Goal: Task Accomplishment & Management: Manage account settings

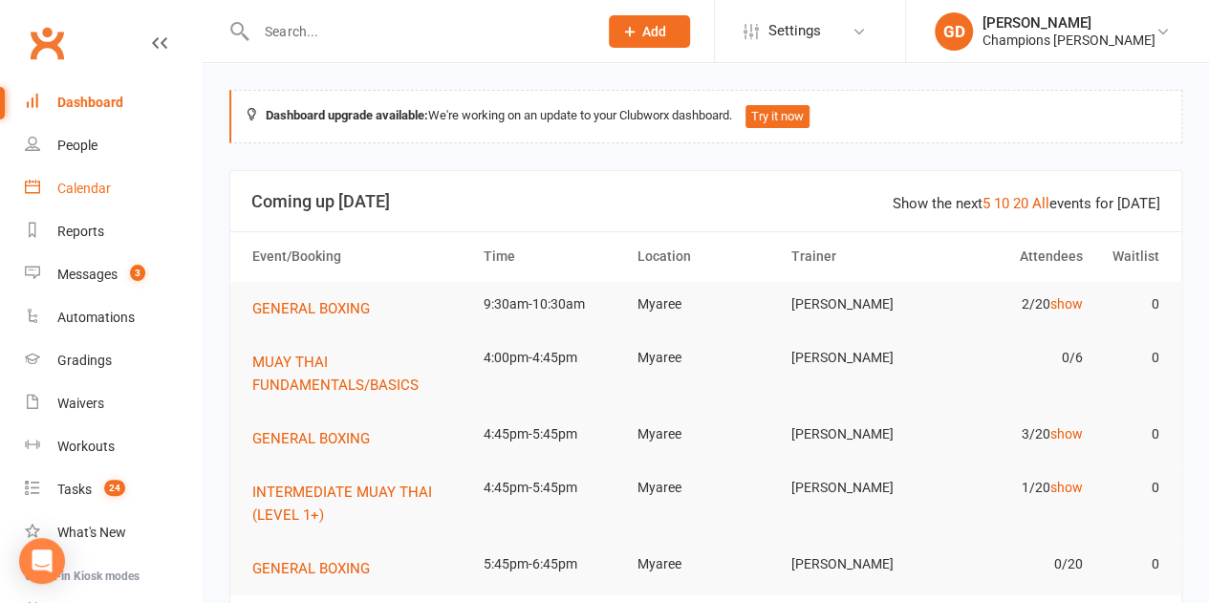
click at [86, 190] on div "Calendar" at bounding box center [84, 188] width 54 height 15
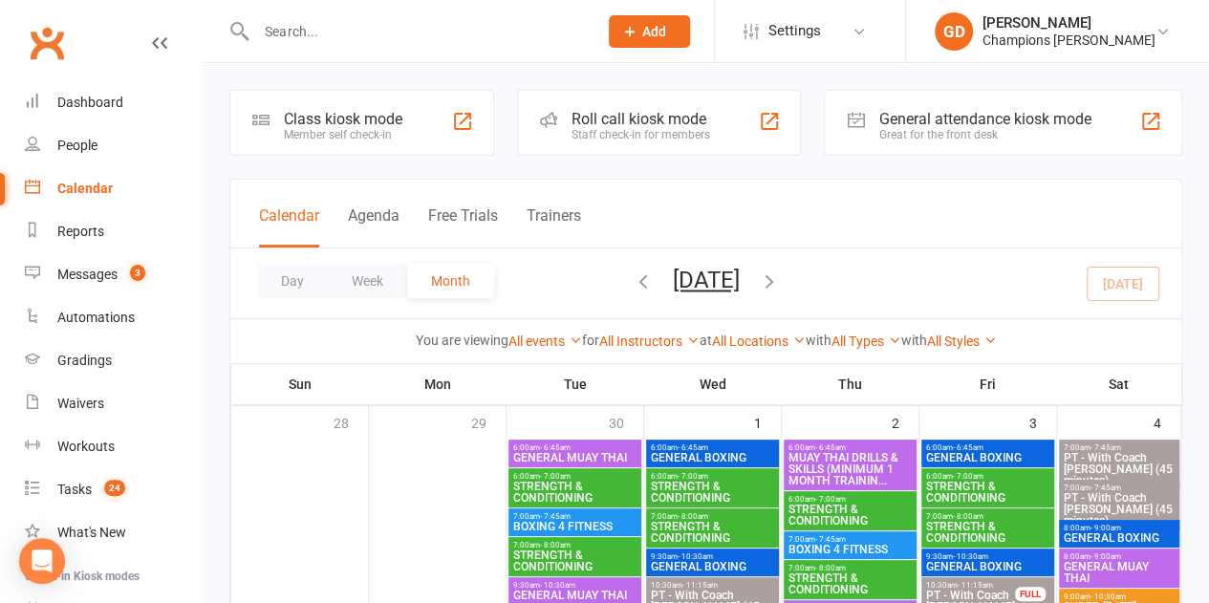
click at [348, 32] on input "text" at bounding box center [417, 31] width 334 height 27
paste input "[PERSON_NAME]"
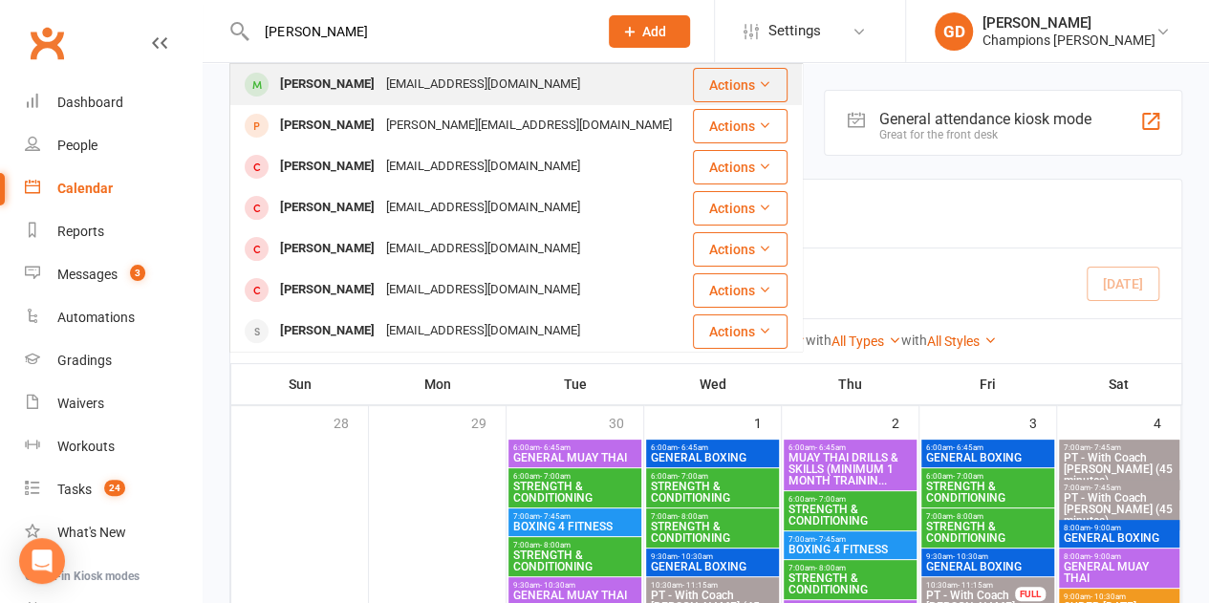
type input "[PERSON_NAME]"
click at [325, 97] on div "[PERSON_NAME]" at bounding box center [327, 85] width 106 height 28
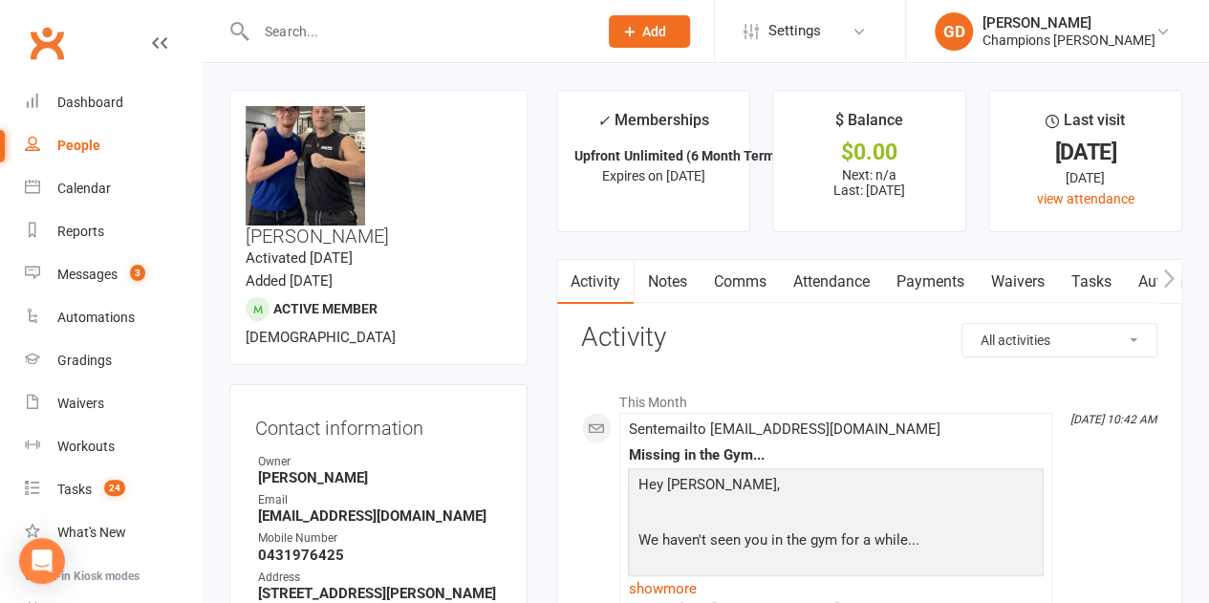
click at [826, 291] on link "Attendance" at bounding box center [830, 282] width 103 height 44
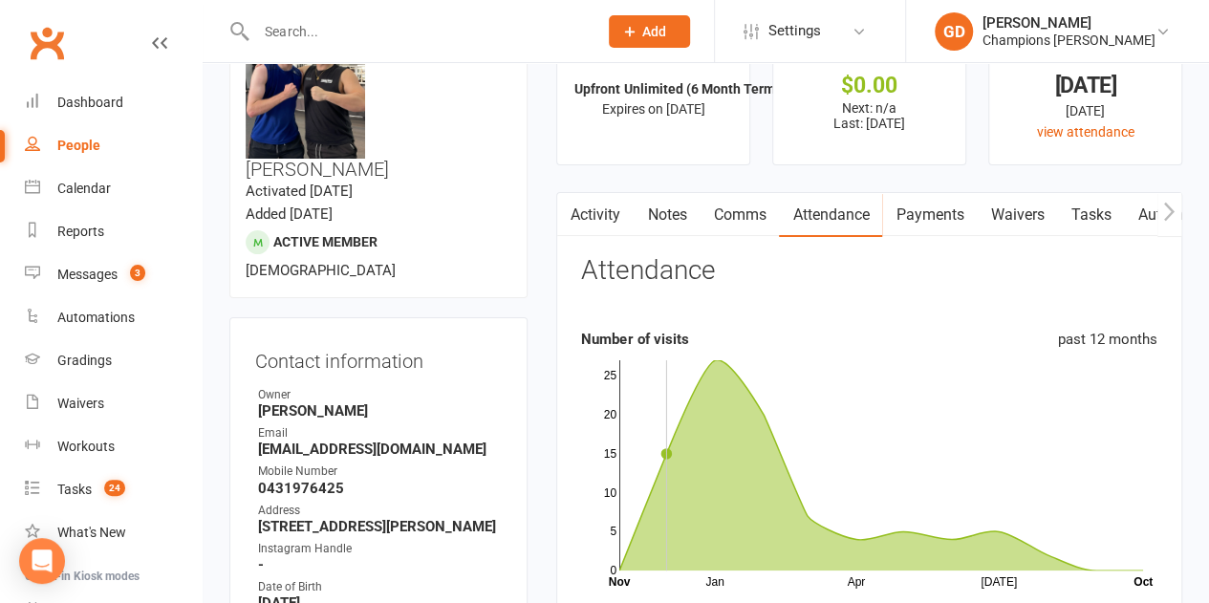
scroll to position [61, 0]
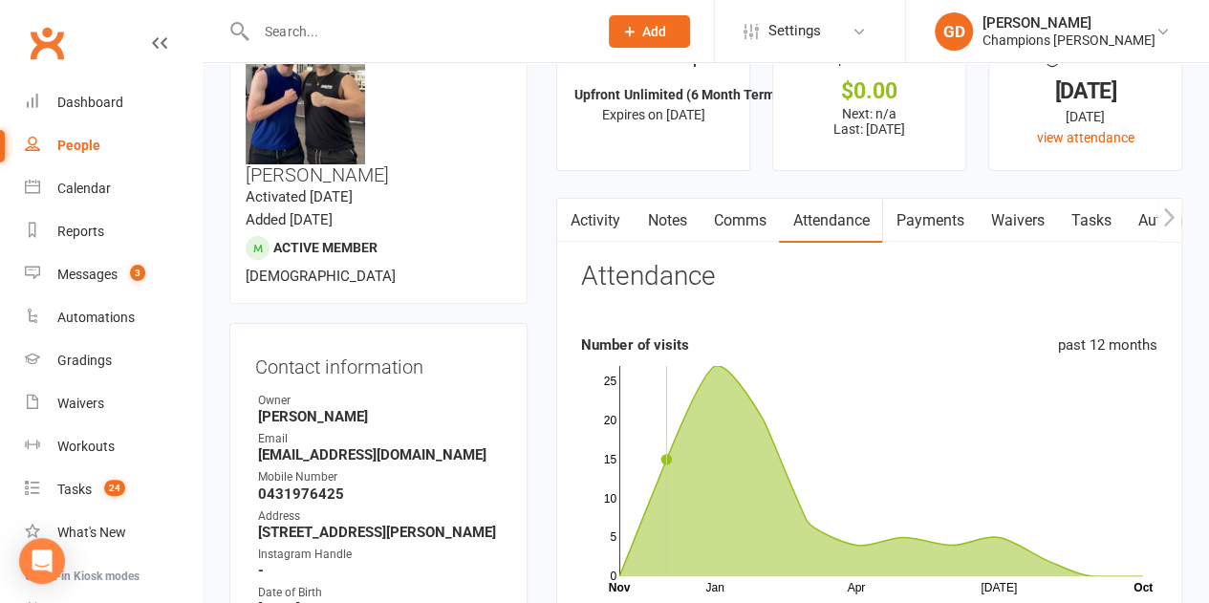
click at [670, 225] on link "Notes" at bounding box center [667, 221] width 66 height 44
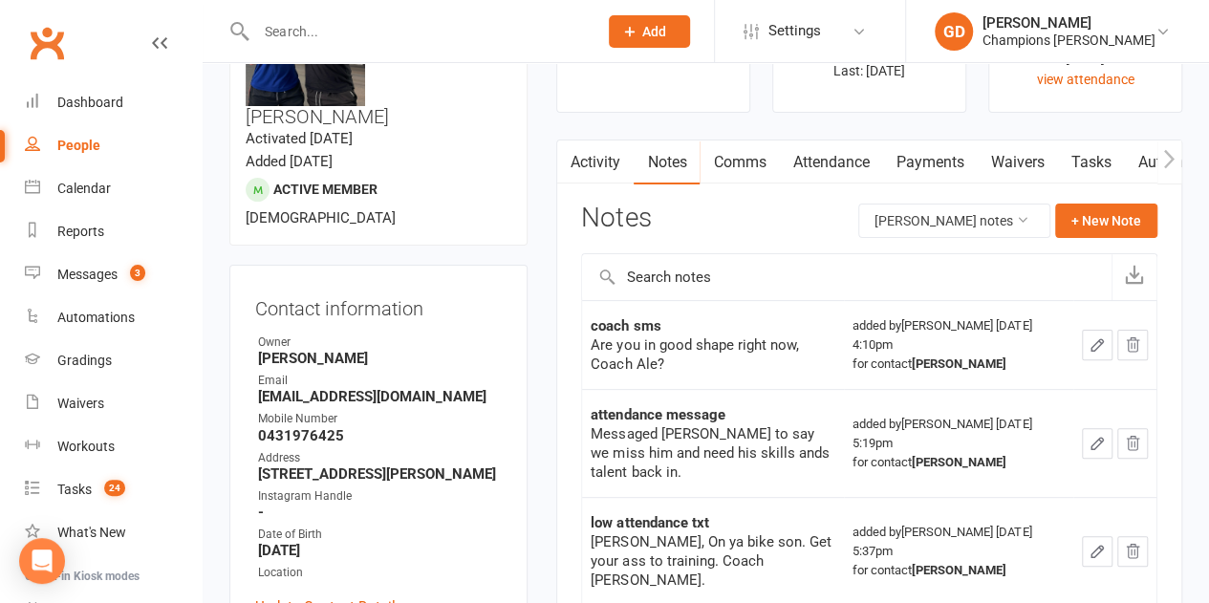
scroll to position [125, 0]
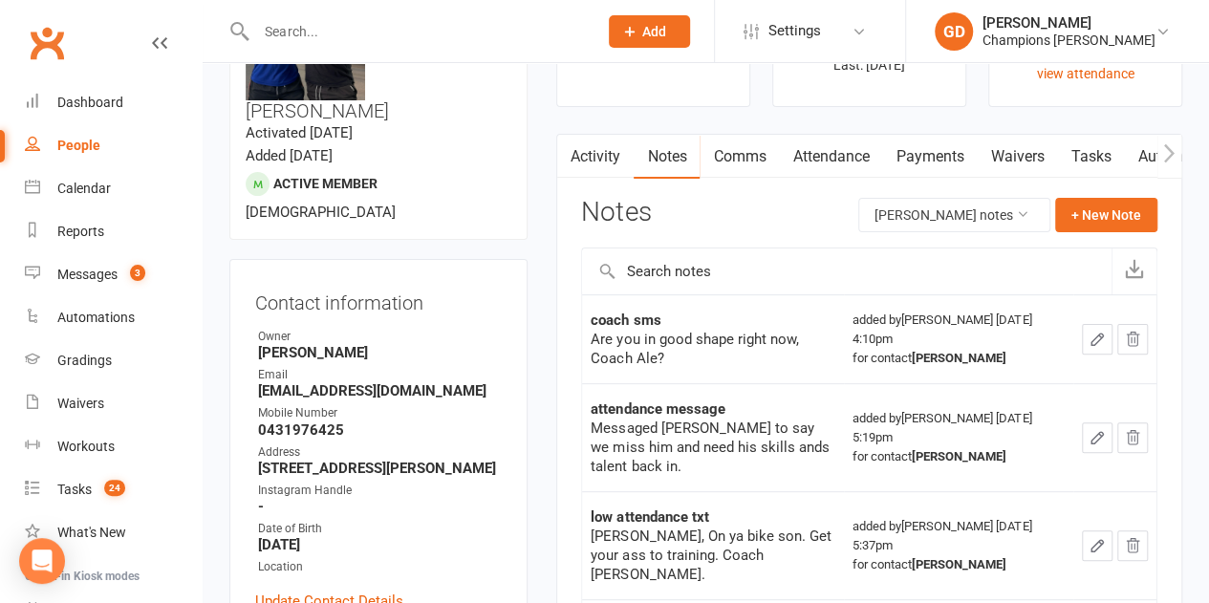
click at [289, 30] on input "text" at bounding box center [417, 31] width 334 height 27
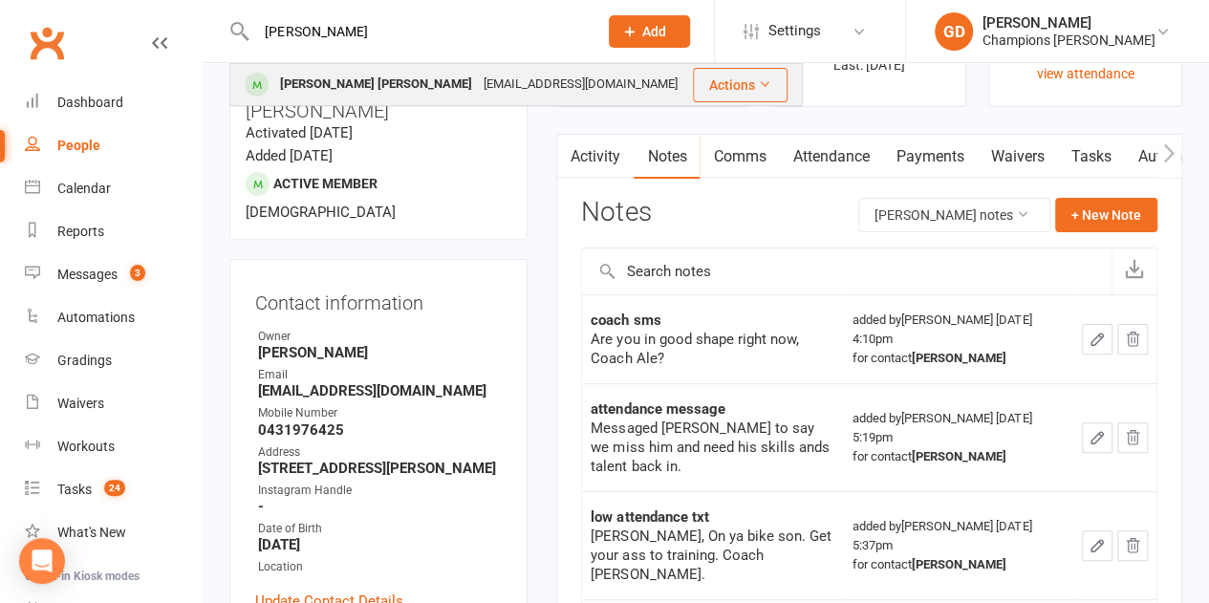
type input "[PERSON_NAME]"
click at [478, 83] on div "[EMAIL_ADDRESS][DOMAIN_NAME]" at bounding box center [580, 85] width 205 height 28
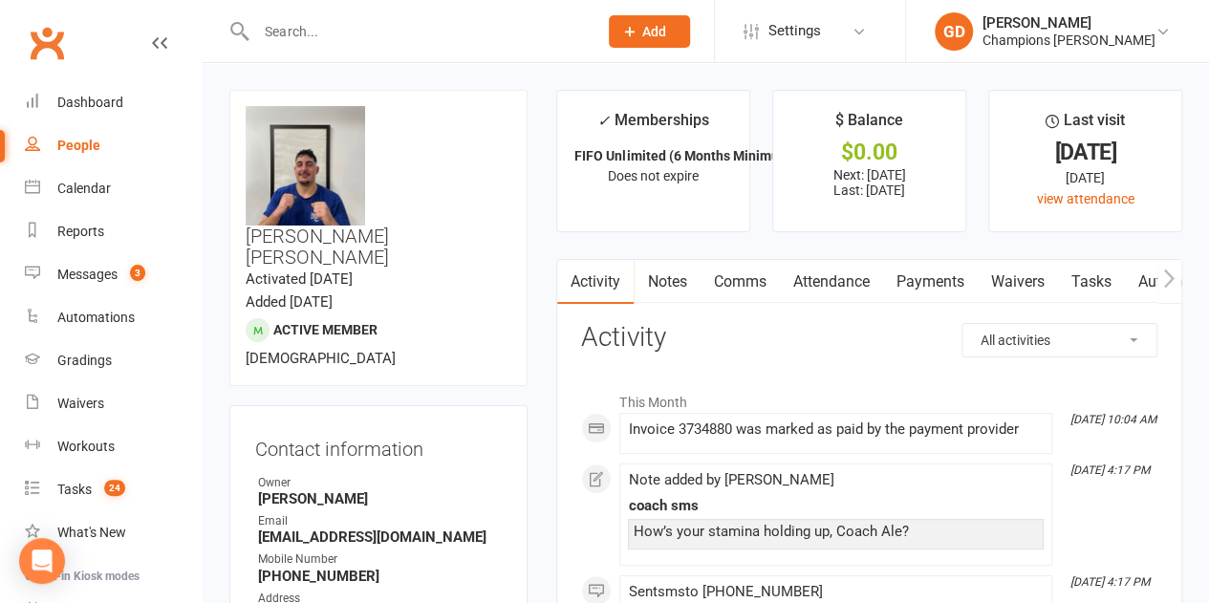
click at [659, 287] on link "Notes" at bounding box center [667, 282] width 66 height 44
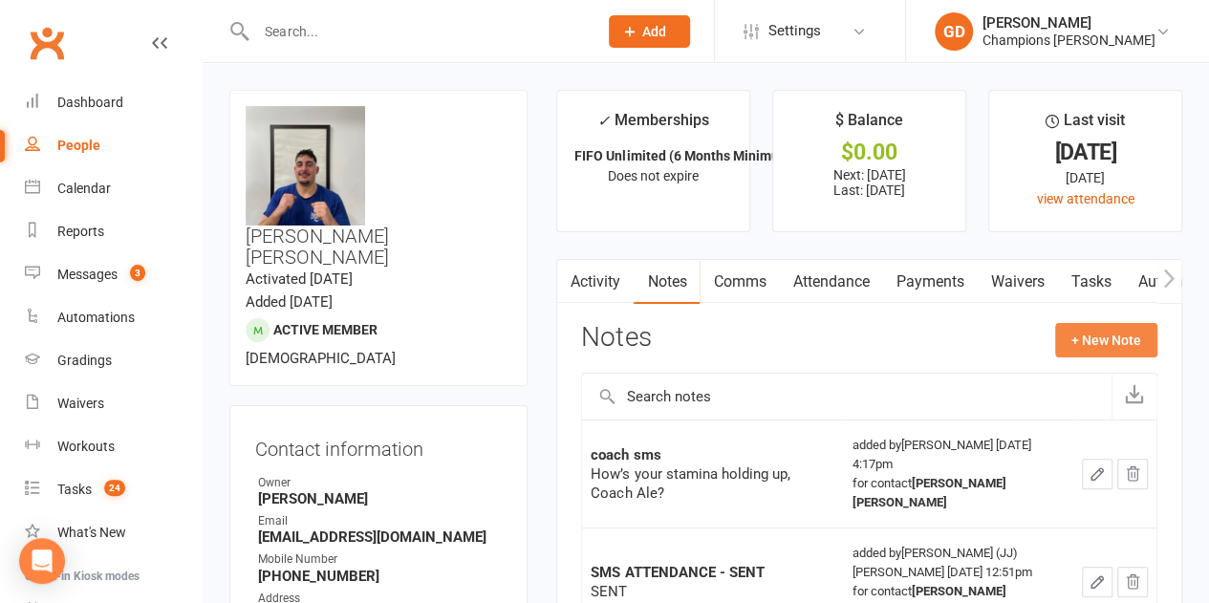
click at [1139, 335] on button "+ New Note" at bounding box center [1106, 340] width 102 height 34
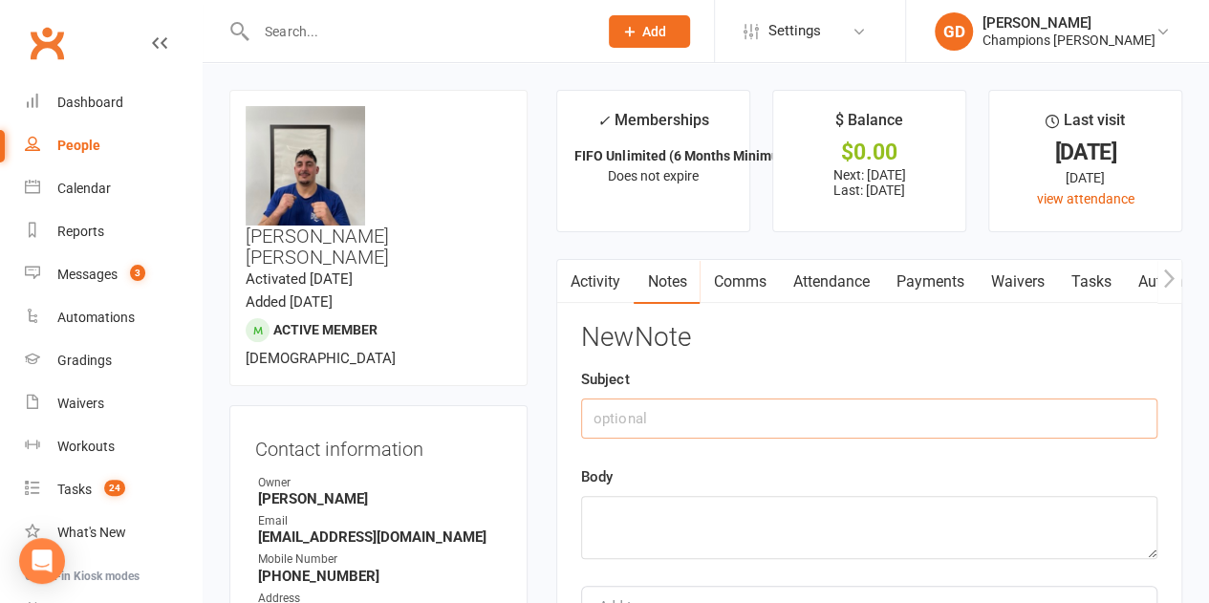
click at [623, 421] on input "text" at bounding box center [869, 419] width 576 height 40
type input "S"
type input "Attended"
click at [619, 522] on textarea at bounding box center [869, 527] width 576 height 63
paste textarea "Hi! Just checking in to see if everything’s going well — we haven’t seen you at…"
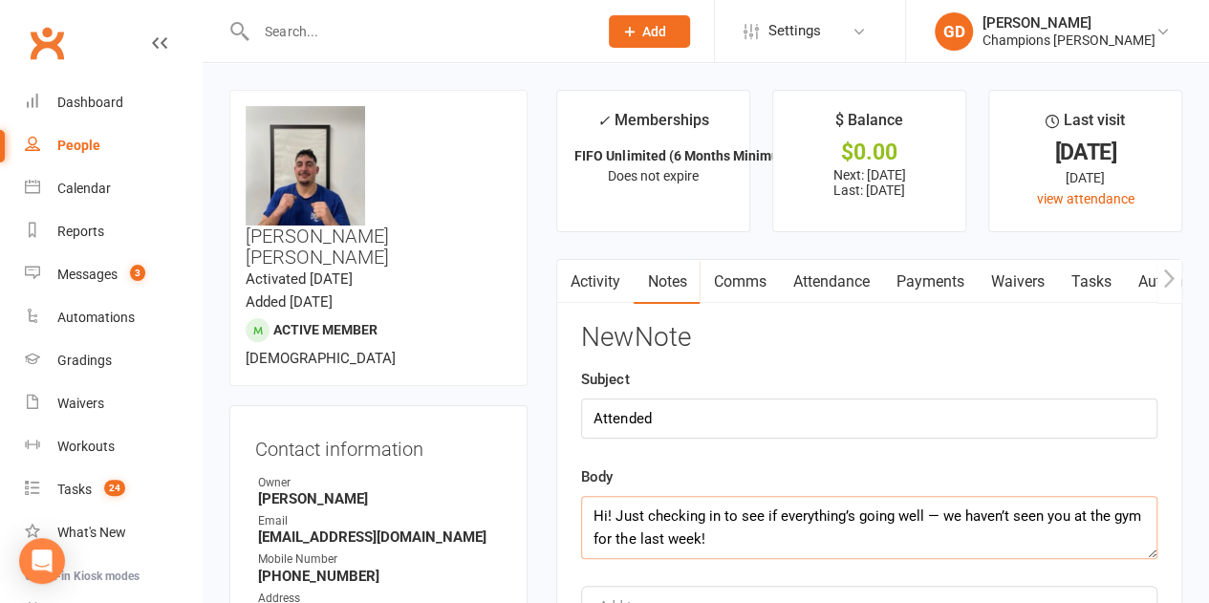
click at [942, 517] on textarea "Hi! Just checking in to see if everything’s going well — we haven’t seen you at…" at bounding box center [869, 527] width 576 height 63
type textarea "Hi! Just checking in to see if everything’s going well ...we haven’t seen you a…"
click at [604, 435] on input "Attended" at bounding box center [869, 419] width 576 height 40
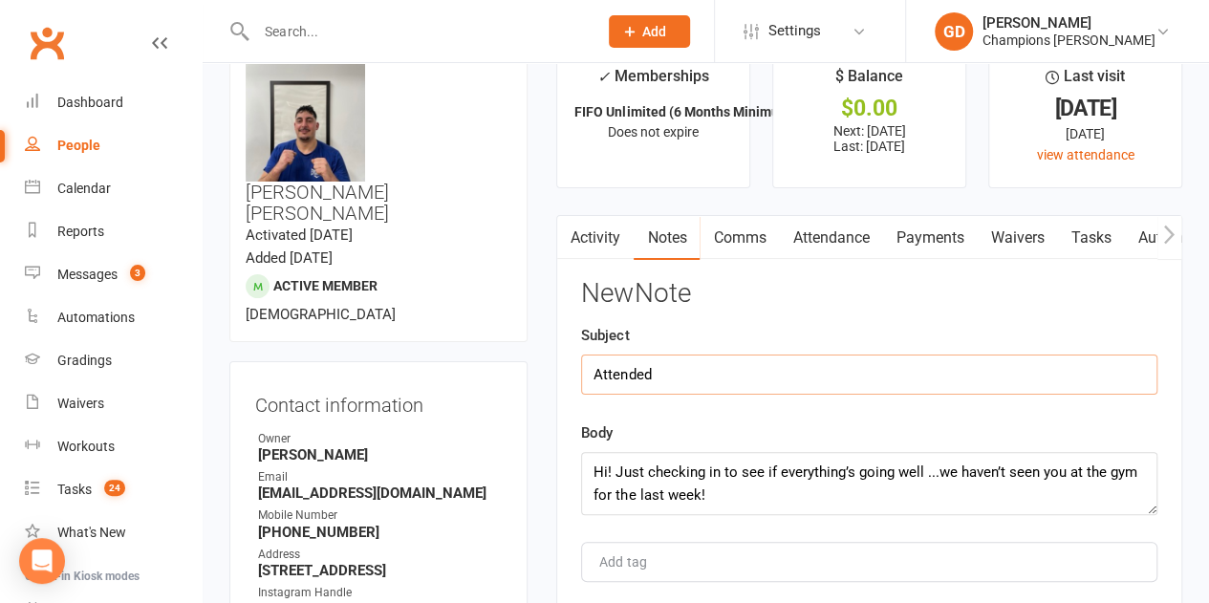
scroll to position [84, 0]
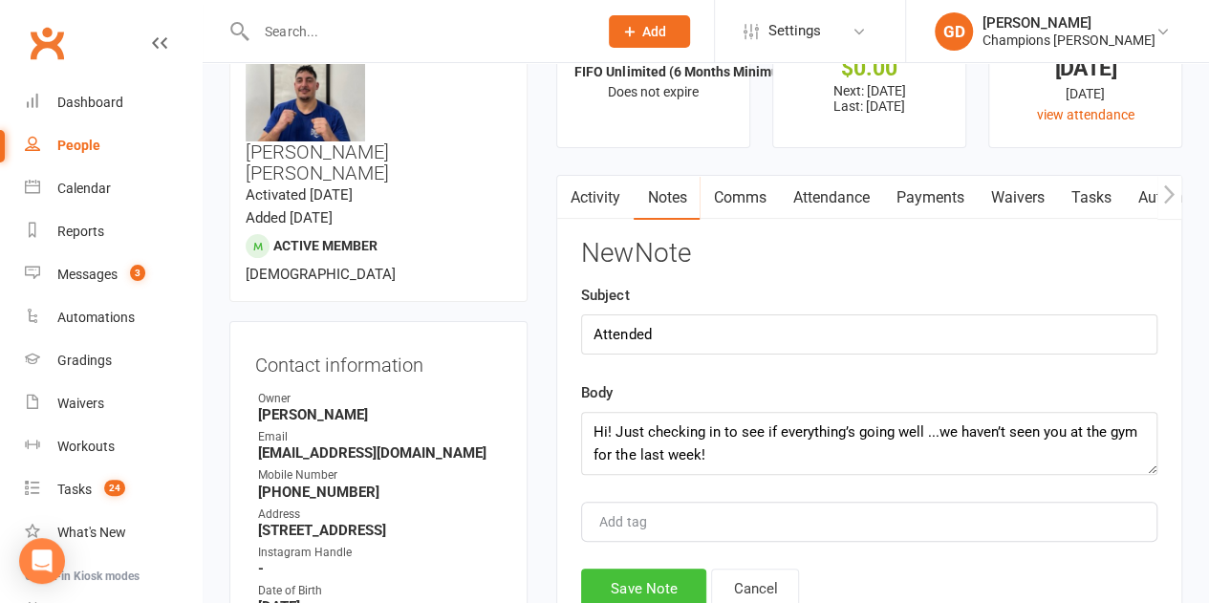
click at [631, 586] on button "Save Note" at bounding box center [643, 589] width 125 height 40
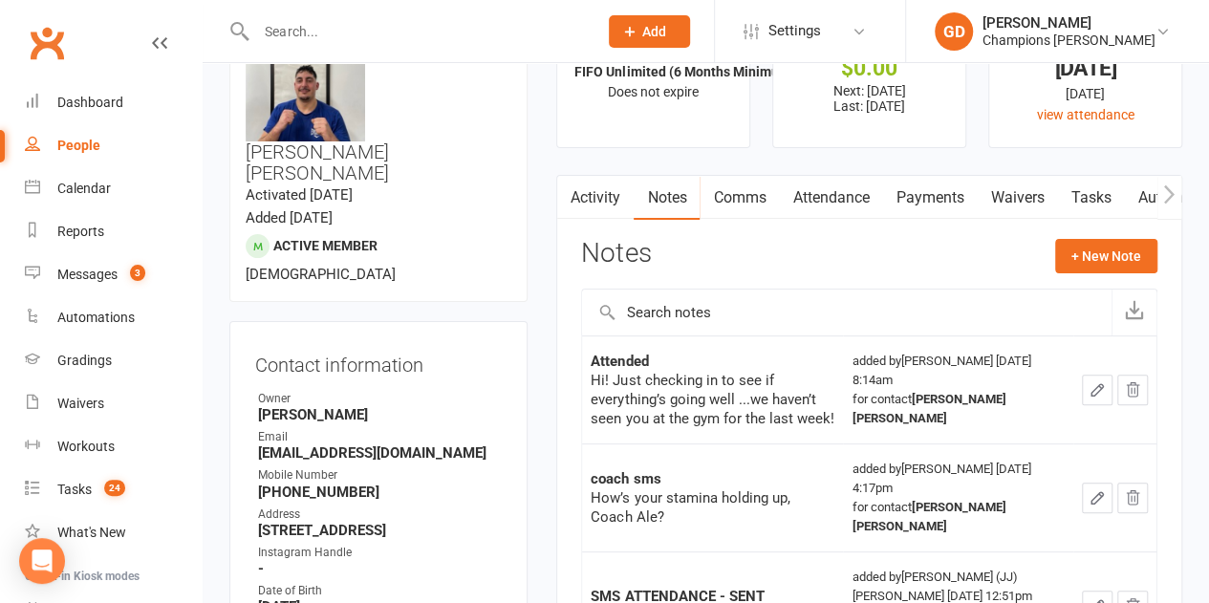
click at [267, 23] on input "text" at bounding box center [417, 31] width 334 height 27
paste input "[PERSON_NAME]"
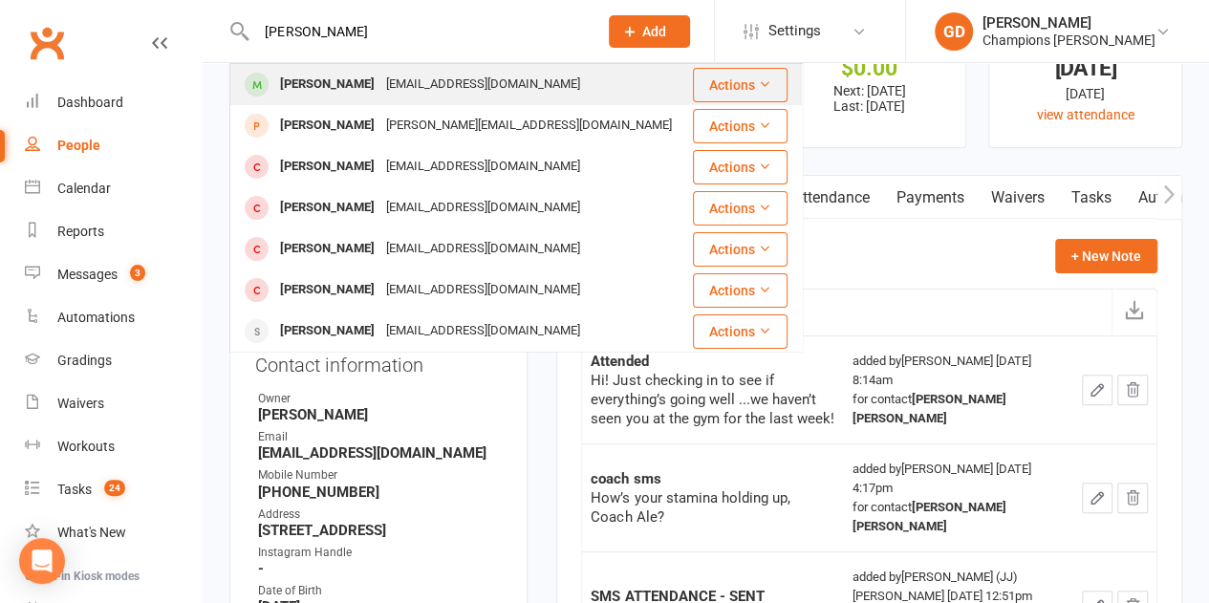
type input "[PERSON_NAME]"
click at [315, 87] on div "[PERSON_NAME]" at bounding box center [327, 85] width 106 height 28
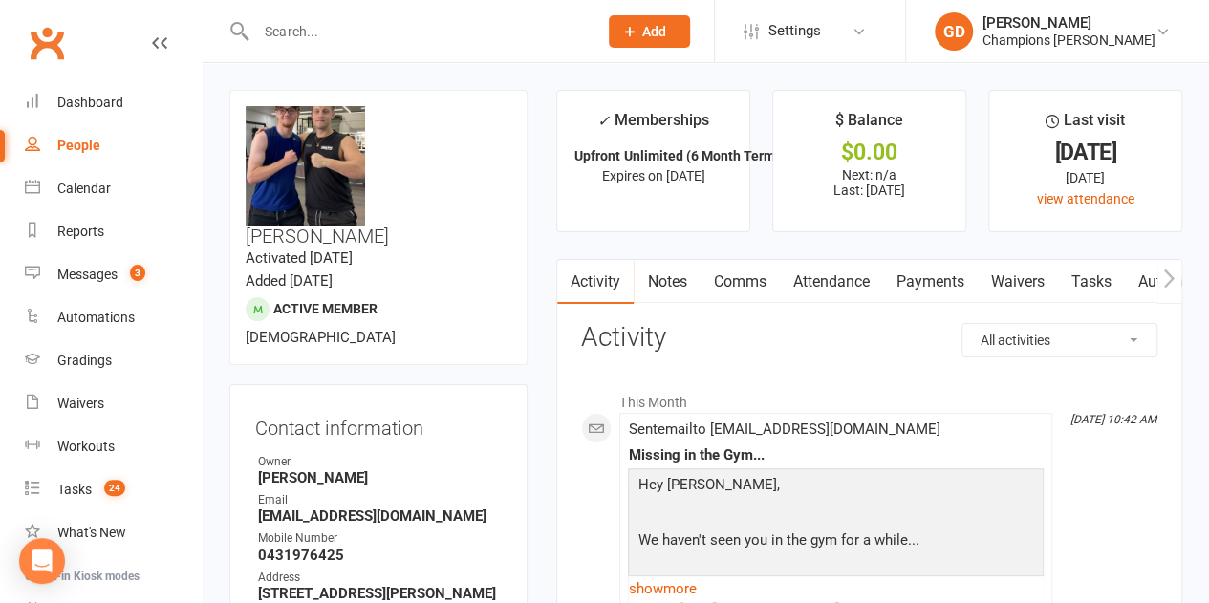
click at [824, 273] on link "Attendance" at bounding box center [830, 282] width 103 height 44
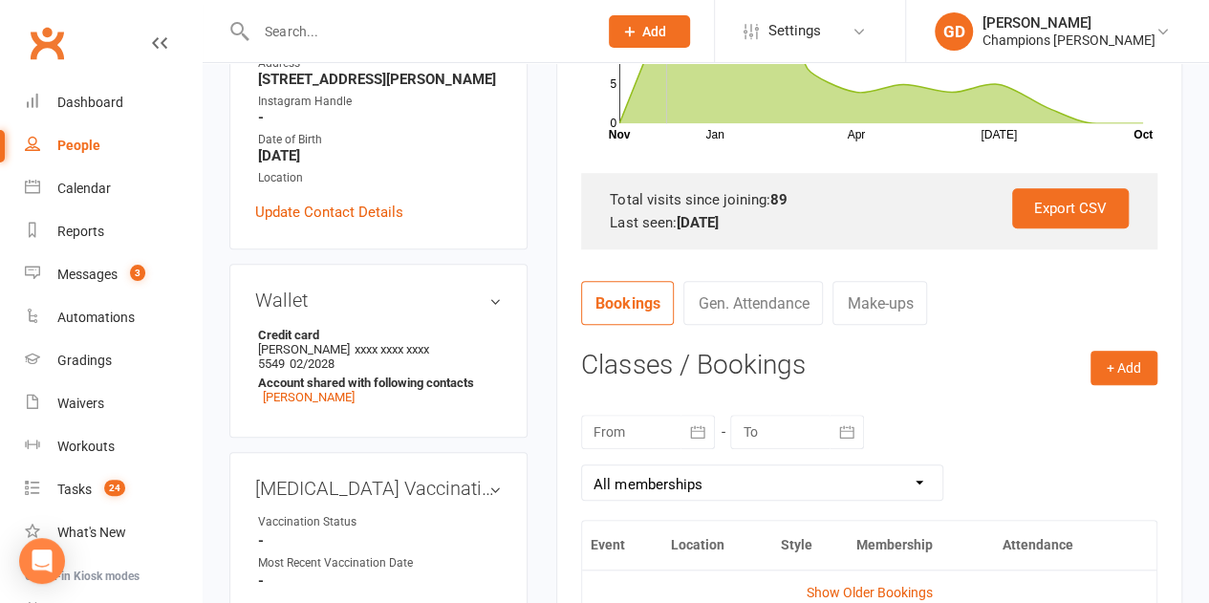
scroll to position [539, 0]
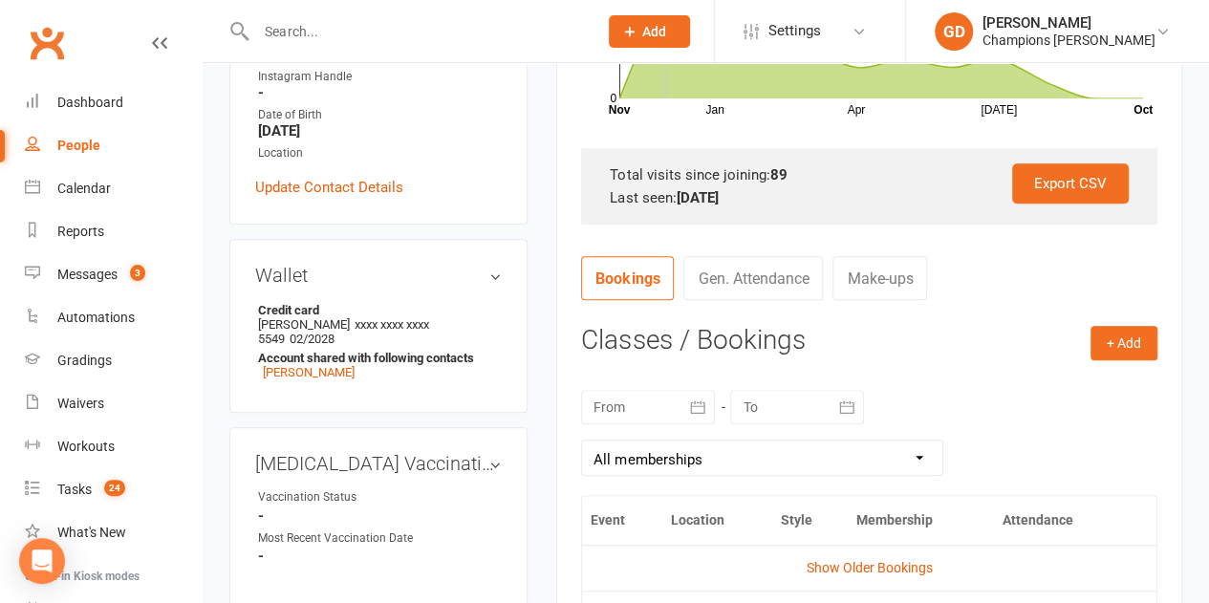
click at [668, 402] on div at bounding box center [648, 407] width 134 height 34
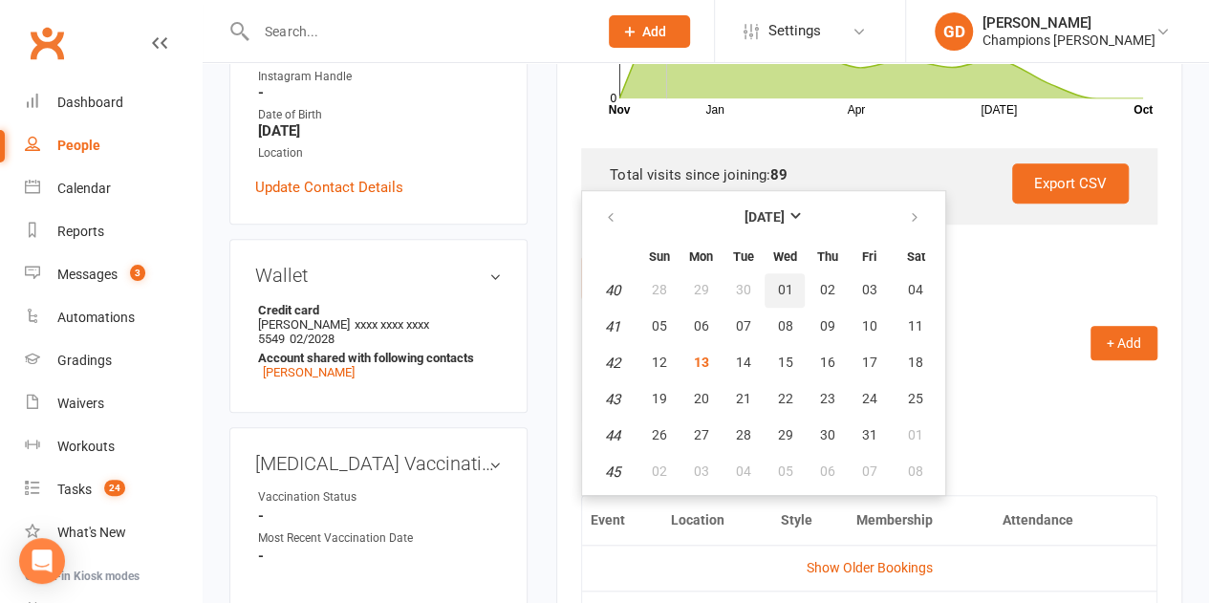
click at [786, 287] on span "01" at bounding box center [784, 289] width 15 height 15
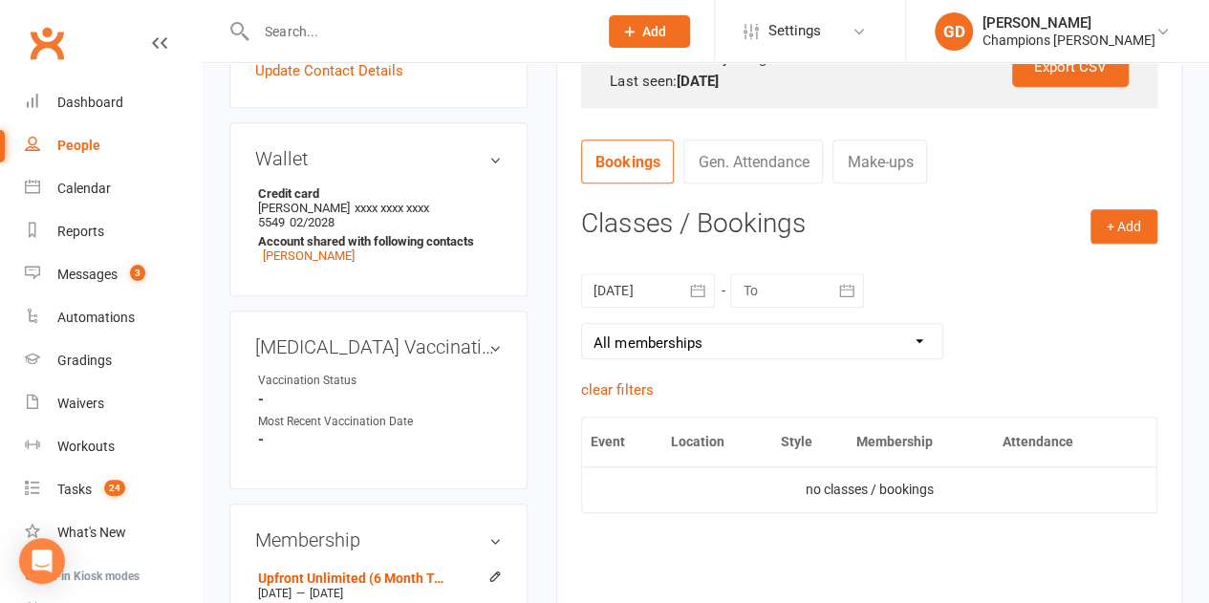
scroll to position [668, 0]
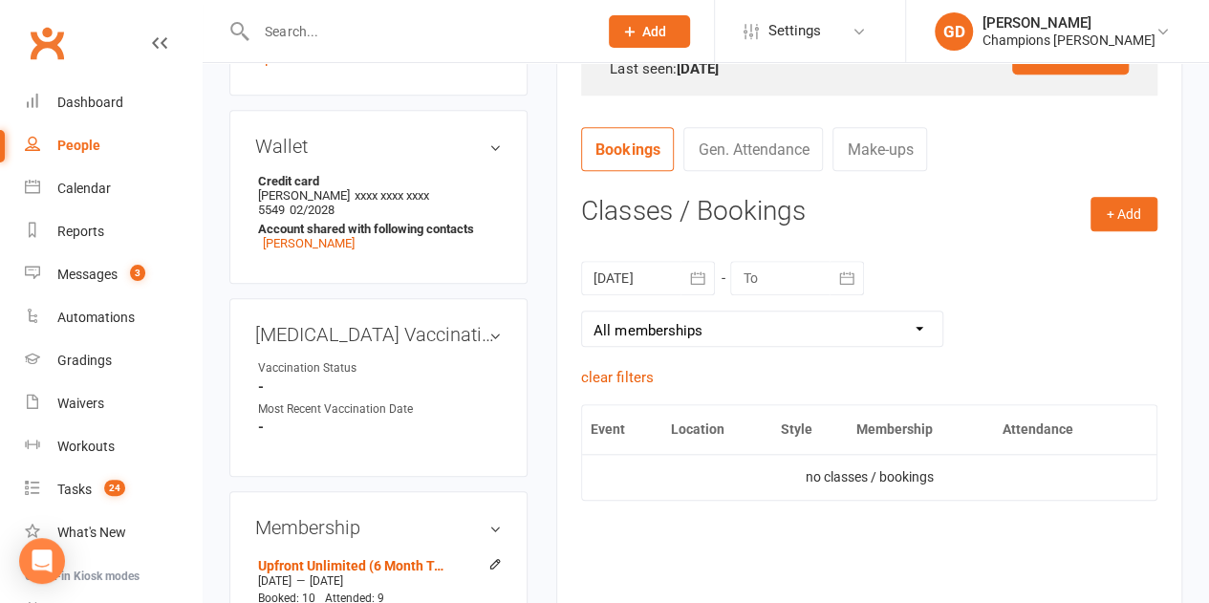
click at [657, 274] on div at bounding box center [648, 278] width 134 height 34
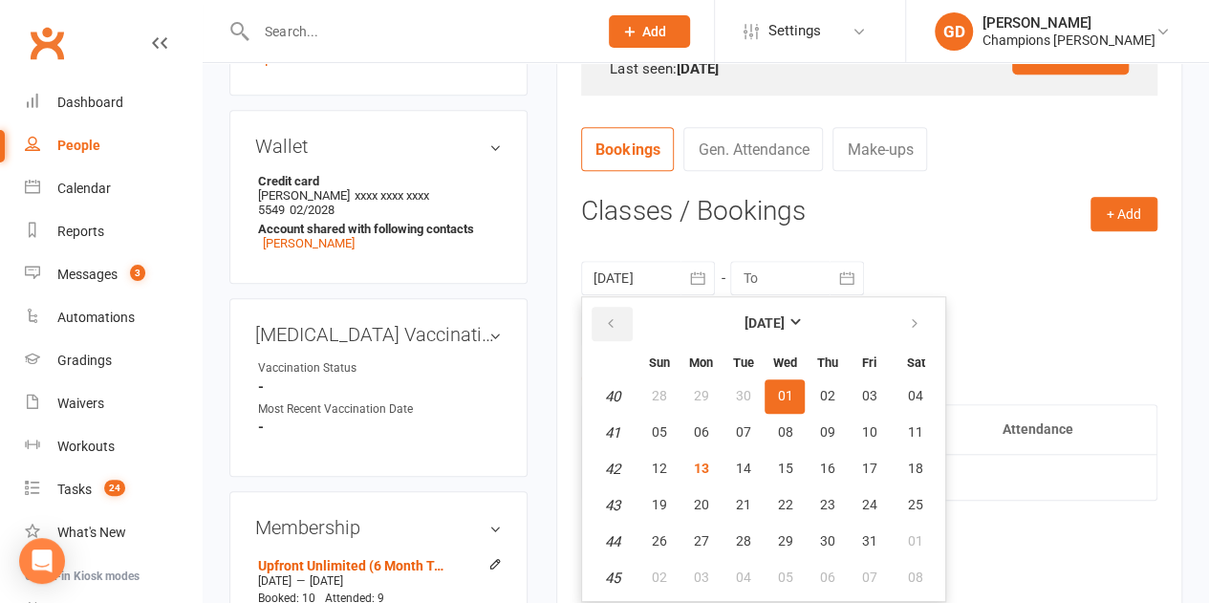
click at [608, 320] on icon "button" at bounding box center [610, 323] width 13 height 15
click at [709, 394] on button "01" at bounding box center [700, 396] width 40 height 34
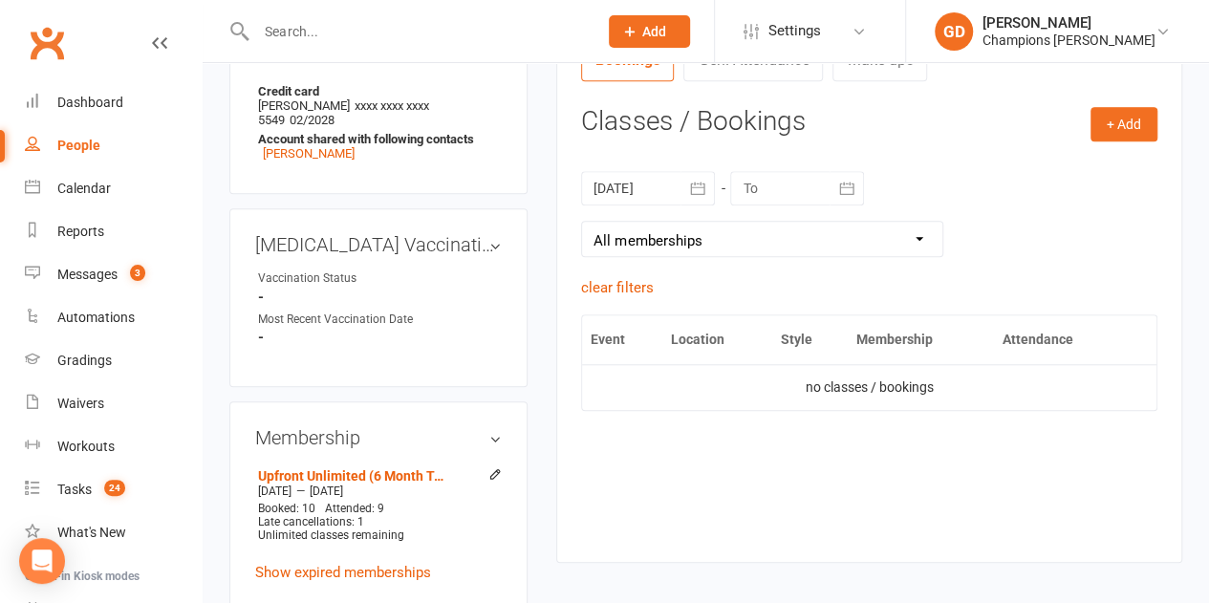
scroll to position [764, 0]
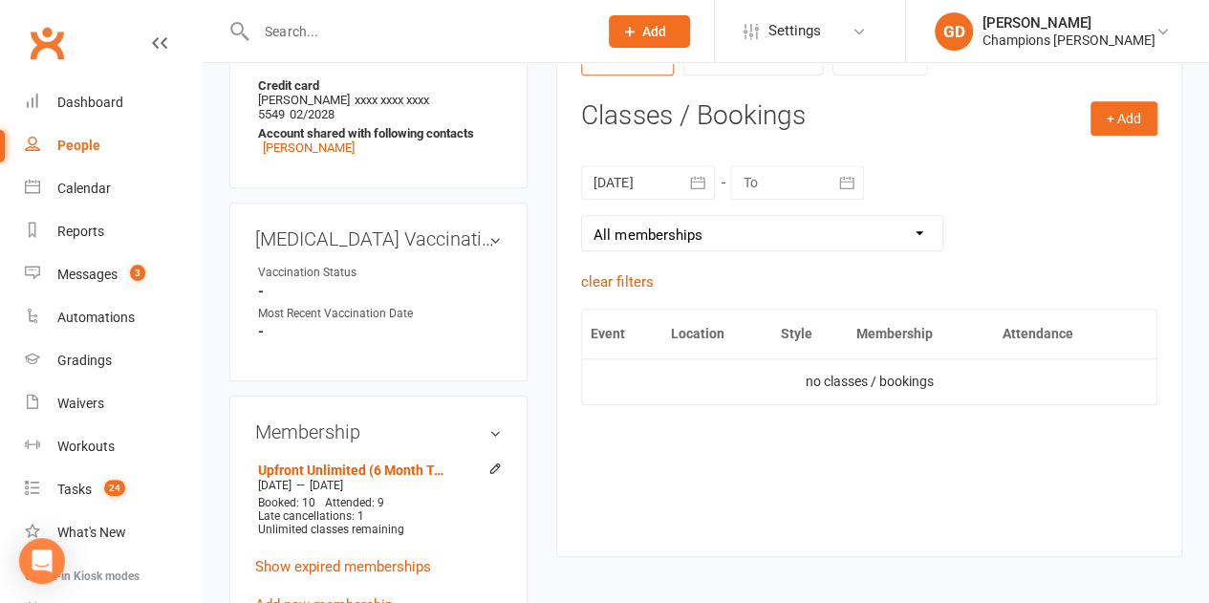
click at [608, 185] on div at bounding box center [648, 182] width 134 height 34
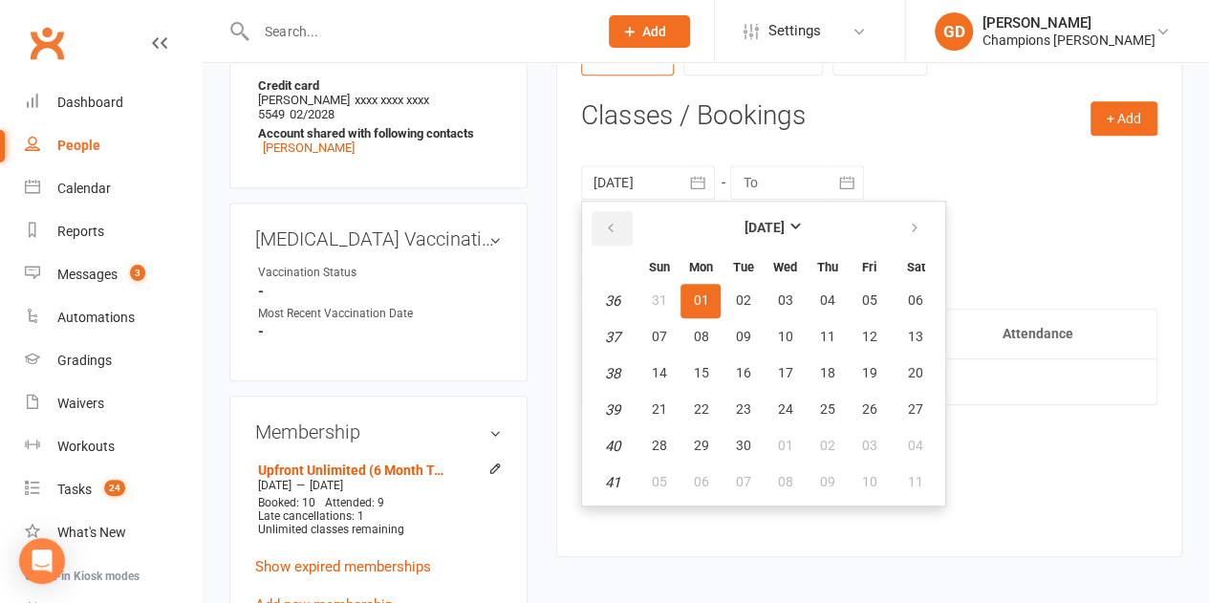
click at [608, 227] on icon "button" at bounding box center [610, 228] width 13 height 15
click at [688, 338] on button "04" at bounding box center [700, 337] width 40 height 34
type input "[DATE]"
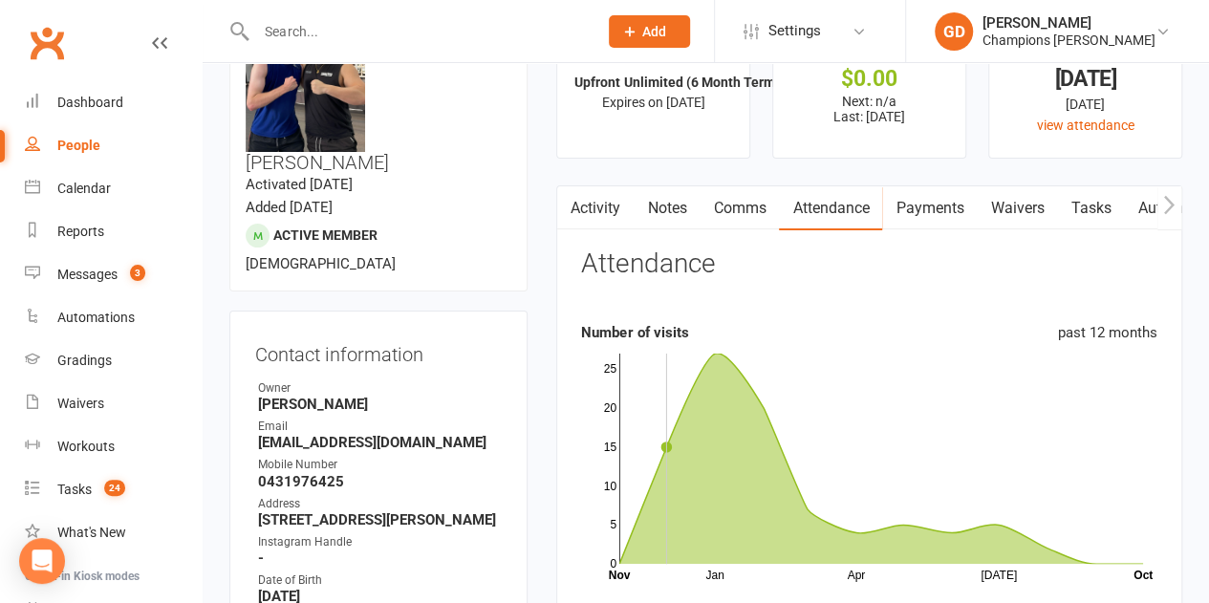
scroll to position [0, 0]
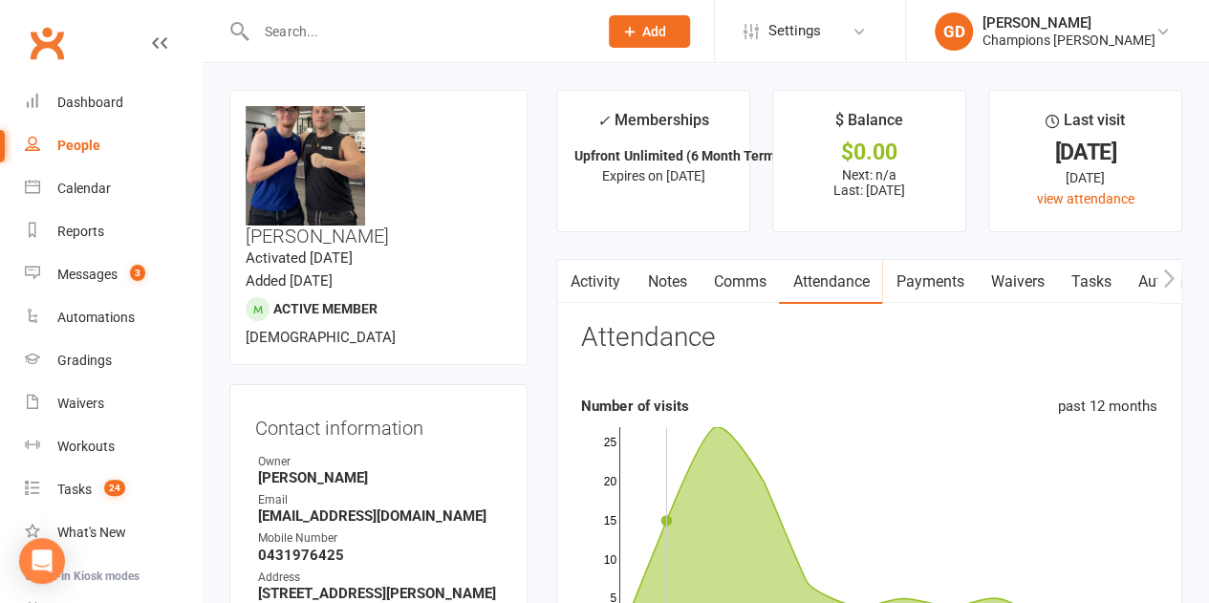
click at [658, 284] on link "Notes" at bounding box center [667, 282] width 66 height 44
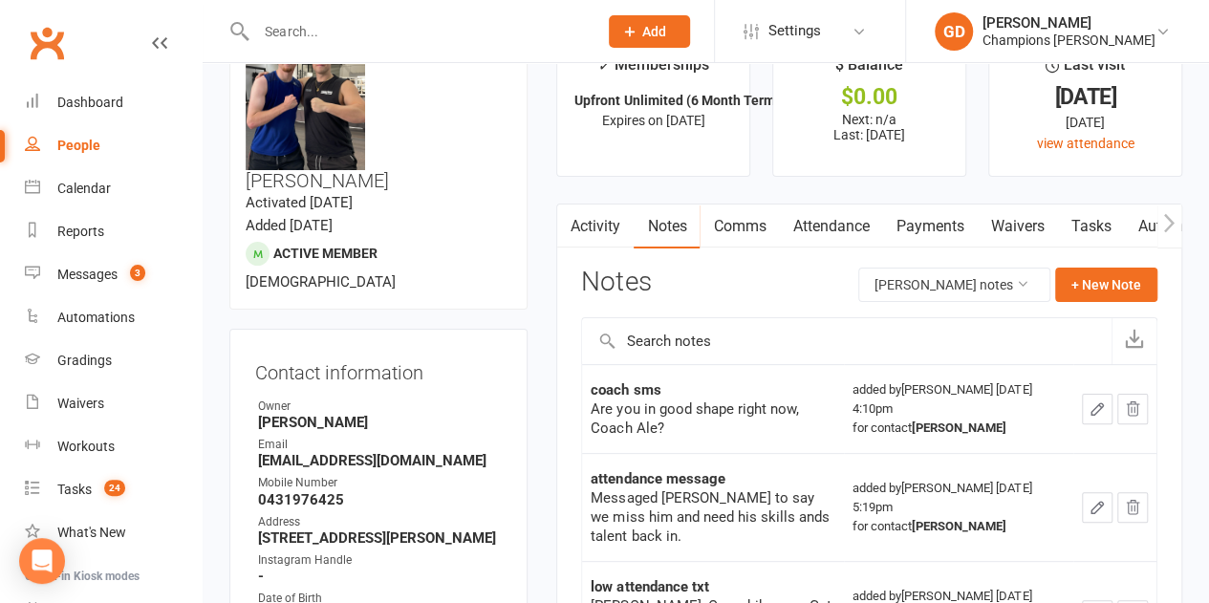
scroll to position [73, 0]
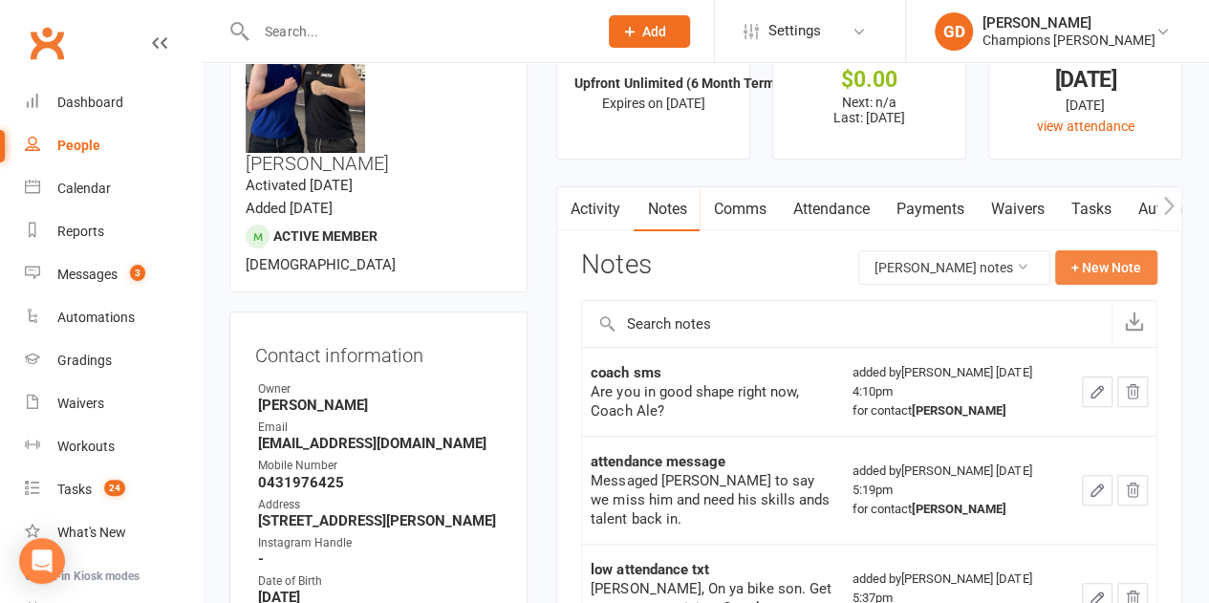
click at [1107, 267] on button "+ New Note" at bounding box center [1106, 267] width 102 height 34
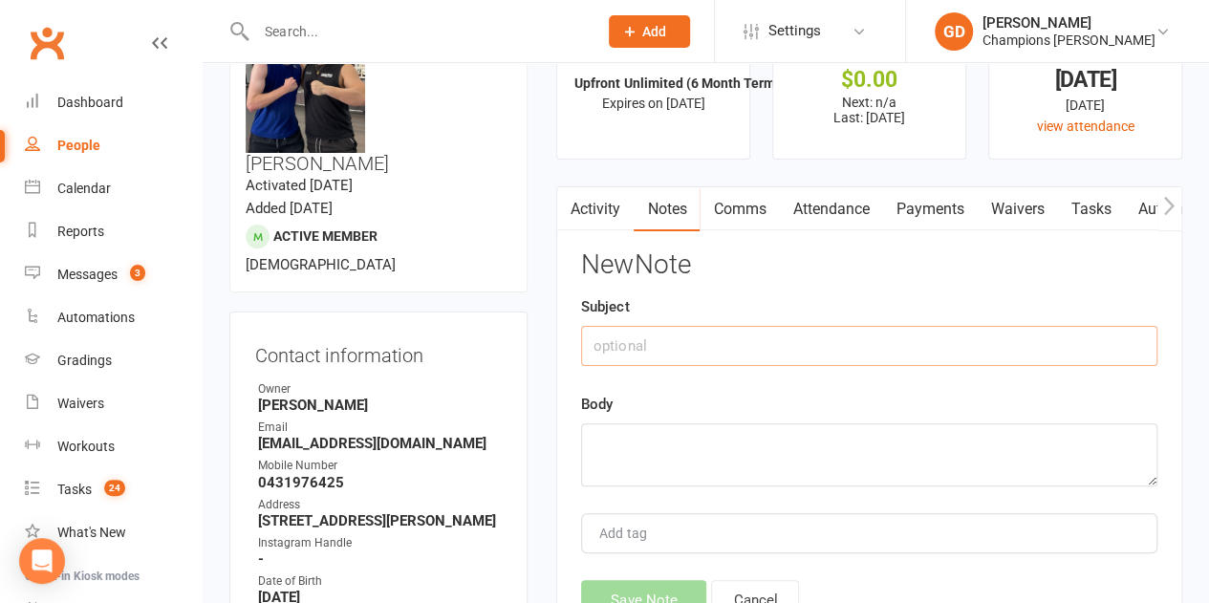
click at [669, 353] on input "text" at bounding box center [869, 346] width 576 height 40
click at [675, 439] on textarea at bounding box center [869, 454] width 576 height 63
paste textarea "Hi! Just wanted to check in and make sure everything’s okay. We haven’t seen yo…"
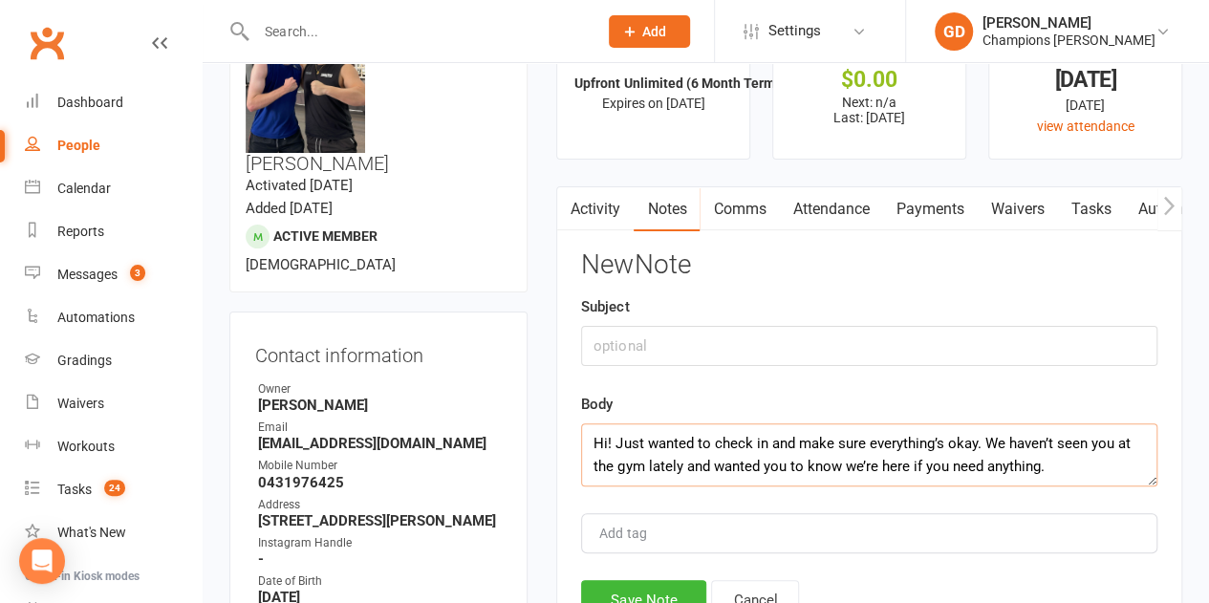
type textarea "Hi! Just wanted to check in and make sure everything’s okay. We haven’t seen yo…"
click at [679, 349] on input "text" at bounding box center [869, 346] width 576 height 40
type input "Attended"
click at [1034, 461] on textarea "Hi! Just wanted to check in and make sure everything’s okay. We haven’t seen yo…" at bounding box center [869, 454] width 576 height 63
click at [369, 183] on div "upload photo change photo [PERSON_NAME] Activated [DATE] Added [DATE] Active me…" at bounding box center [378, 154] width 298 height 275
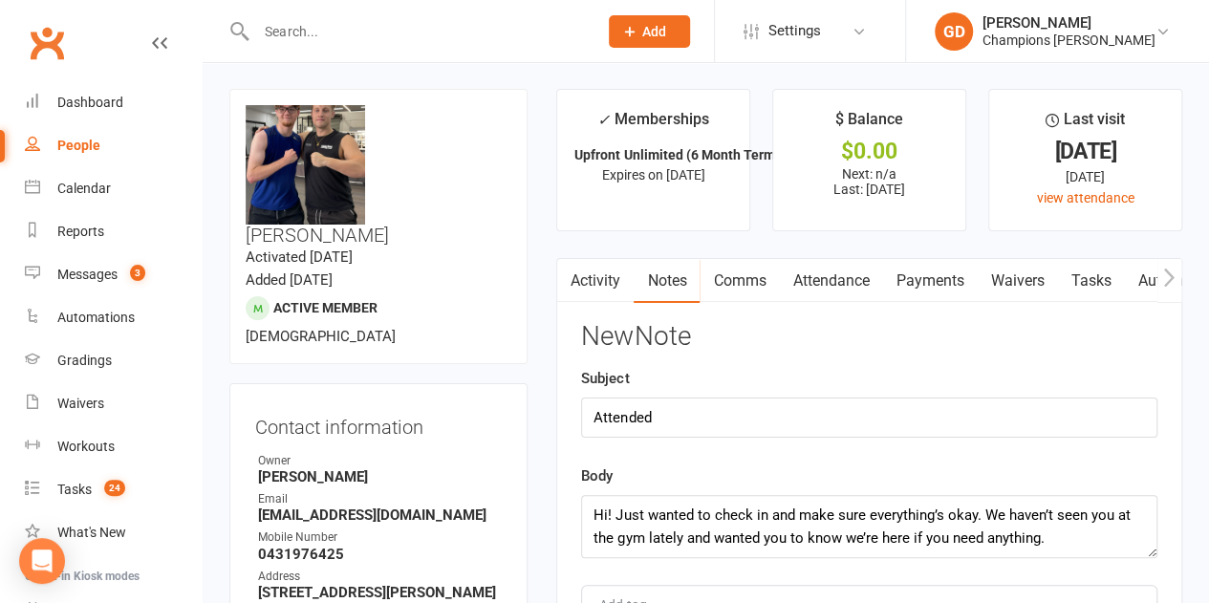
scroll to position [2, 0]
click at [325, 308] on div "upload photo change photo [PERSON_NAME] Activated [DATE] Added [DATE] Active me…" at bounding box center [378, 225] width 298 height 275
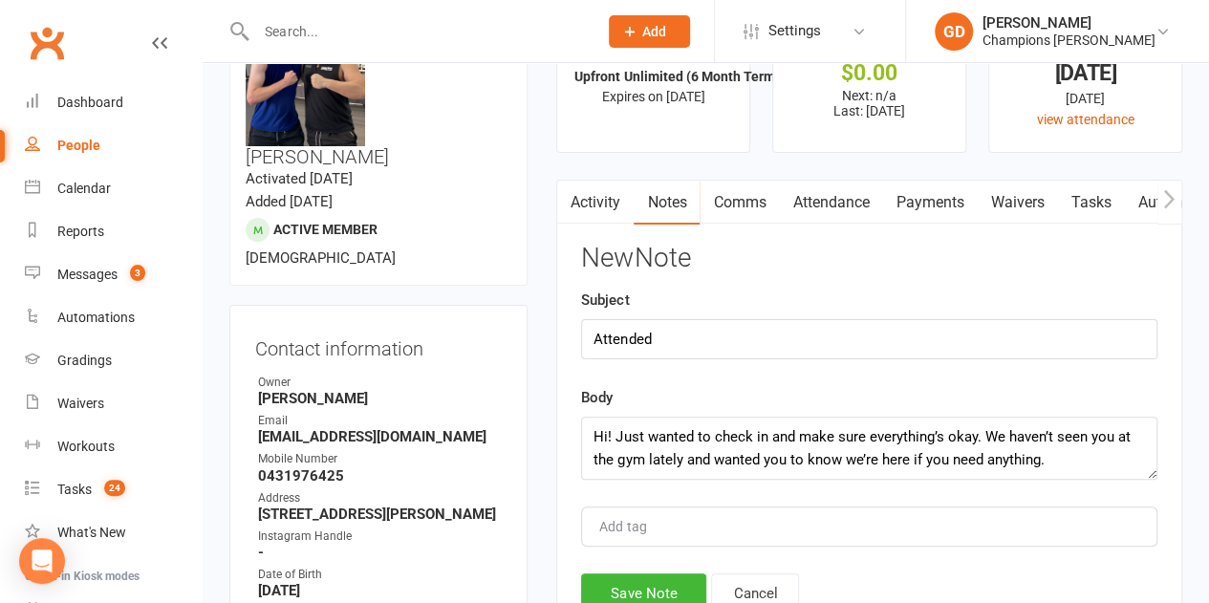
scroll to position [107, 0]
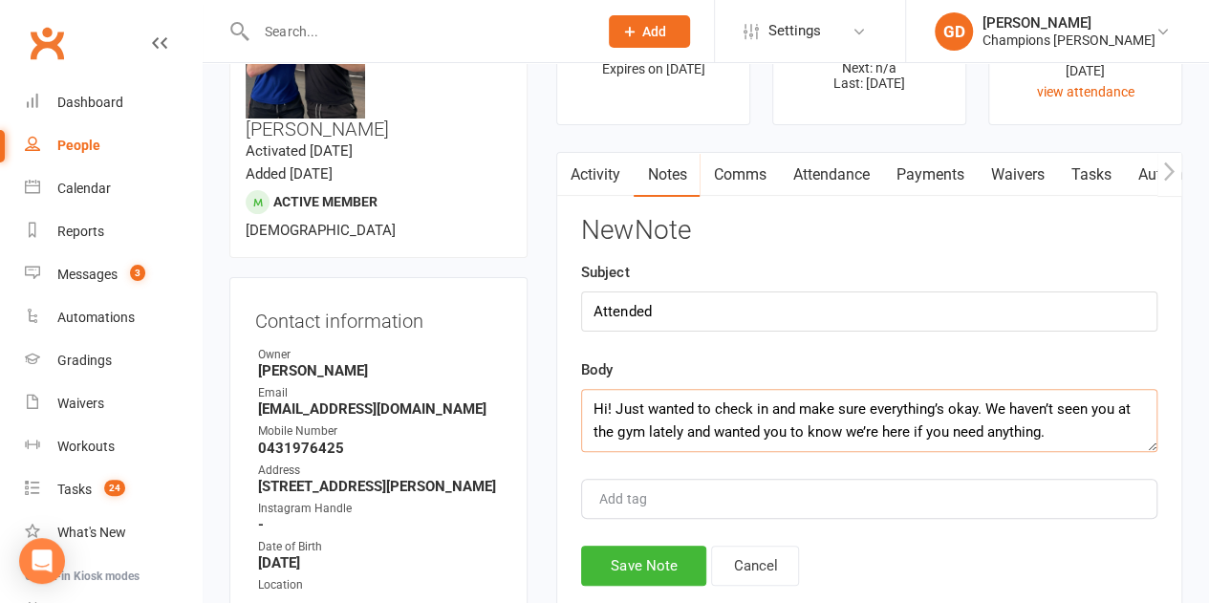
click at [1057, 422] on textarea "Hi! Just wanted to check in and make sure everything’s okay. We haven’t seen yo…" at bounding box center [869, 420] width 576 height 63
type textarea "Hi! Just wanted to check in and make sure everything’s okay. We haven’t seen yo…"
click at [643, 562] on button "Save Note" at bounding box center [643, 566] width 125 height 40
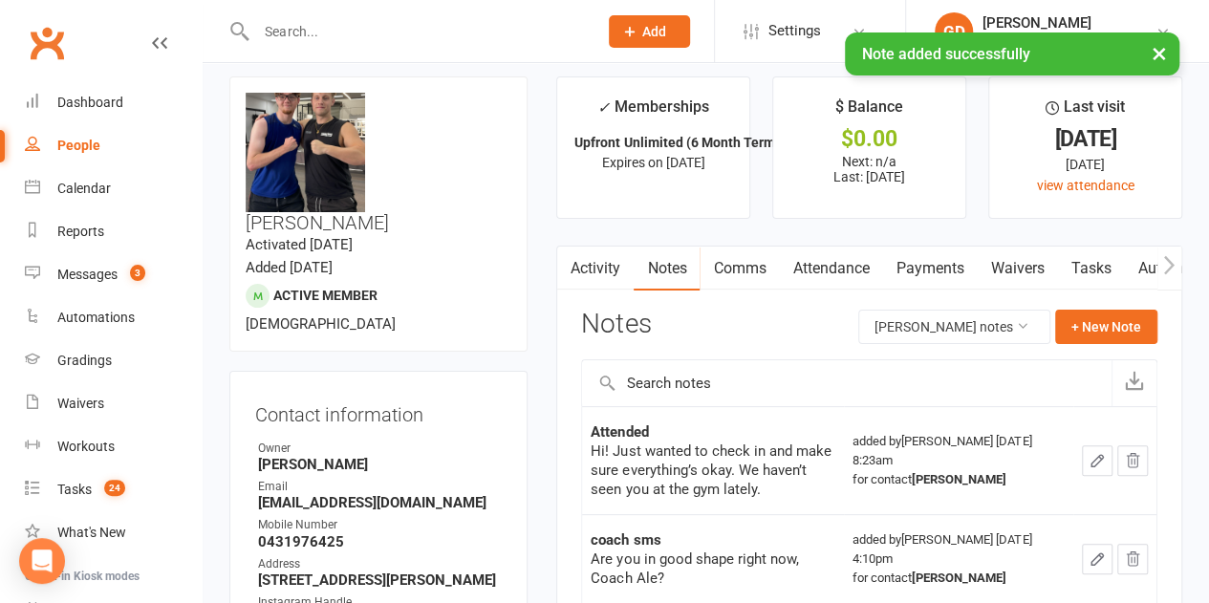
scroll to position [0, 0]
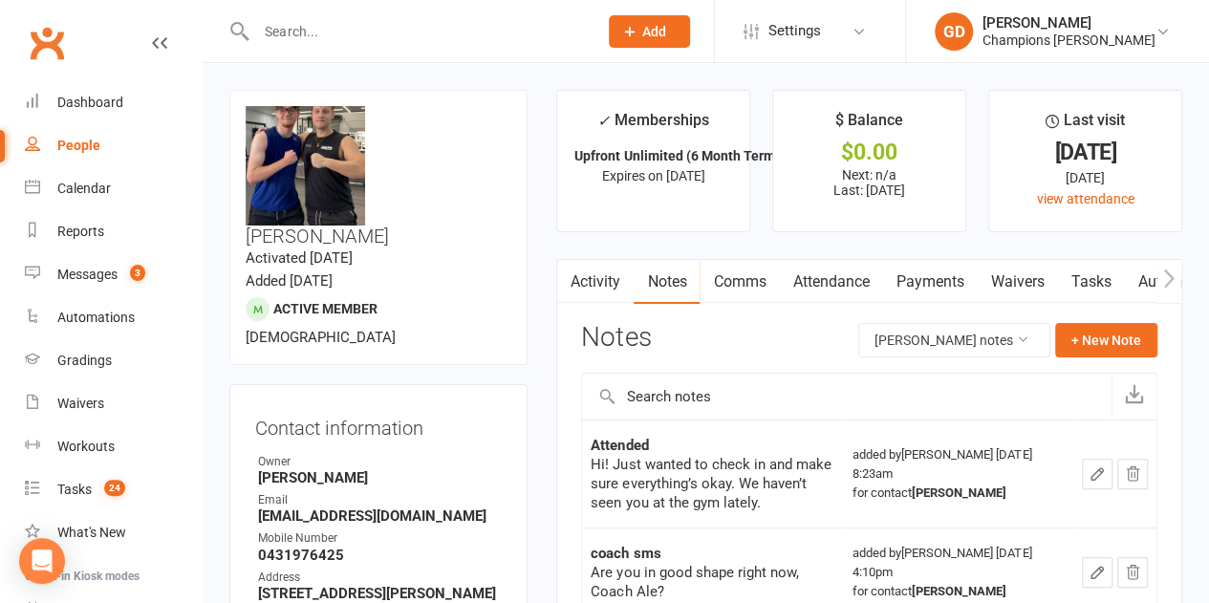
click at [360, 32] on input "text" at bounding box center [417, 31] width 334 height 27
paste input "[PERSON_NAME]"
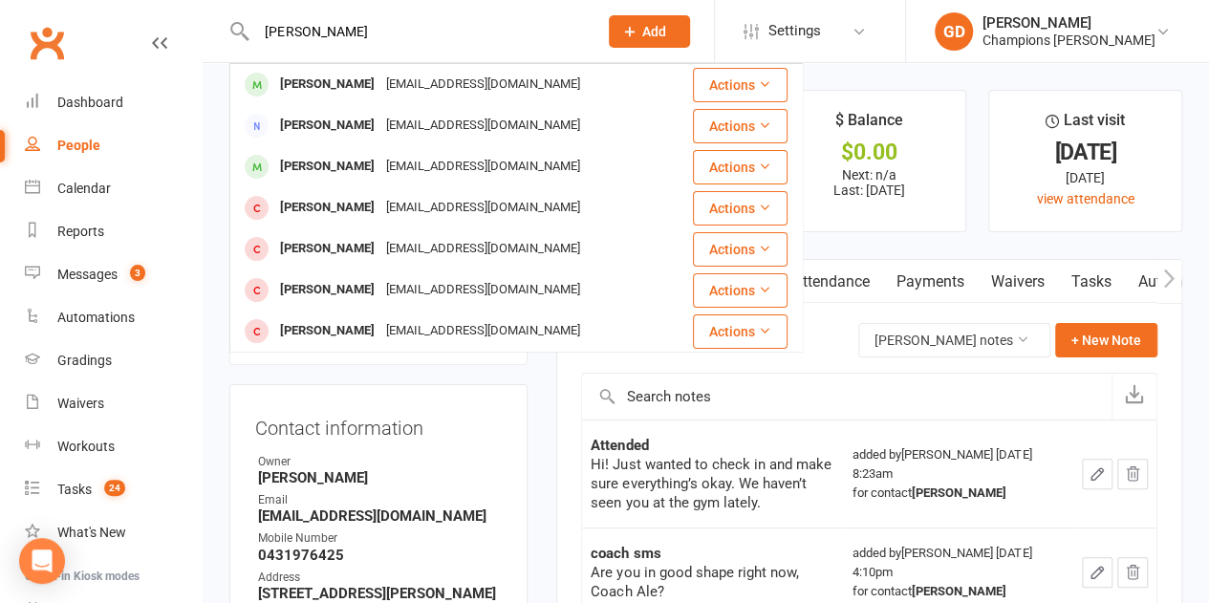
type input "[PERSON_NAME]"
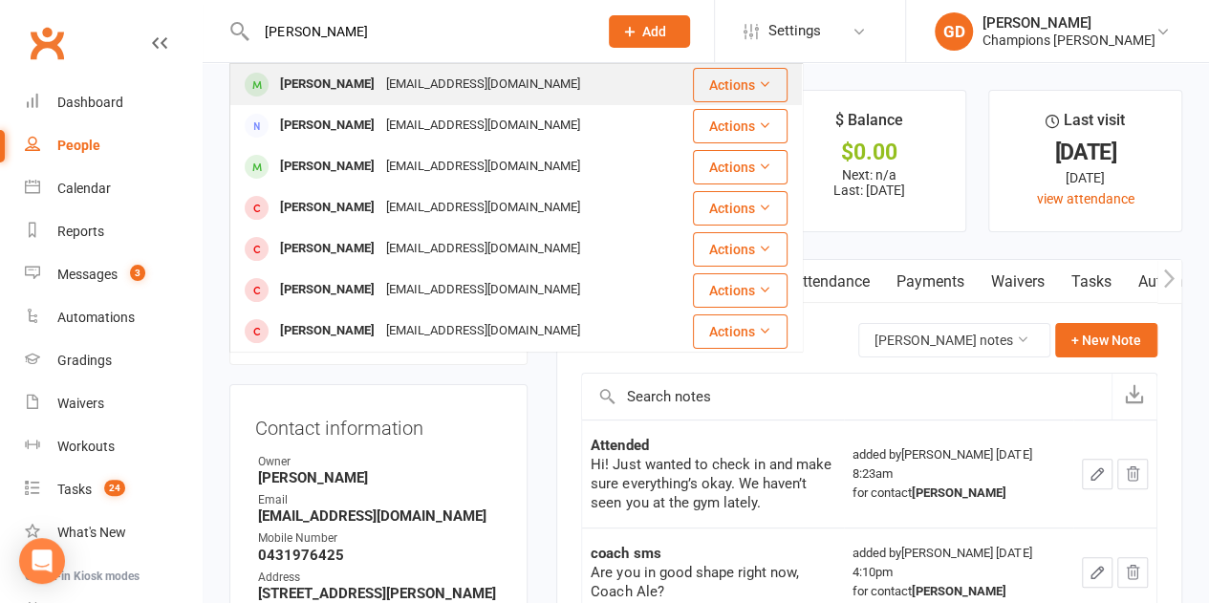
click at [312, 90] on div "[PERSON_NAME]" at bounding box center [327, 85] width 106 height 28
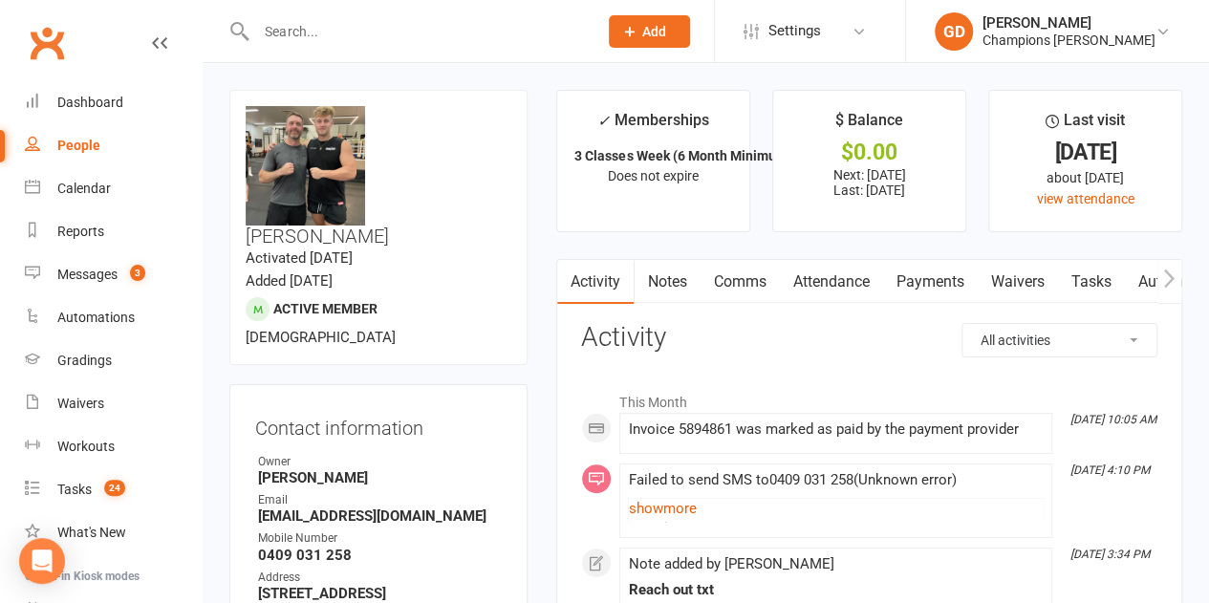
click at [809, 279] on link "Attendance" at bounding box center [830, 282] width 103 height 44
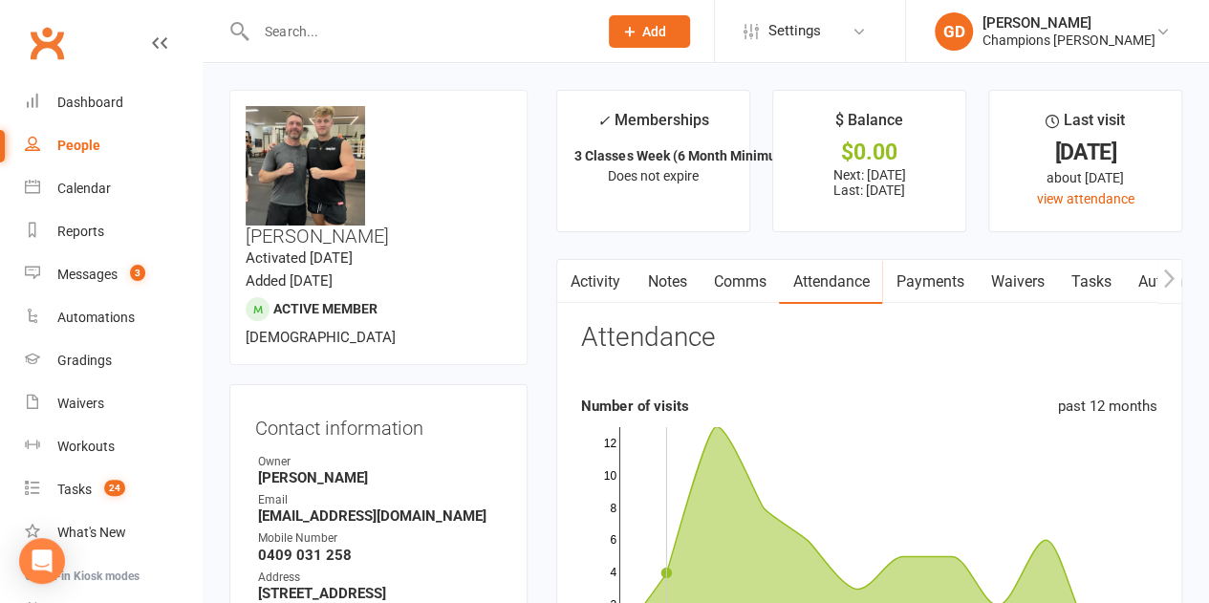
click at [678, 275] on link "Notes" at bounding box center [667, 282] width 66 height 44
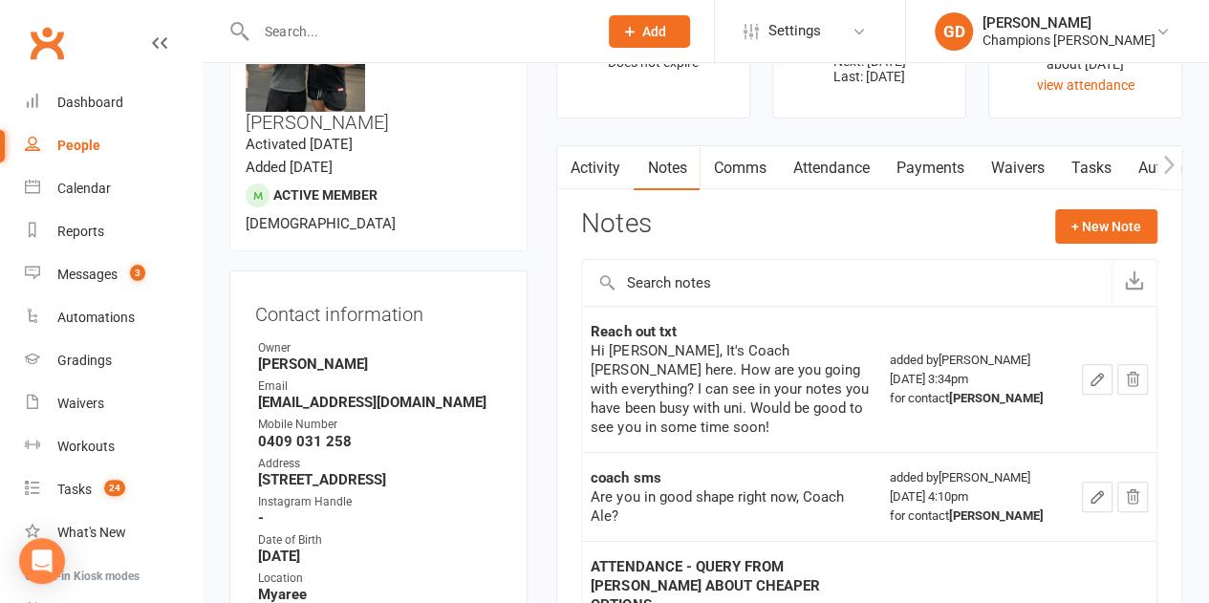
scroll to position [109, 0]
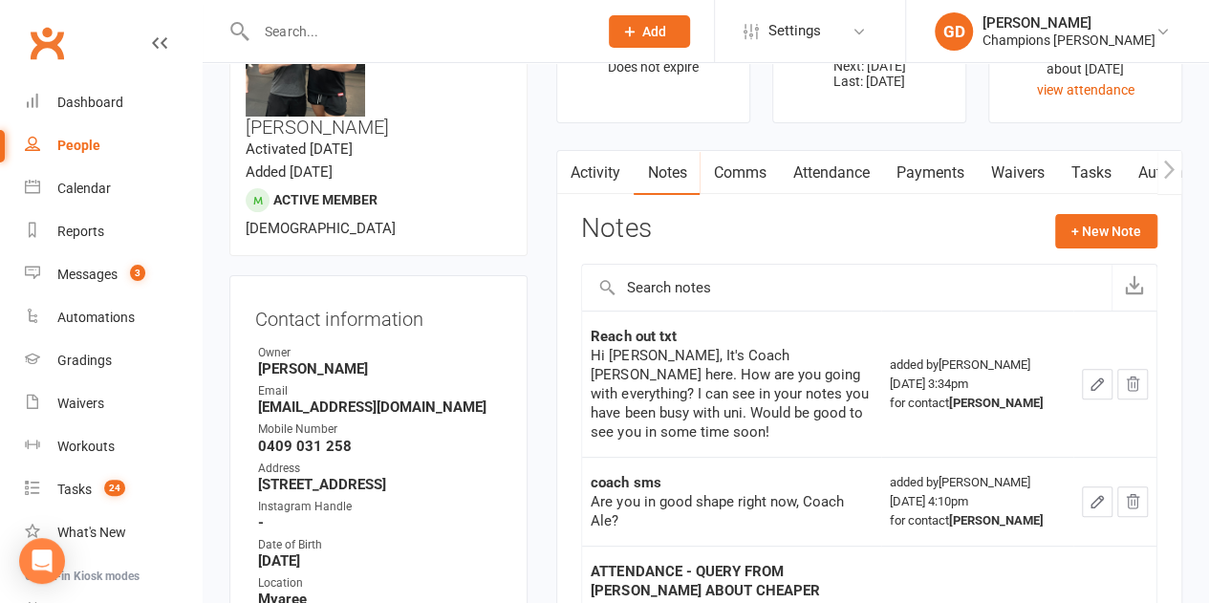
click at [886, 287] on input "text" at bounding box center [846, 288] width 529 height 46
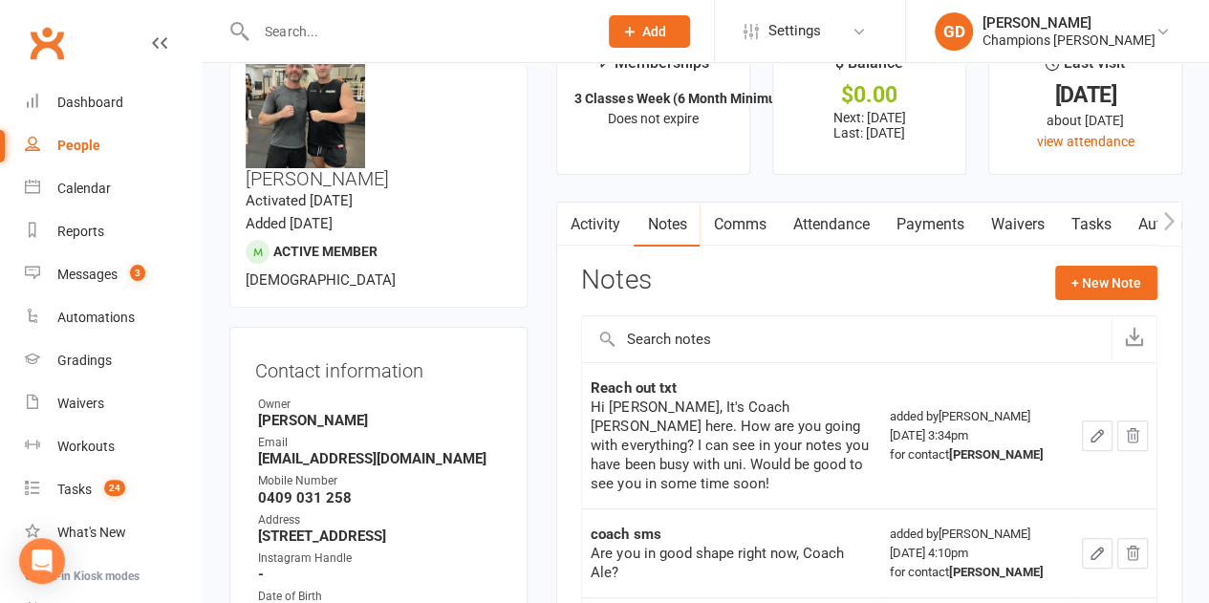
scroll to position [40, 0]
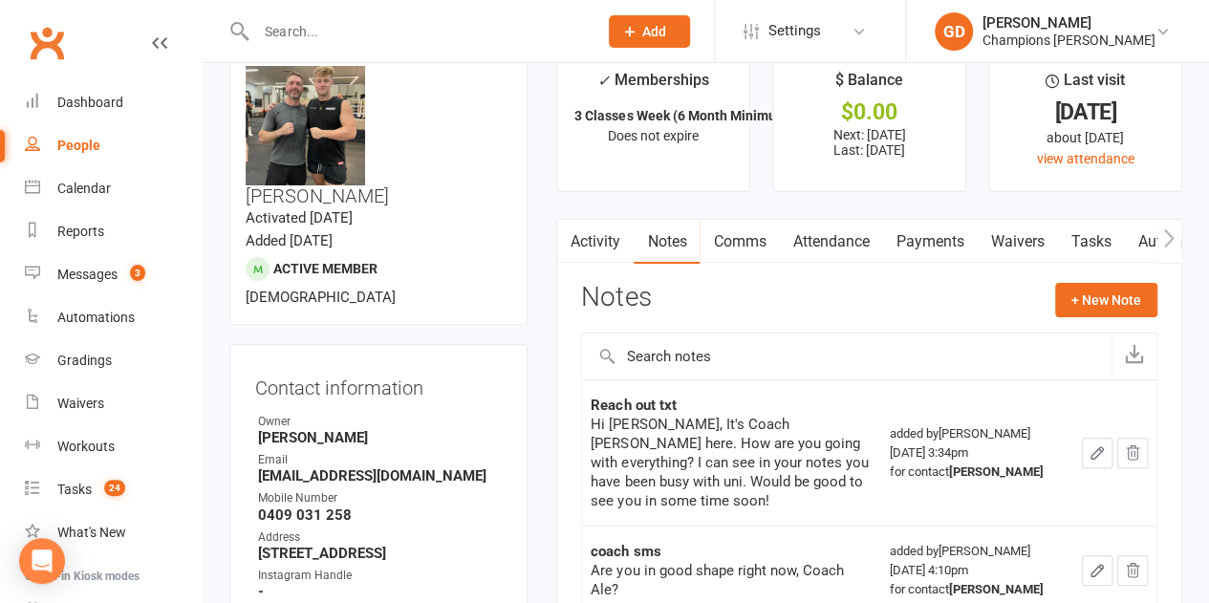
click at [912, 343] on input "text" at bounding box center [846, 357] width 529 height 46
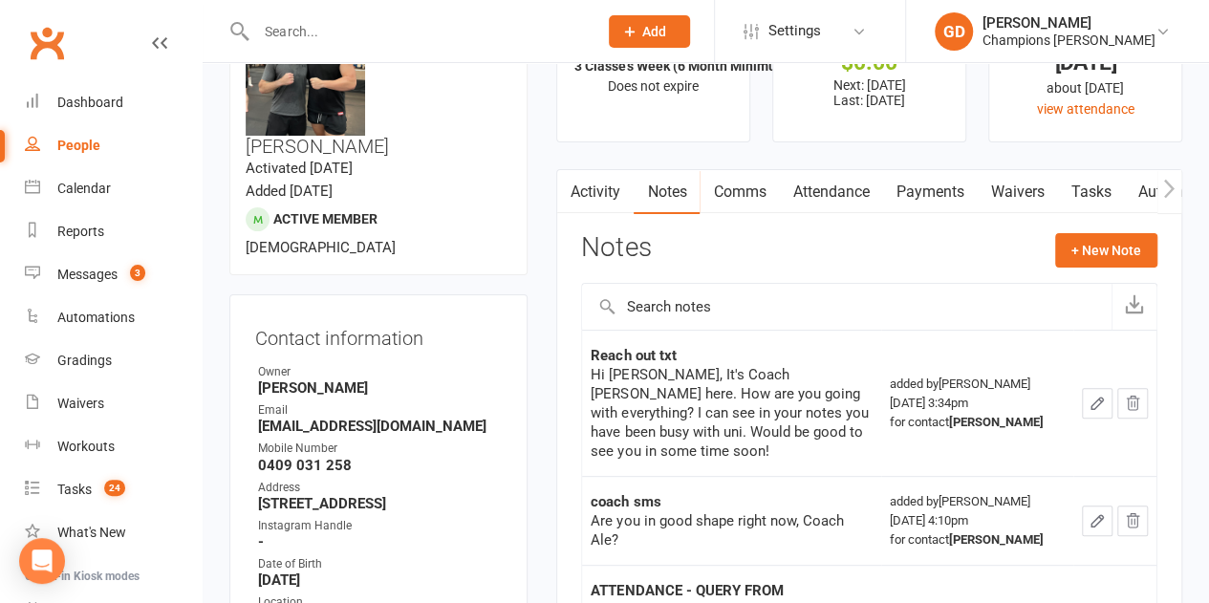
scroll to position [94, 0]
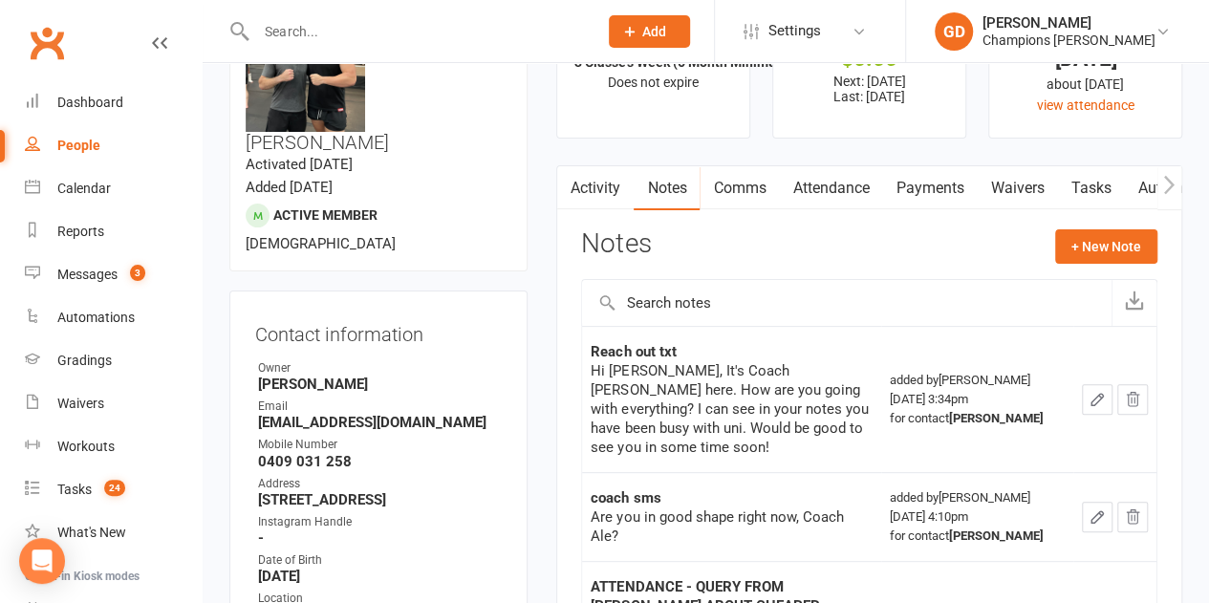
click at [294, 36] on input "text" at bounding box center [417, 31] width 334 height 27
paste input "[PERSON_NAME]"
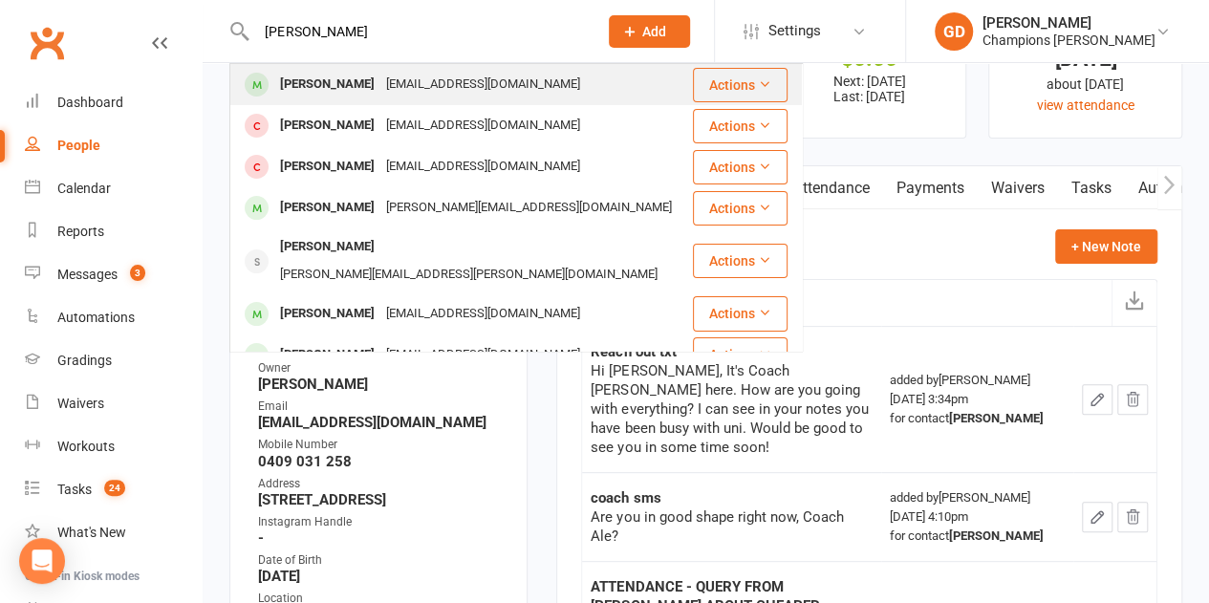
type input "[PERSON_NAME]"
click at [308, 82] on div "[PERSON_NAME]" at bounding box center [327, 85] width 106 height 28
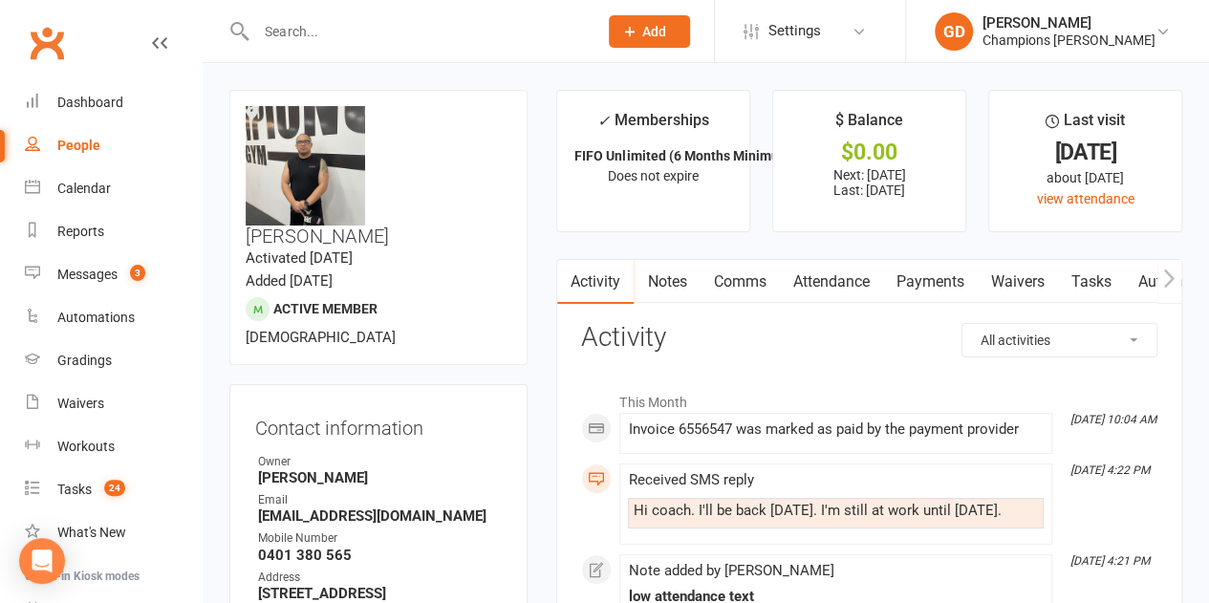
click at [828, 291] on link "Attendance" at bounding box center [830, 282] width 103 height 44
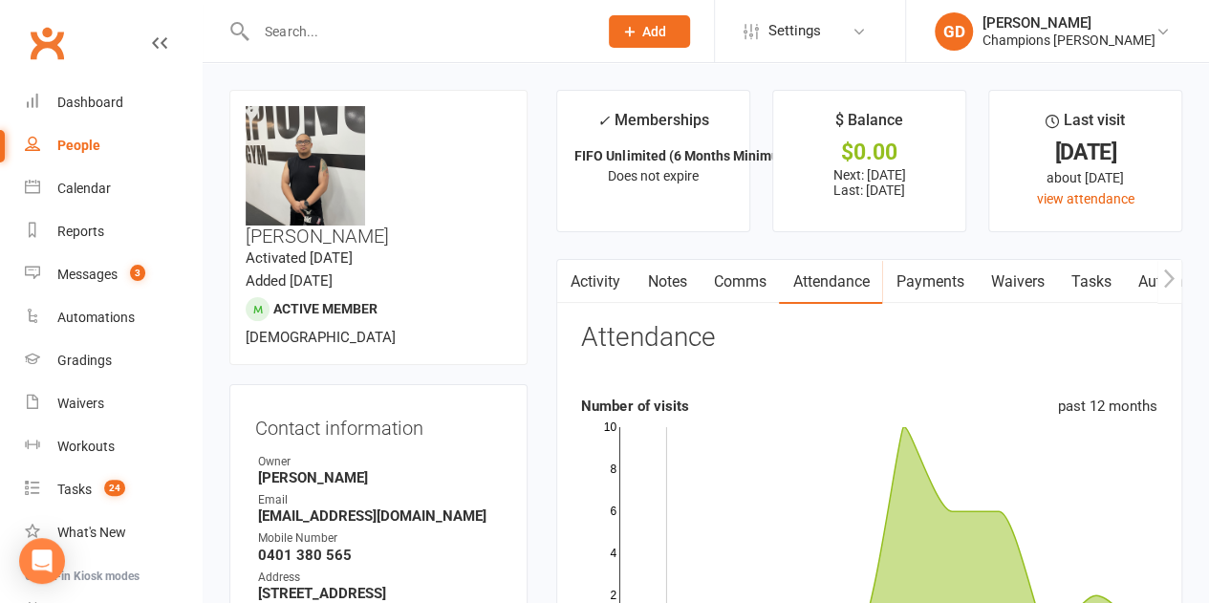
click at [663, 275] on link "Notes" at bounding box center [667, 282] width 66 height 44
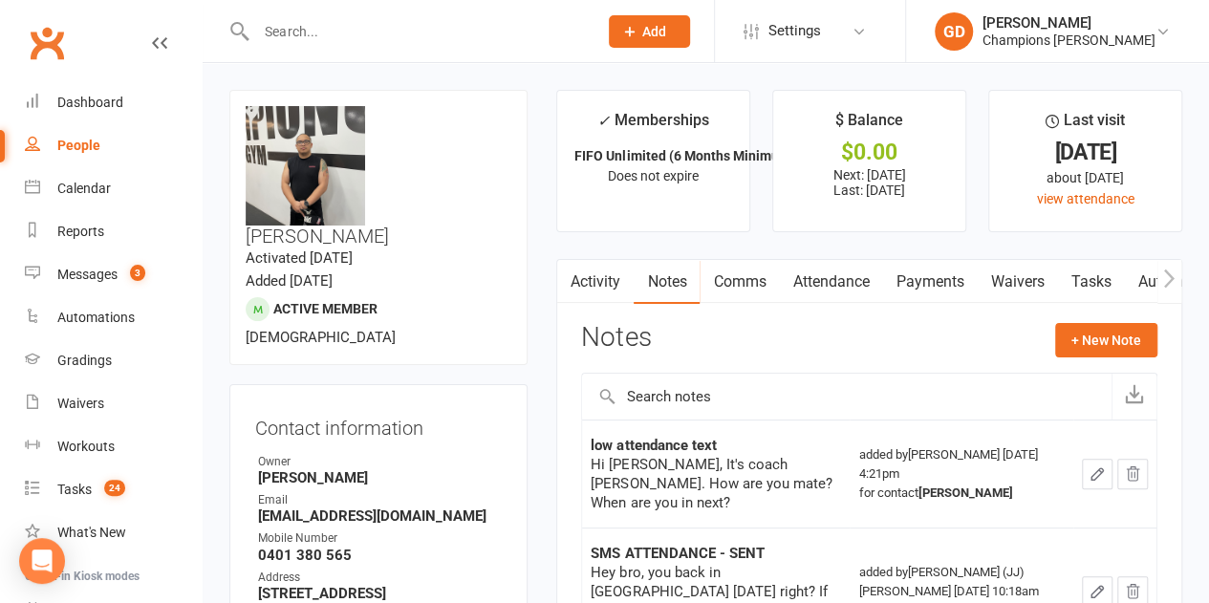
click at [318, 32] on input "text" at bounding box center [417, 31] width 334 height 27
paste input "[PERSON_NAME]"
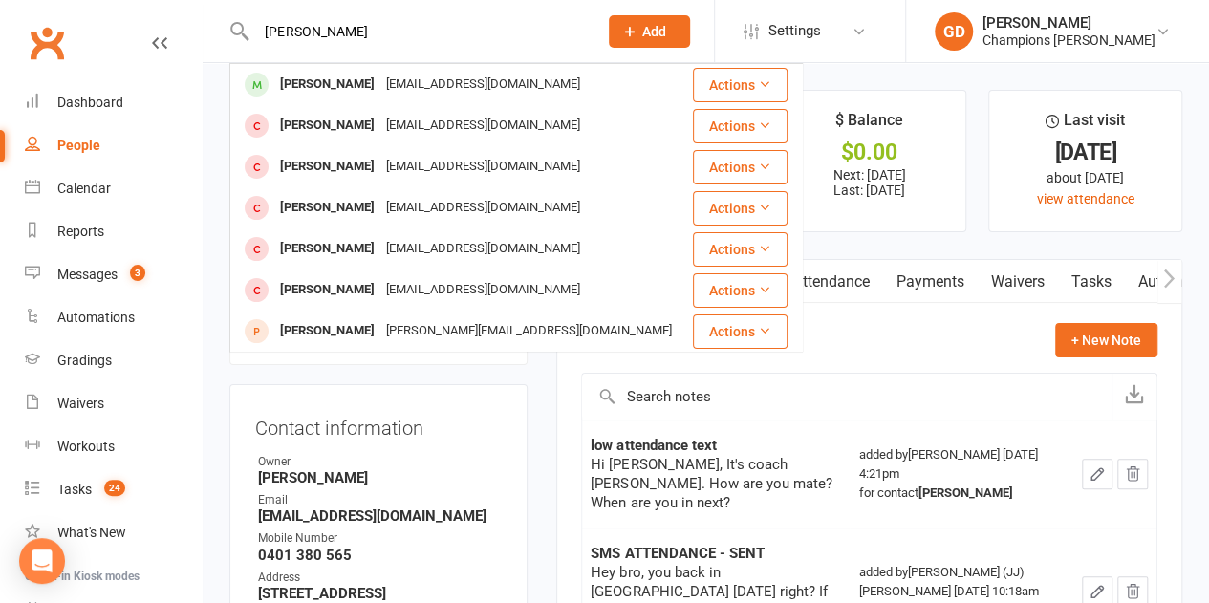
type input "[PERSON_NAME]"
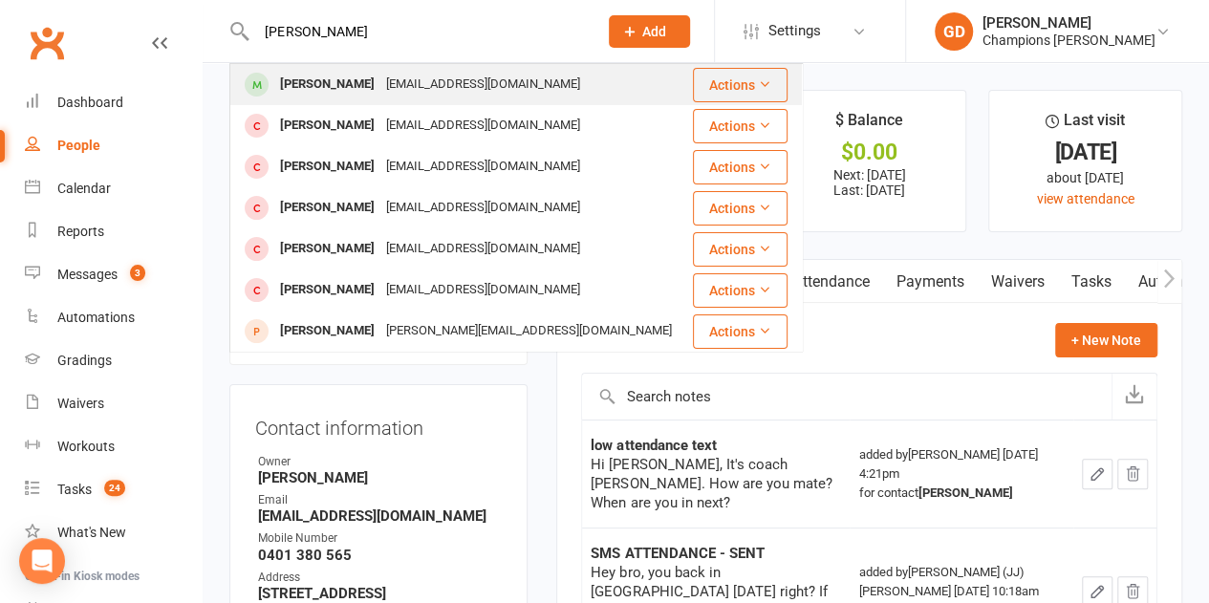
click at [329, 79] on div "[PERSON_NAME]" at bounding box center [327, 85] width 106 height 28
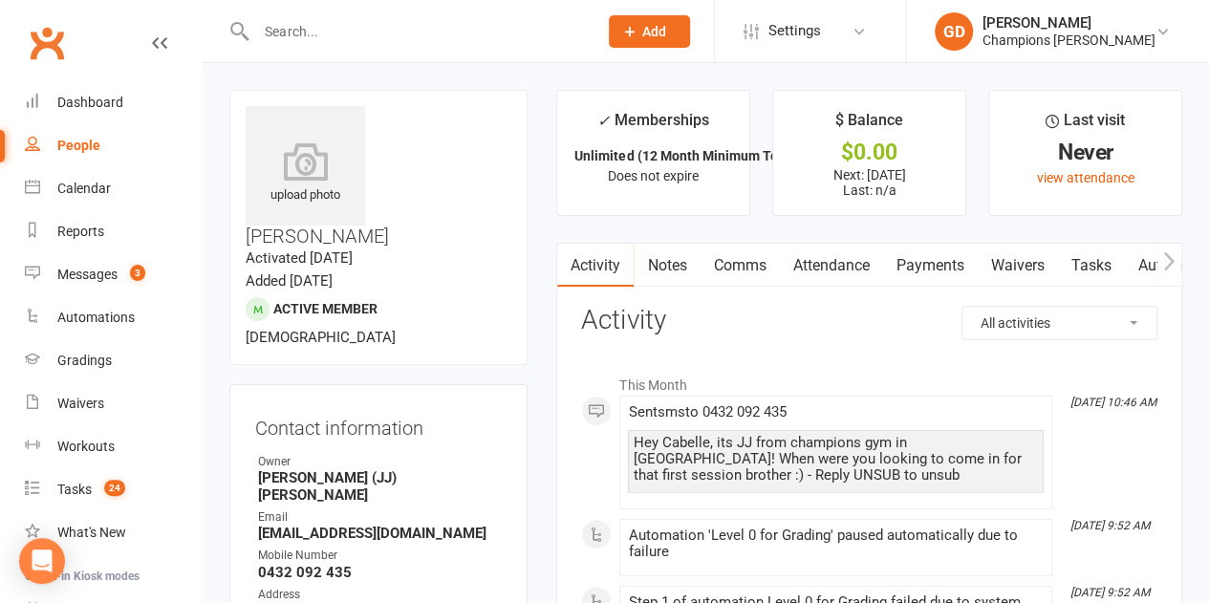
click at [650, 277] on link "Notes" at bounding box center [667, 266] width 66 height 44
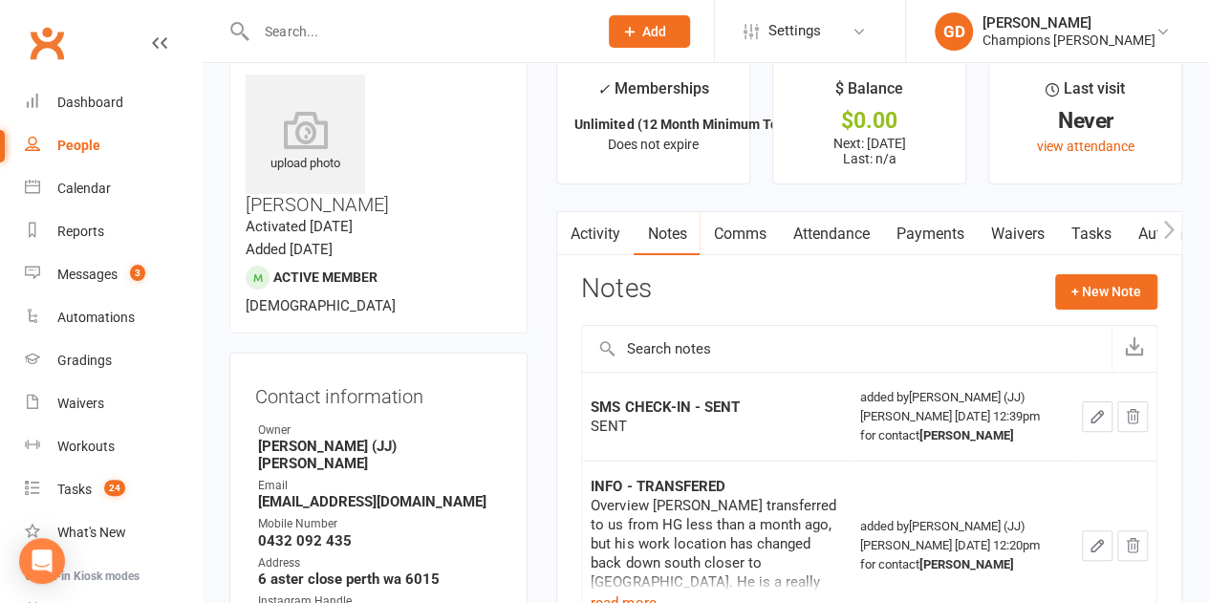
scroll to position [18, 0]
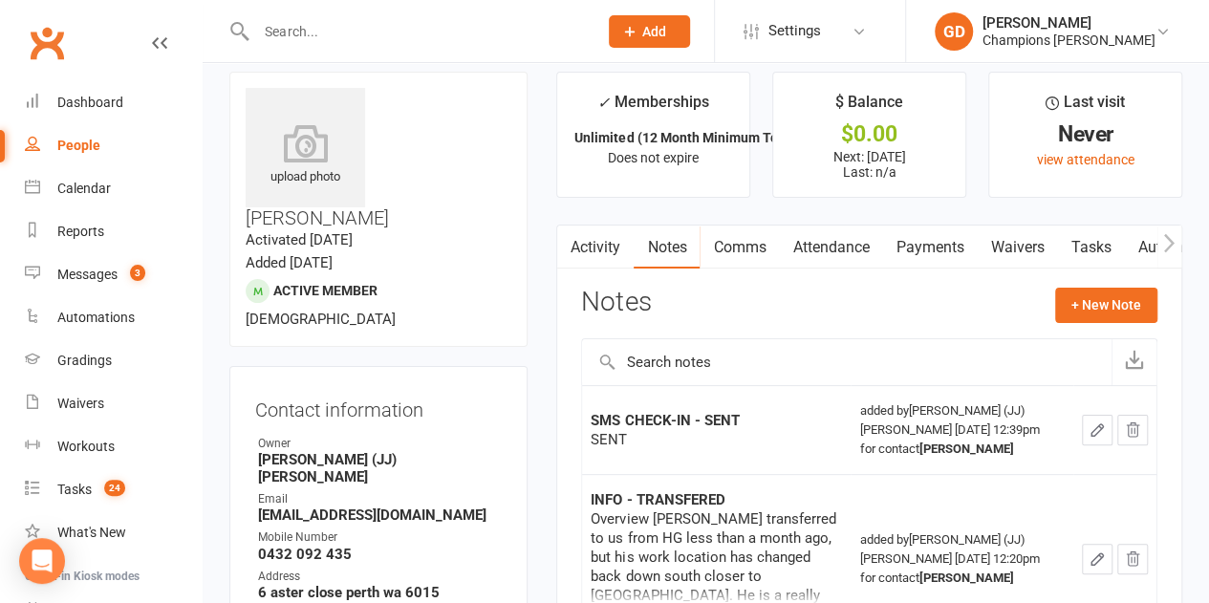
click at [824, 240] on link "Attendance" at bounding box center [830, 248] width 103 height 44
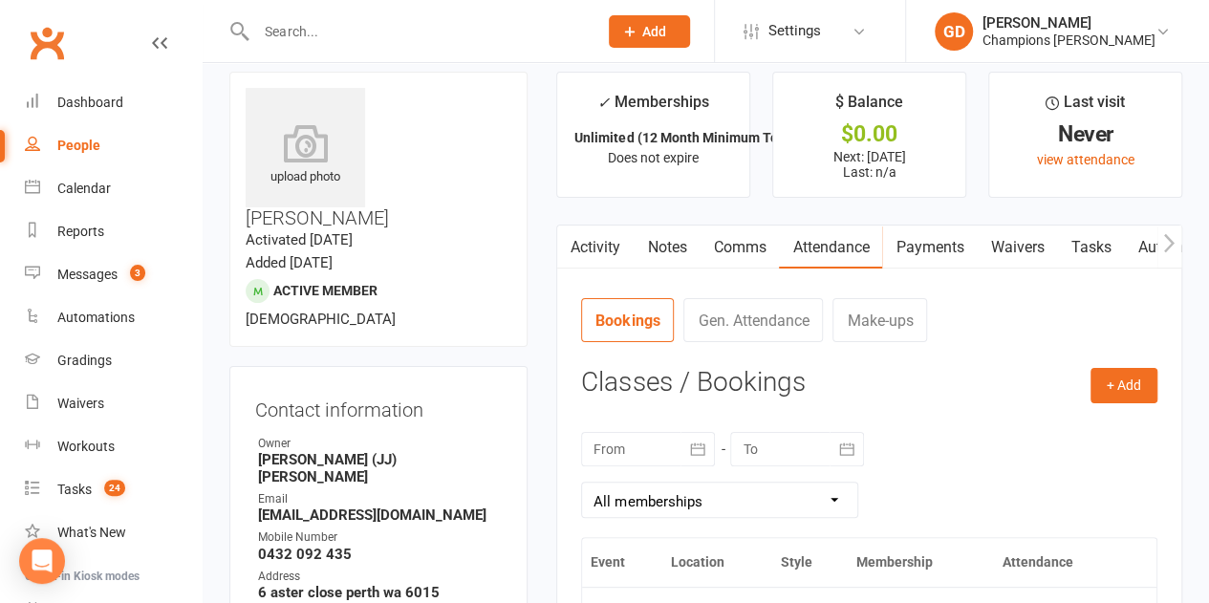
click at [635, 442] on div at bounding box center [648, 449] width 134 height 34
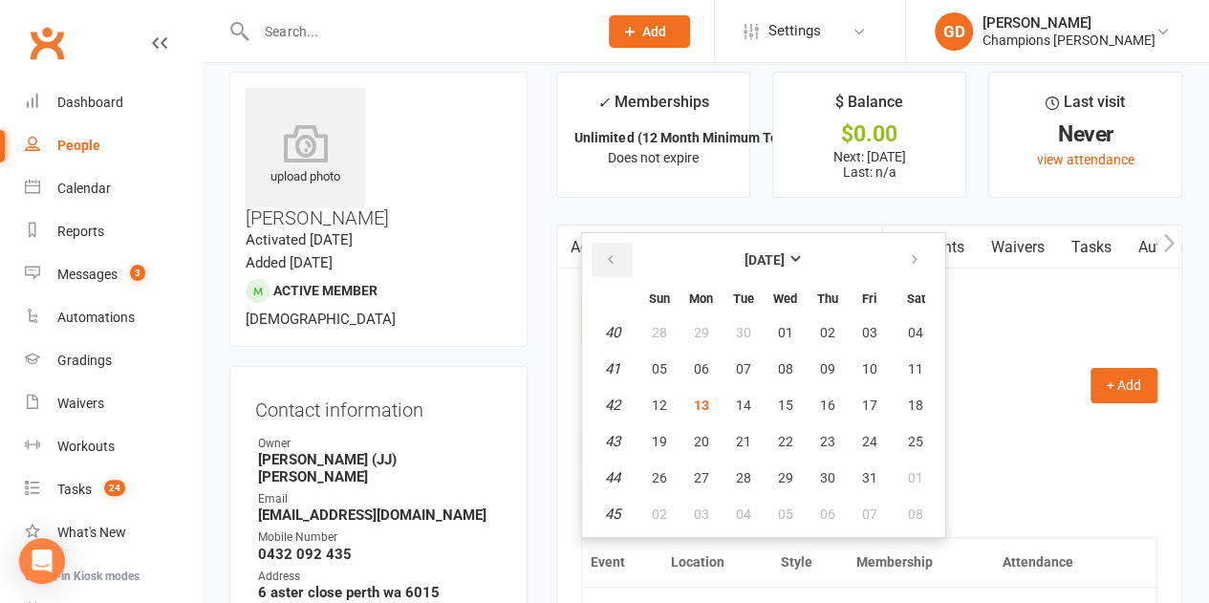
click at [612, 268] on button "button" at bounding box center [612, 260] width 41 height 34
click at [620, 267] on button "button" at bounding box center [612, 260] width 41 height 34
click at [777, 367] on span "06" at bounding box center [784, 368] width 15 height 15
type input "[DATE]"
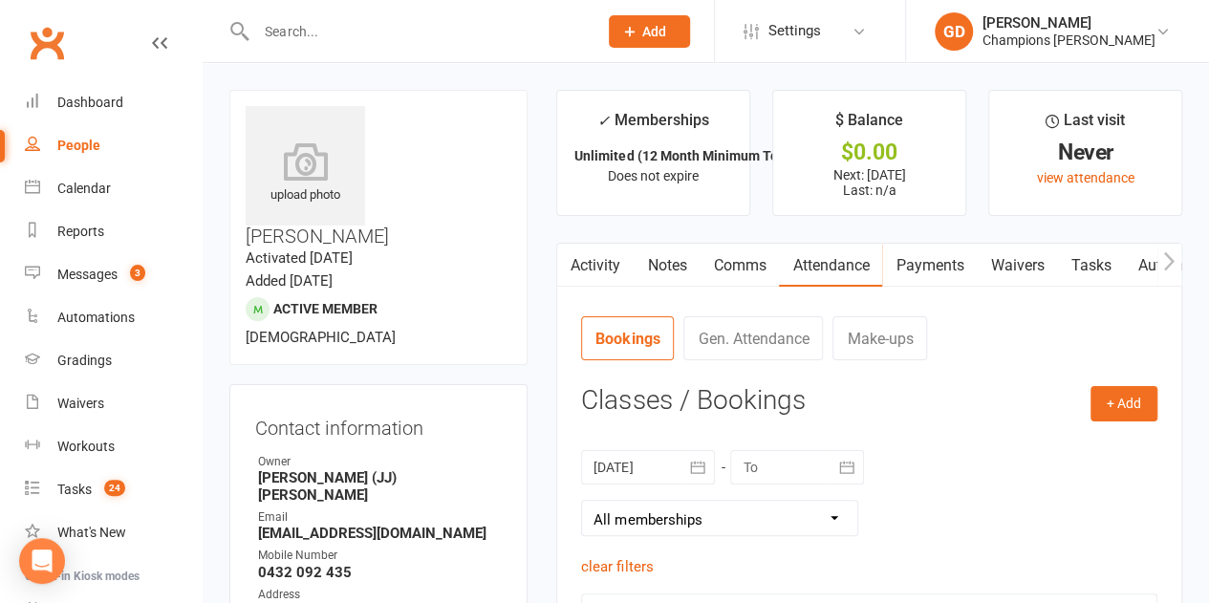
click at [671, 271] on link "Notes" at bounding box center [667, 266] width 66 height 44
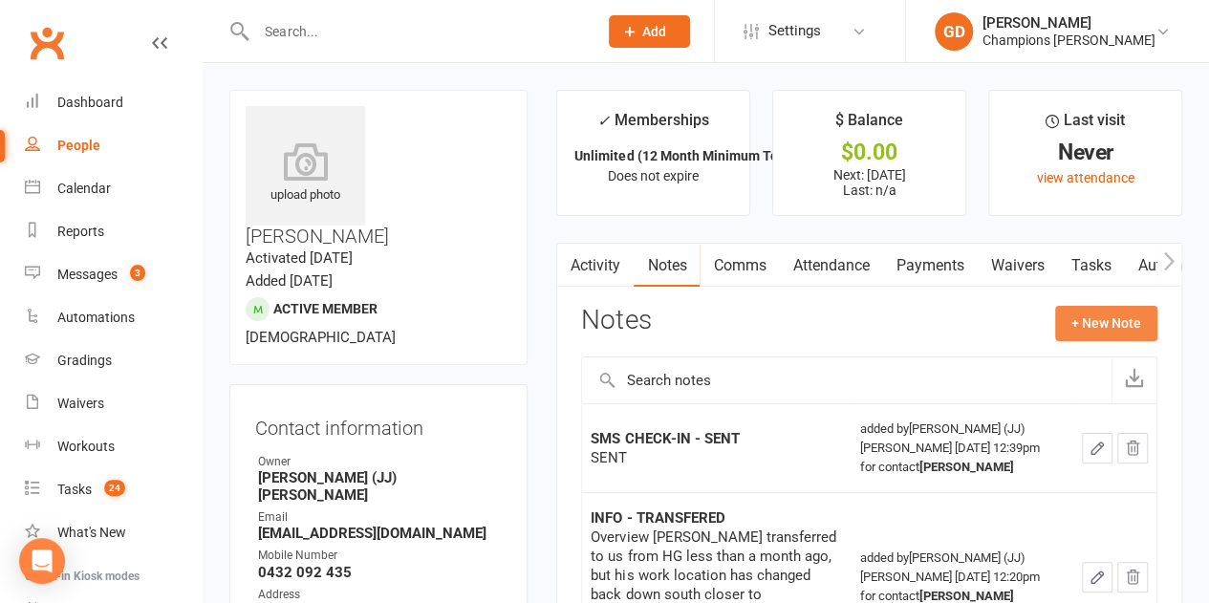
click at [1100, 325] on button "+ New Note" at bounding box center [1106, 323] width 102 height 34
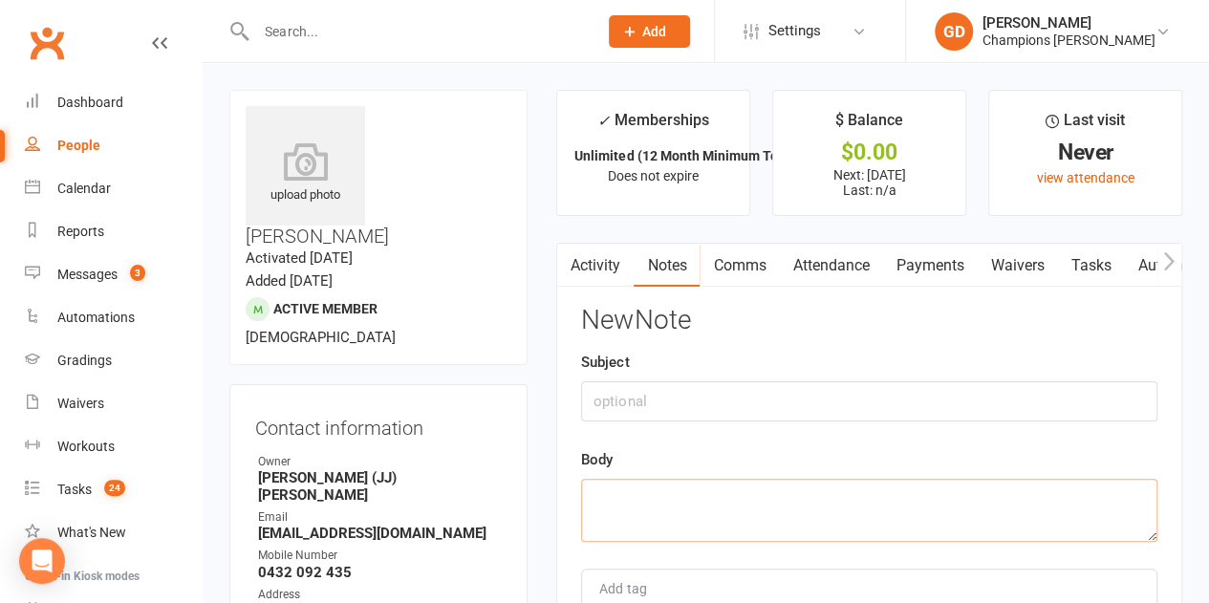
click at [664, 506] on textarea at bounding box center [869, 510] width 576 height 63
paste textarea "Hey! Are you ready to get back into training?"
type textarea "Hey! Are you ready to get back into training?"
click at [679, 399] on input "text" at bounding box center [869, 401] width 576 height 40
type input "Attended"
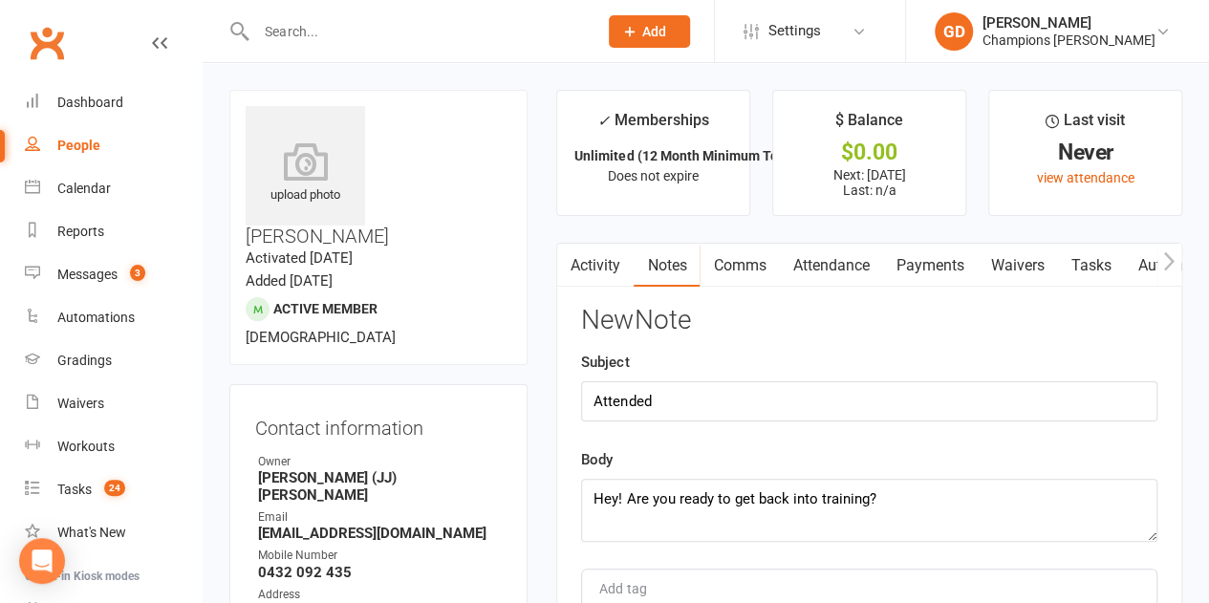
click at [984, 362] on div "Subject Attended" at bounding box center [869, 386] width 576 height 71
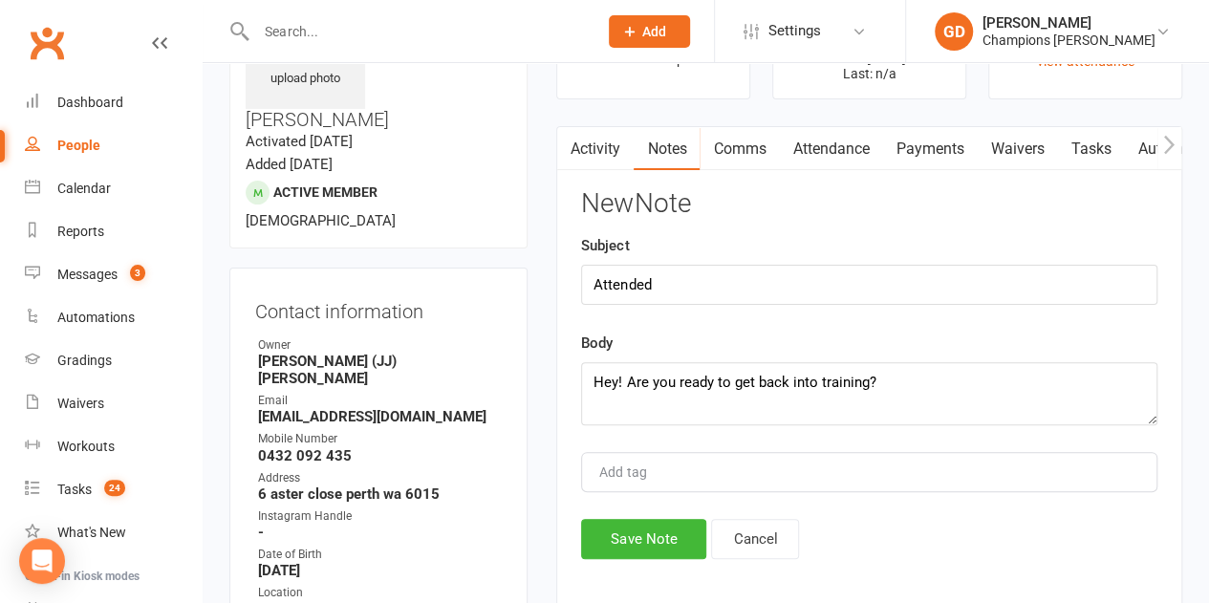
scroll to position [118, 0]
click at [644, 539] on button "Save Note" at bounding box center [643, 538] width 125 height 40
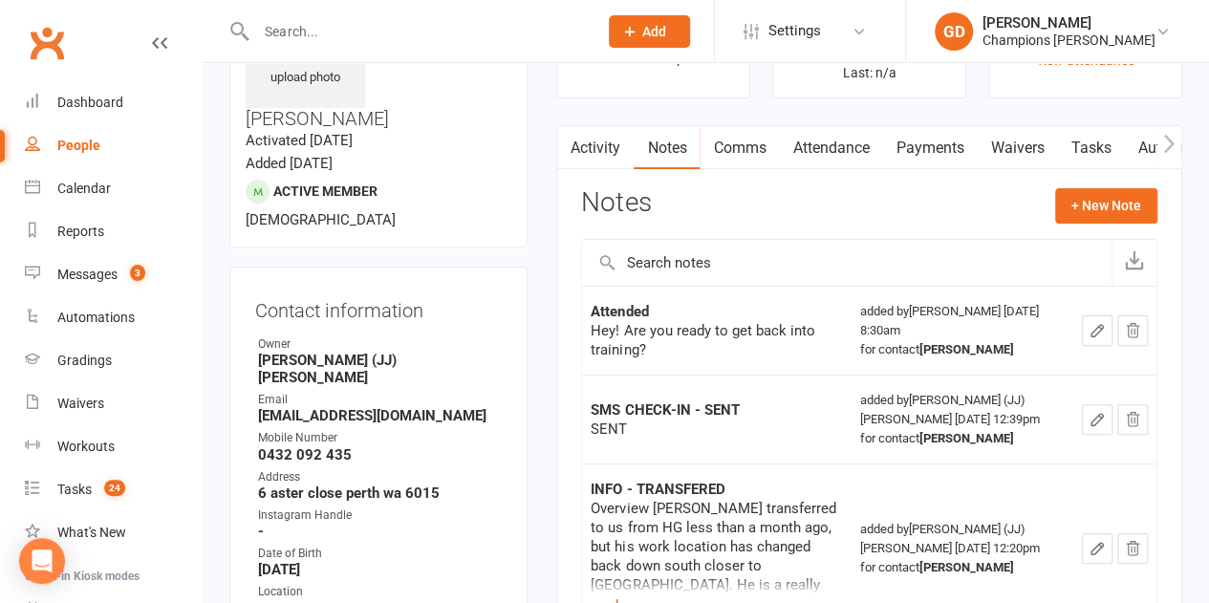
click at [306, 31] on input "text" at bounding box center [417, 31] width 334 height 27
paste input "[PERSON_NAME]"
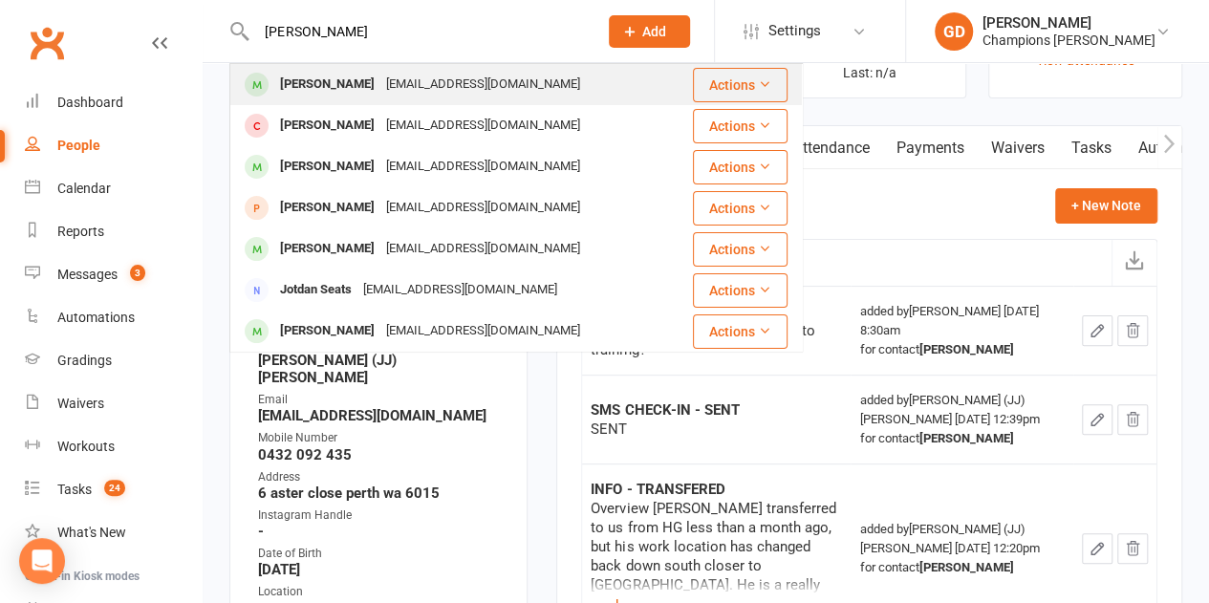
type input "[PERSON_NAME]"
click at [338, 88] on div "[PERSON_NAME]" at bounding box center [327, 85] width 106 height 28
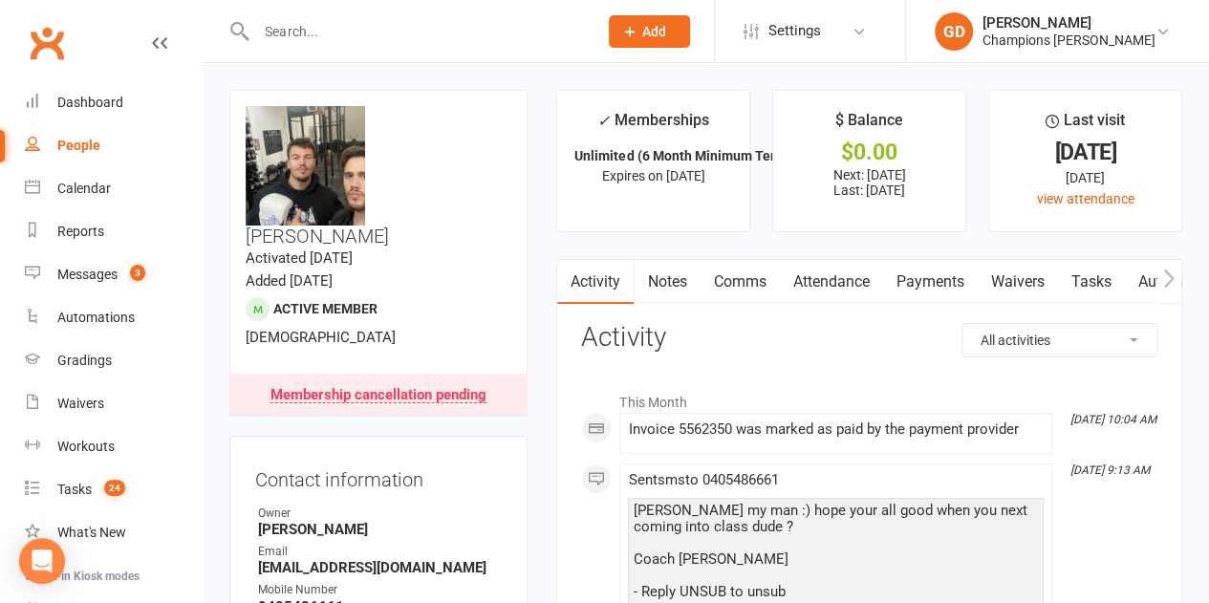
click at [325, 29] on input "text" at bounding box center [417, 31] width 334 height 27
click at [378, 31] on input "text" at bounding box center [417, 31] width 334 height 27
paste input "[PERSON_NAME]"
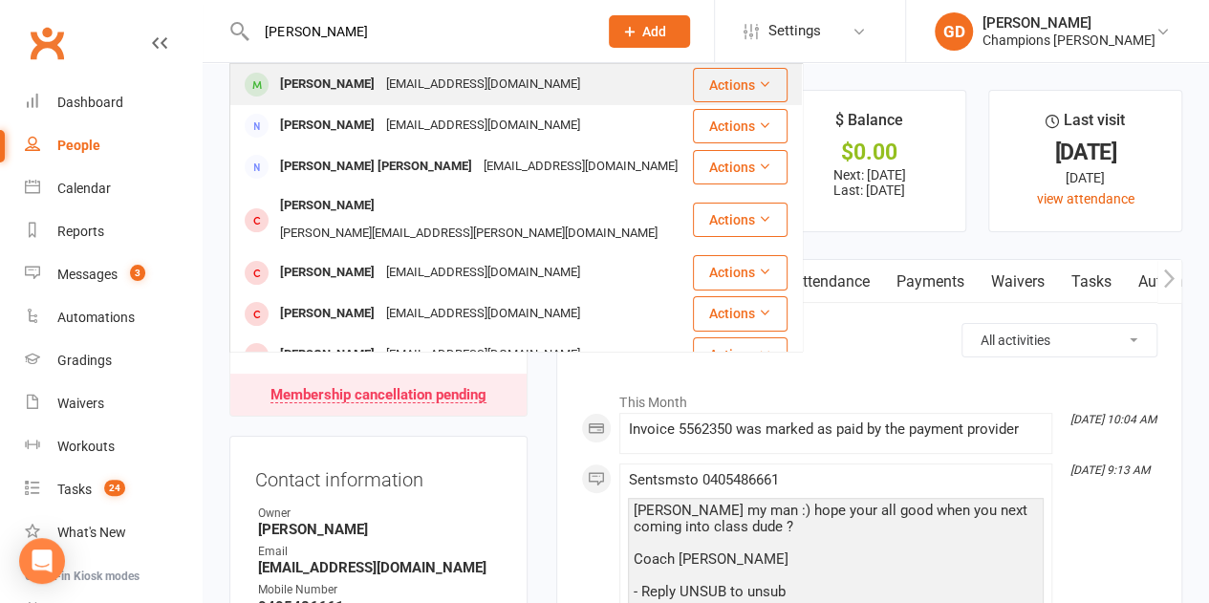
type input "[PERSON_NAME]"
click at [519, 76] on div "[EMAIL_ADDRESS][DOMAIN_NAME]" at bounding box center [482, 85] width 205 height 28
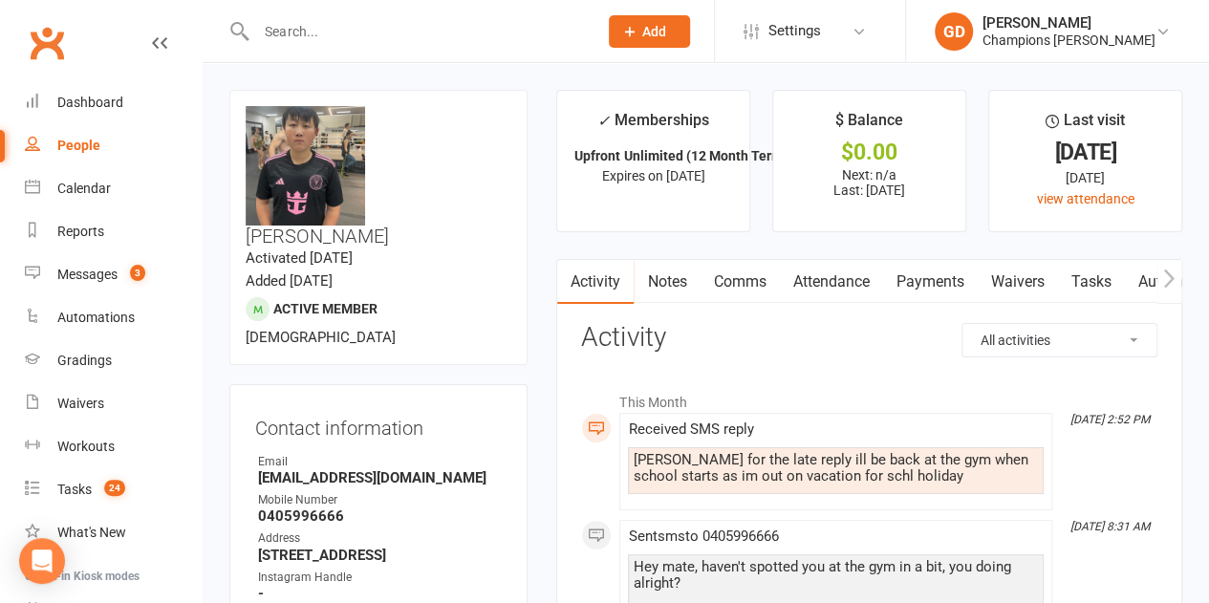
click at [831, 278] on link "Attendance" at bounding box center [830, 282] width 103 height 44
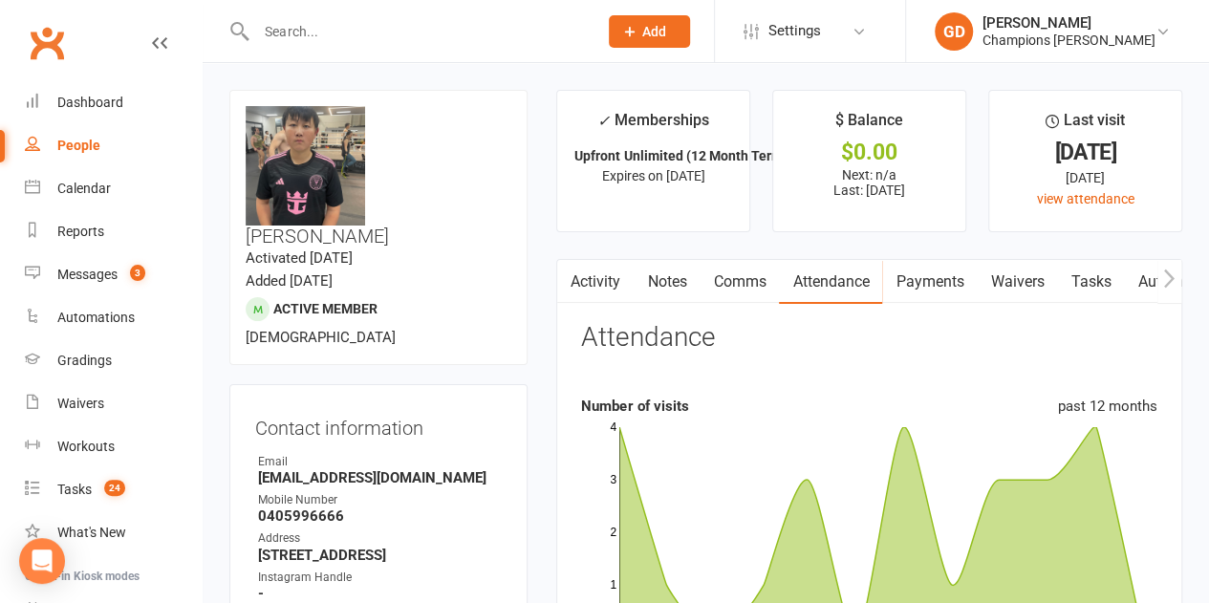
click at [938, 386] on section "Attendance Number of visits past 12 months Jan Apr [DATE] Month Nov Oct 0 1 2 3…" at bounding box center [869, 543] width 576 height 441
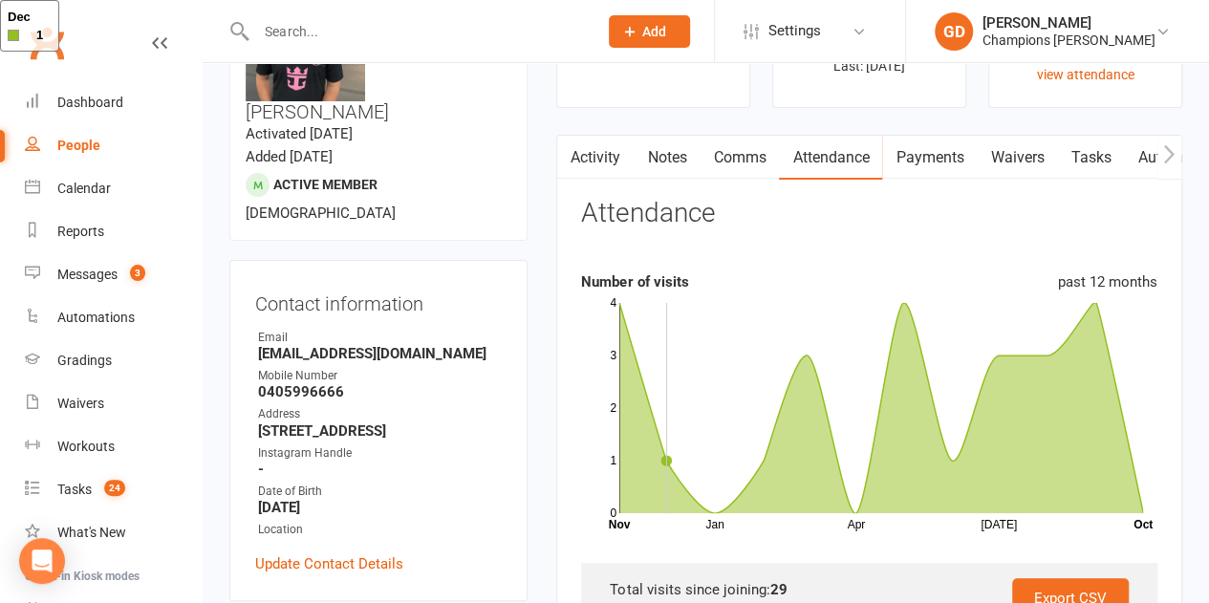
scroll to position [85, 0]
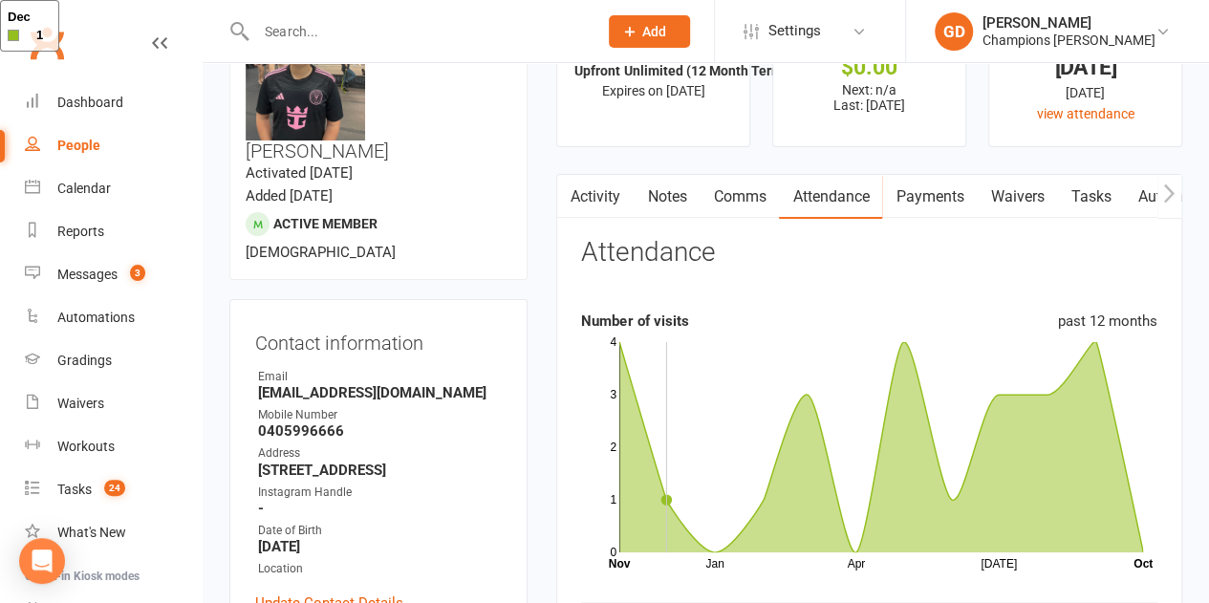
click at [663, 200] on link "Notes" at bounding box center [667, 197] width 66 height 44
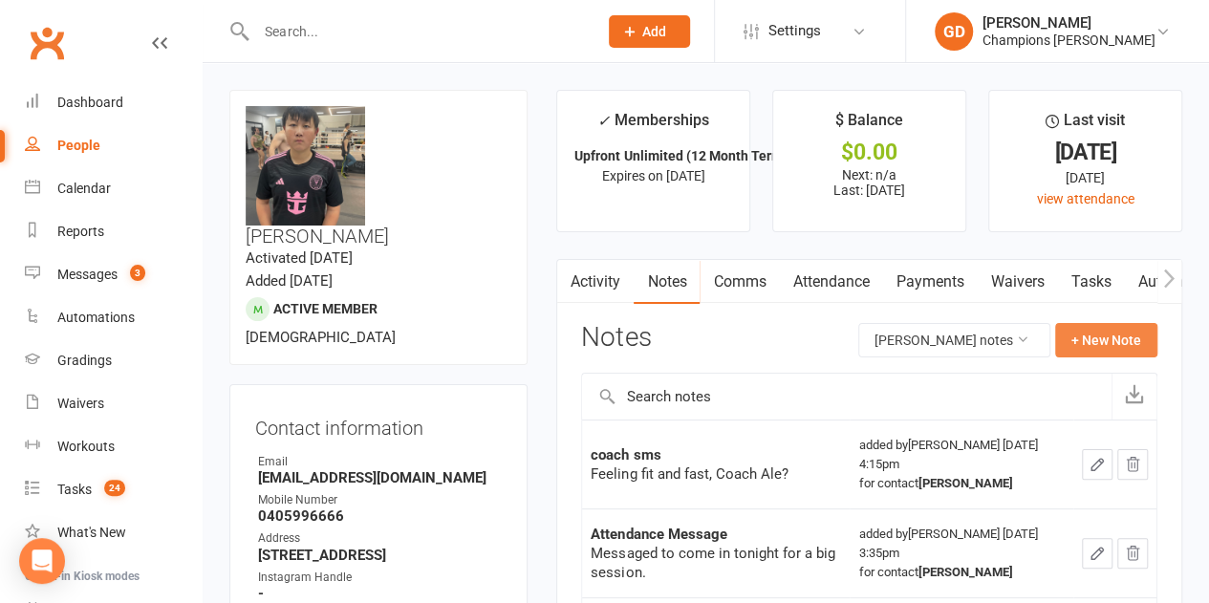
click at [1095, 332] on button "+ New Note" at bounding box center [1106, 340] width 102 height 34
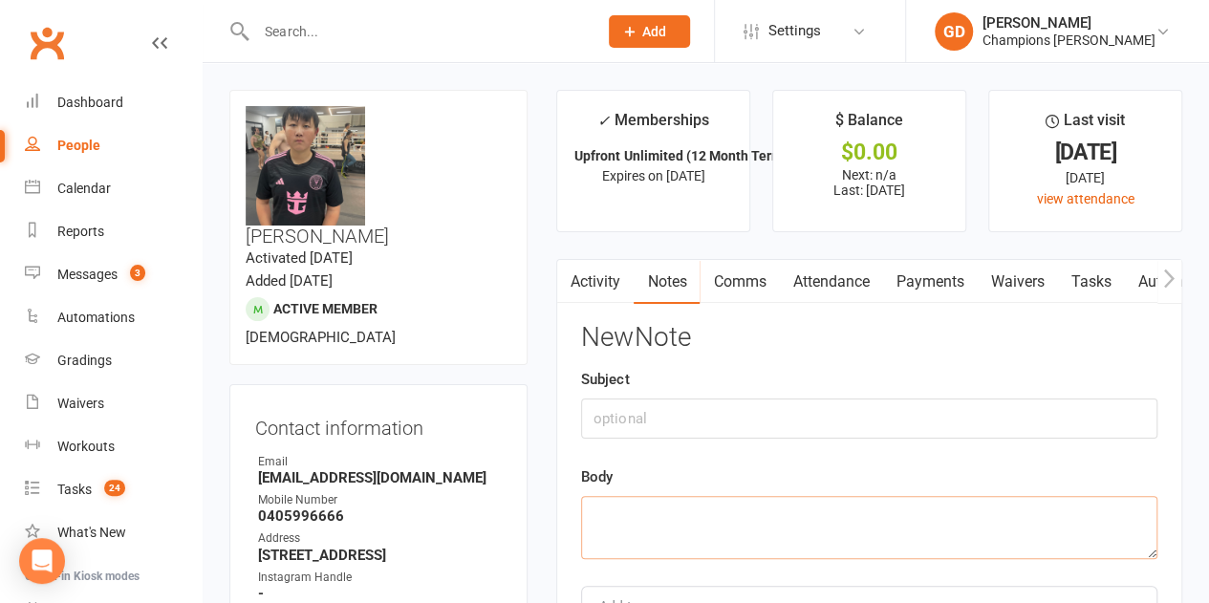
click at [640, 513] on textarea at bounding box center [869, 527] width 576 height 63
paste textarea "Hi! Just checking in to see if everything’s going well — we haven’t seen you at…"
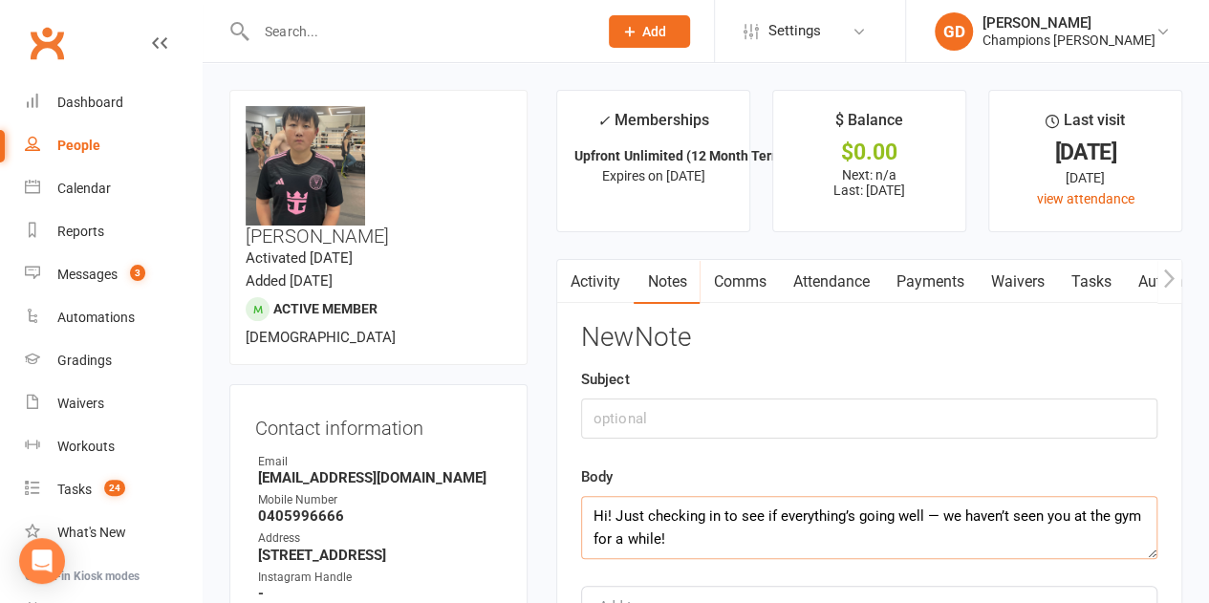
type textarea "Hi! Just checking in to see if everything’s going well — we haven’t seen you at…"
click at [631, 410] on input "text" at bounding box center [869, 419] width 576 height 40
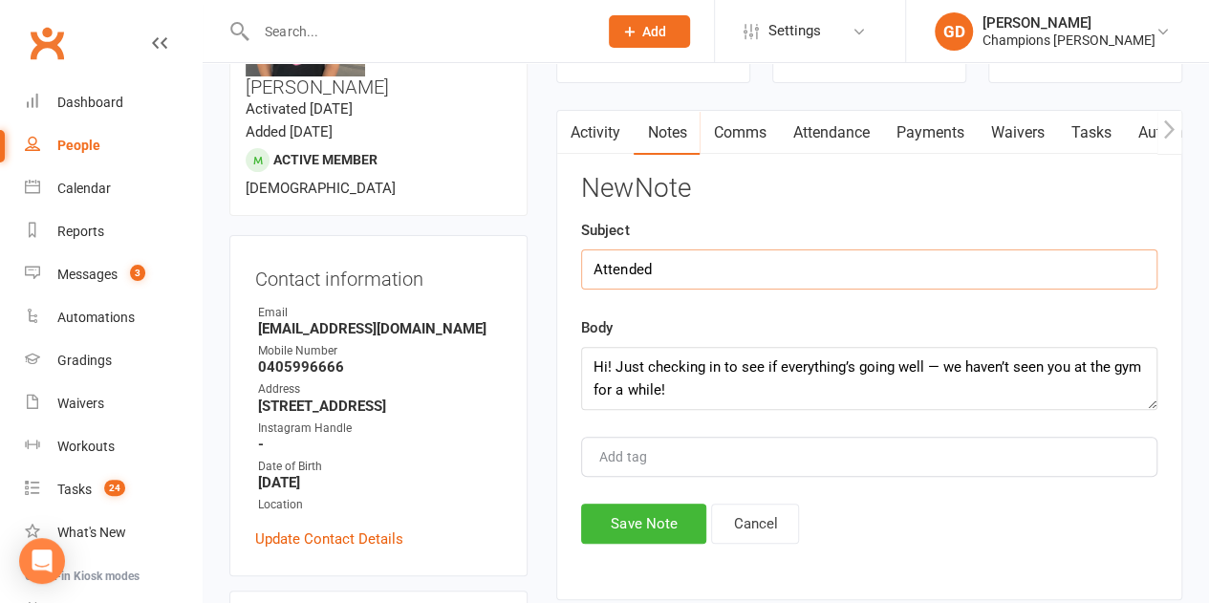
scroll to position [150, 0]
type input "Attended"
click at [643, 522] on button "Save Note" at bounding box center [643, 523] width 125 height 40
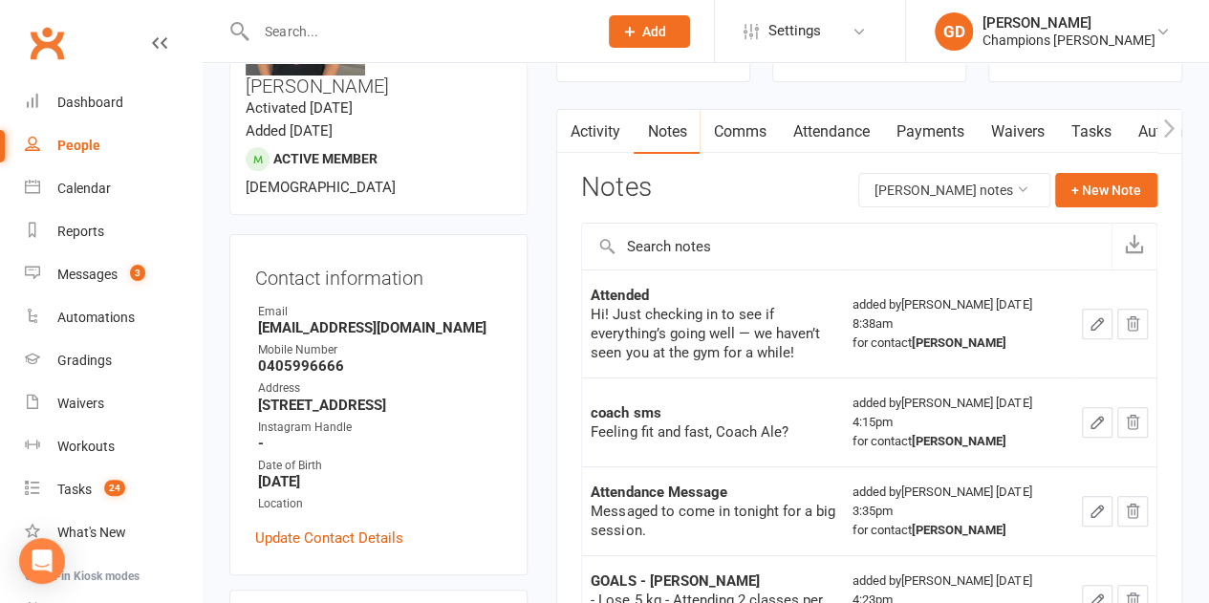
click at [400, 22] on input "text" at bounding box center [417, 31] width 334 height 27
paste input "Digby Few"
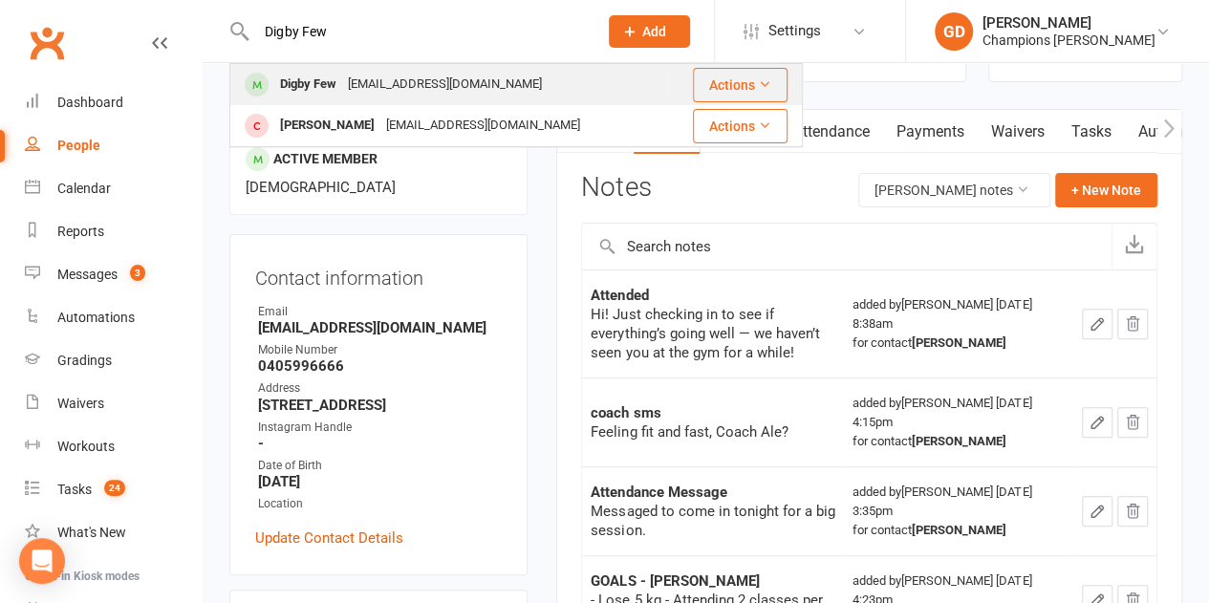
type input "Digby Few"
click at [479, 74] on div "Digby Few [EMAIL_ADDRESS][DOMAIN_NAME]" at bounding box center [449, 84] width 437 height 39
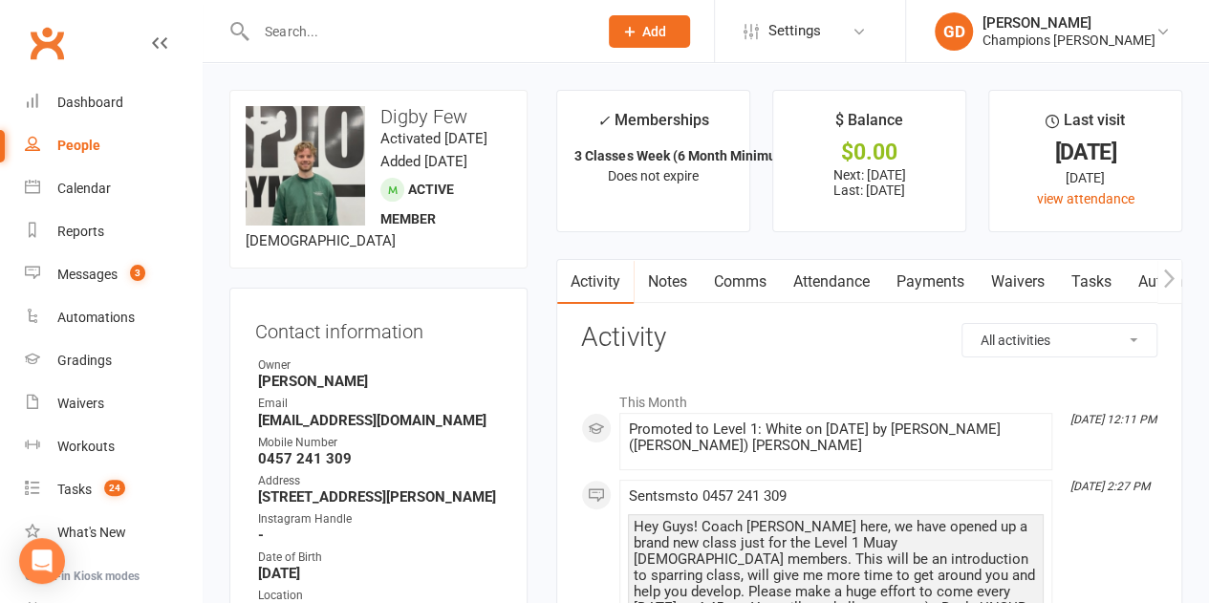
click at [836, 277] on link "Attendance" at bounding box center [830, 282] width 103 height 44
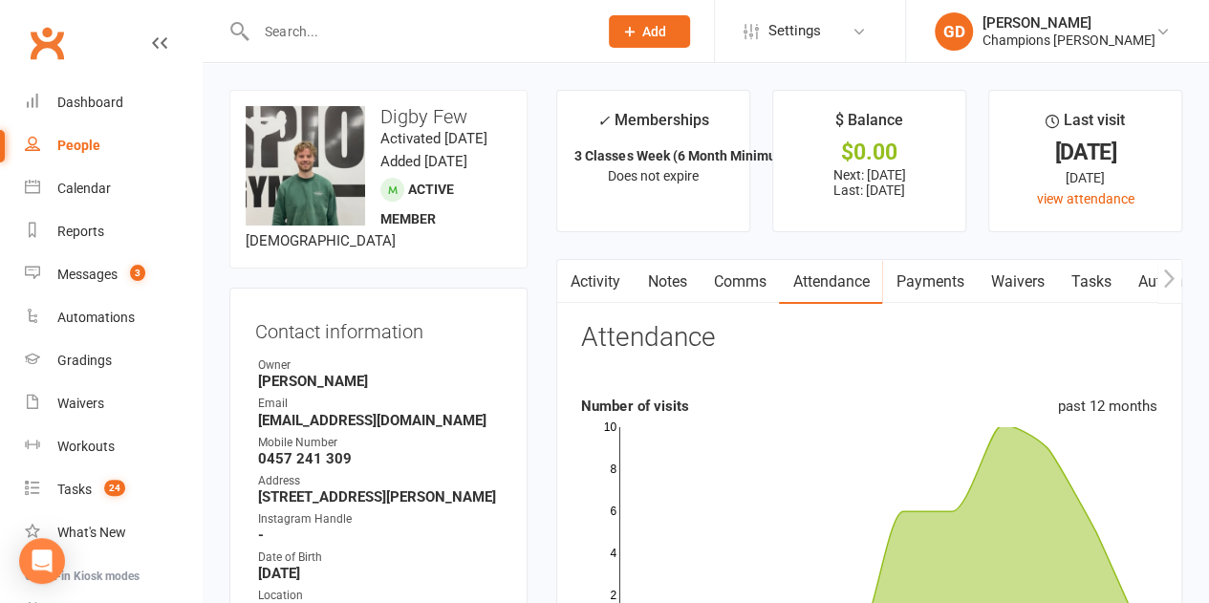
click at [852, 419] on icon "Jan Apr [DATE] Month Nov Oct 0 2 4 6 8 10" at bounding box center [869, 537] width 576 height 239
click at [660, 273] on link "Notes" at bounding box center [667, 282] width 66 height 44
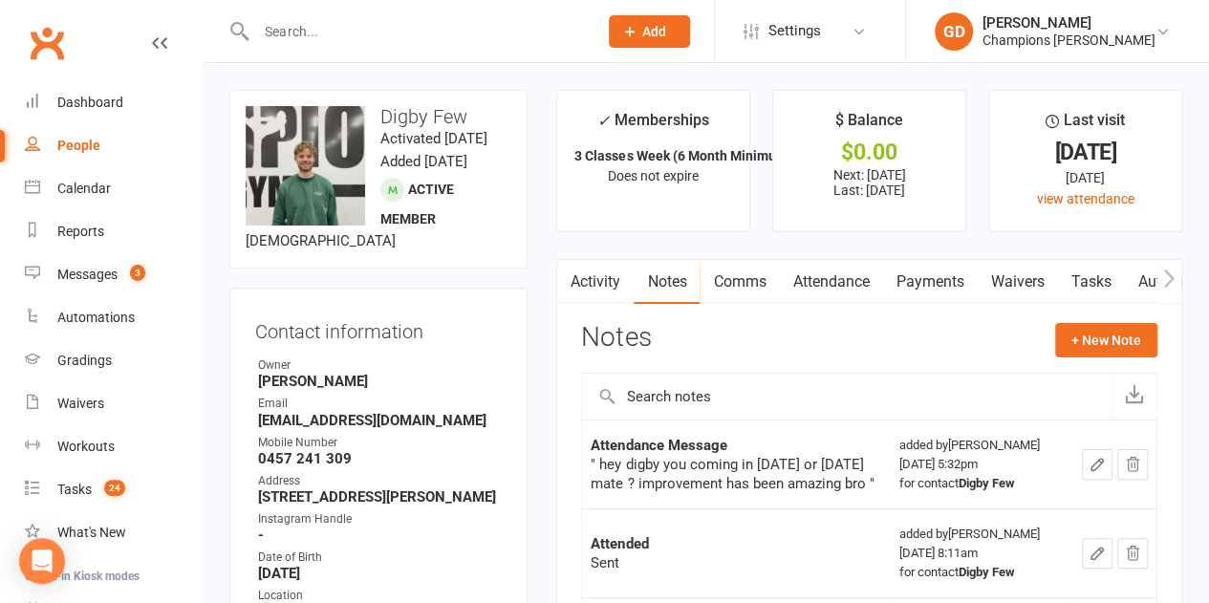
click at [872, 443] on div "Attendance Message" at bounding box center [736, 445] width 291 height 19
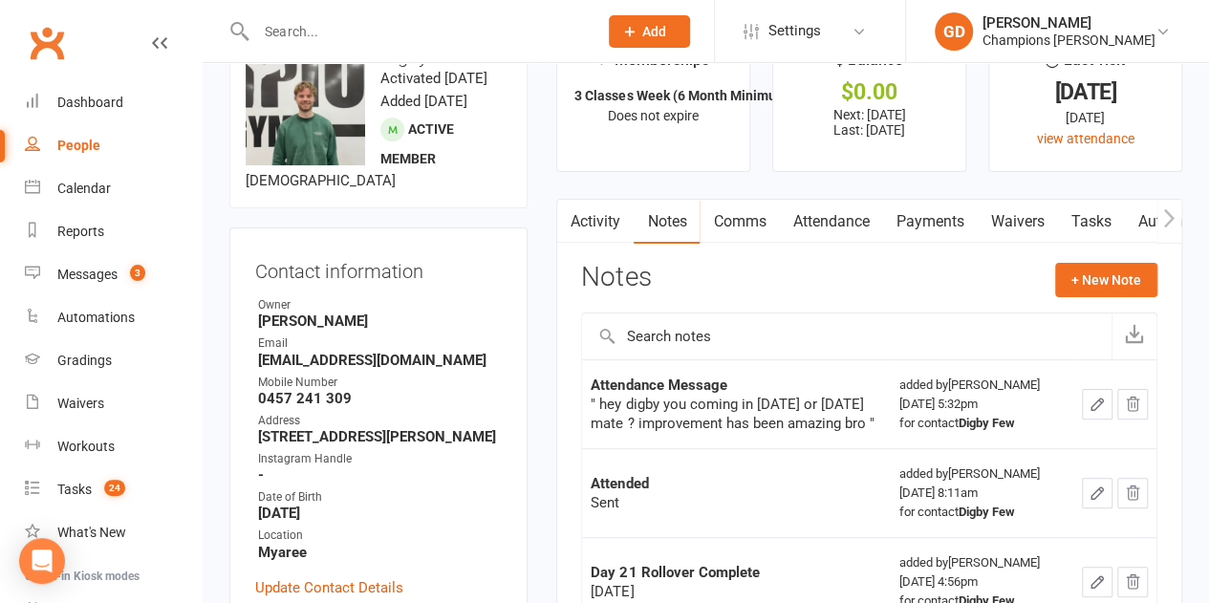
scroll to position [65, 0]
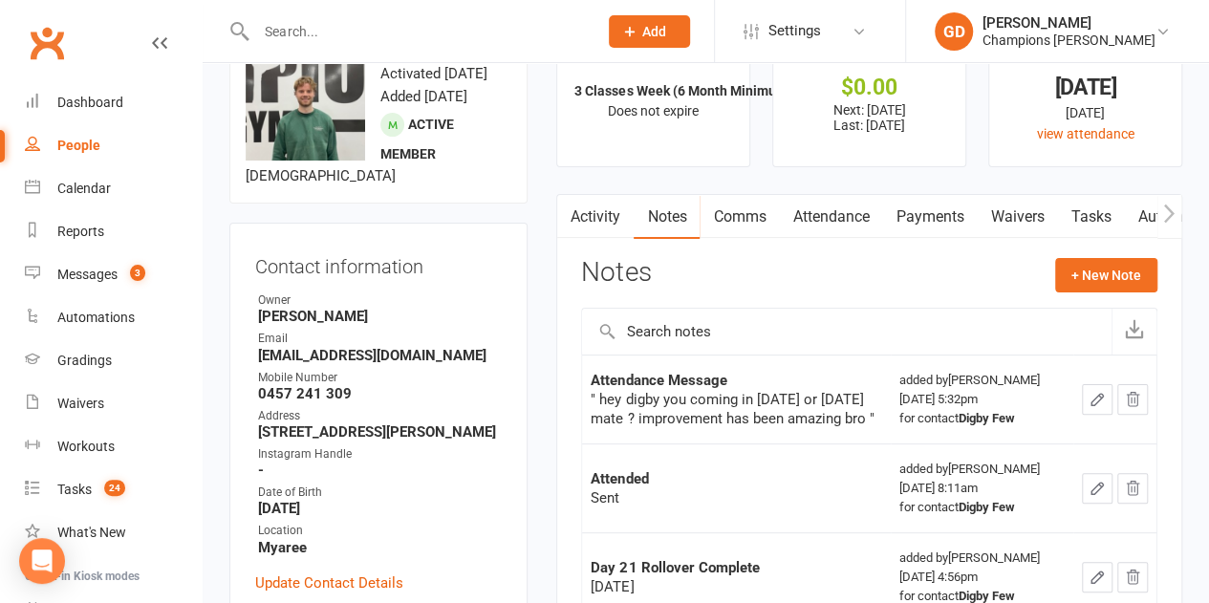
click at [593, 205] on link "Activity" at bounding box center [595, 217] width 76 height 44
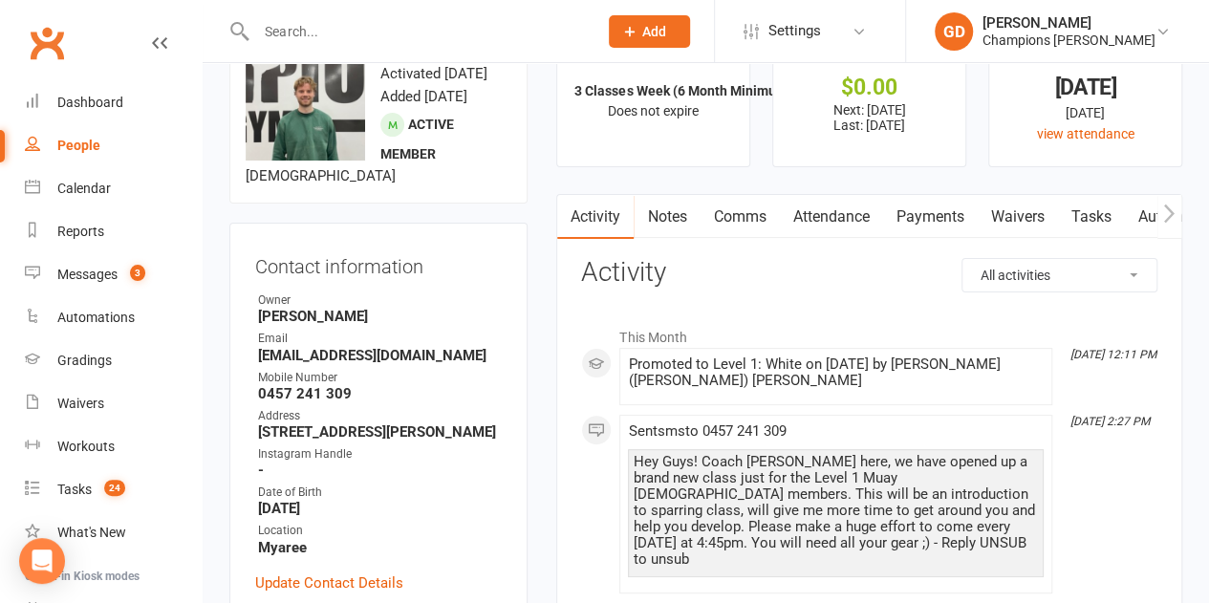
click at [816, 216] on link "Attendance" at bounding box center [830, 217] width 103 height 44
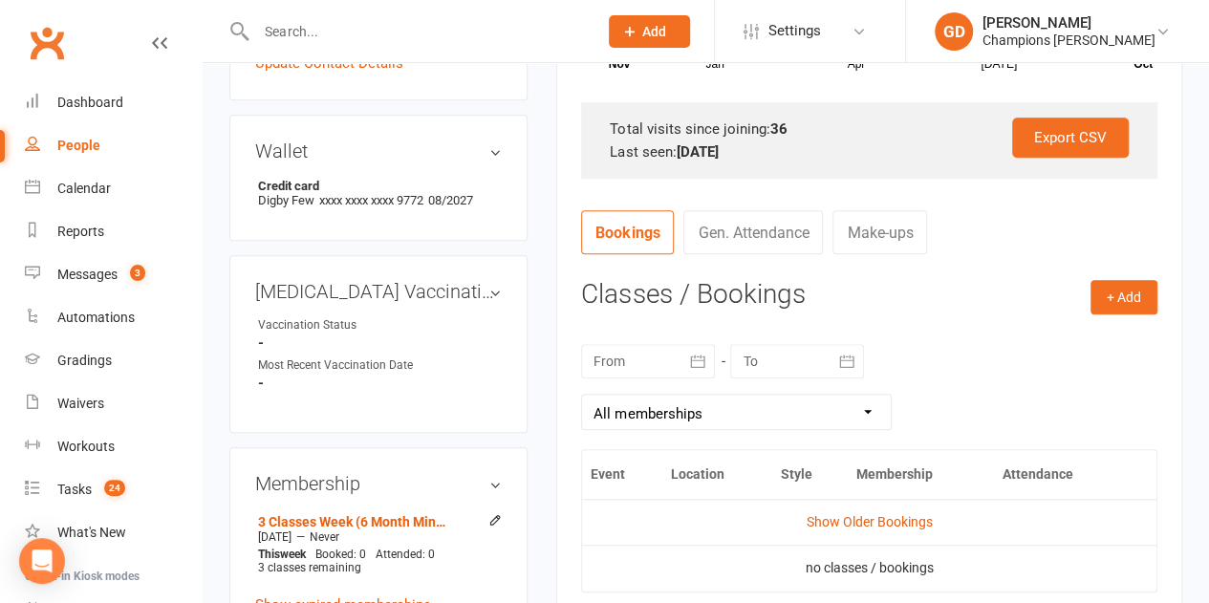
scroll to position [600, 0]
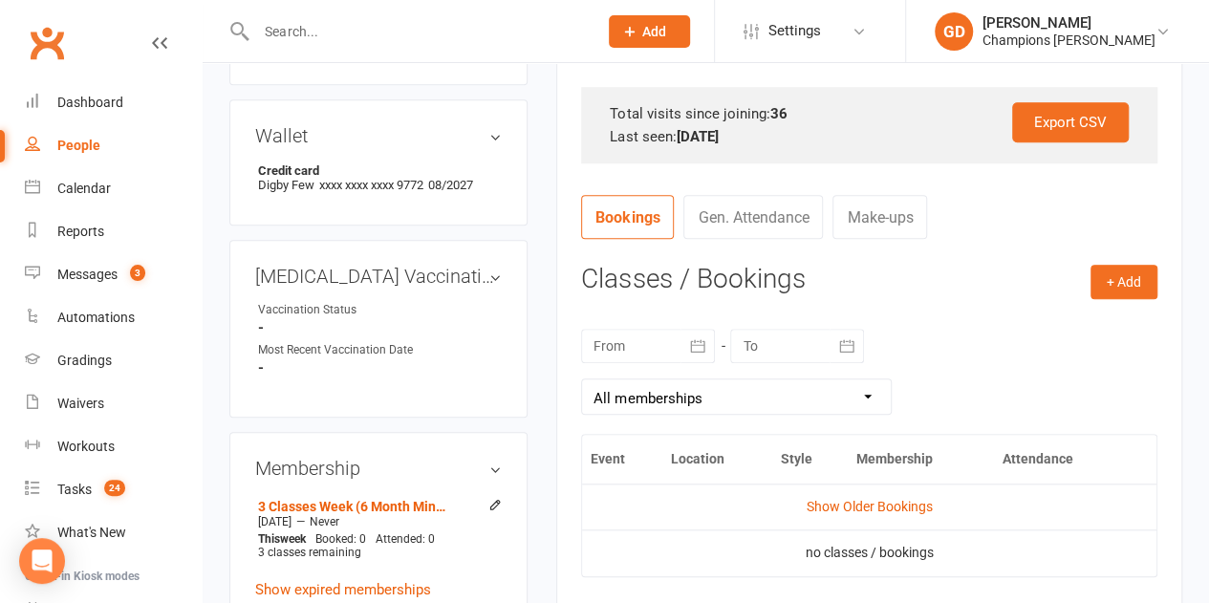
click at [664, 359] on div at bounding box center [648, 346] width 134 height 34
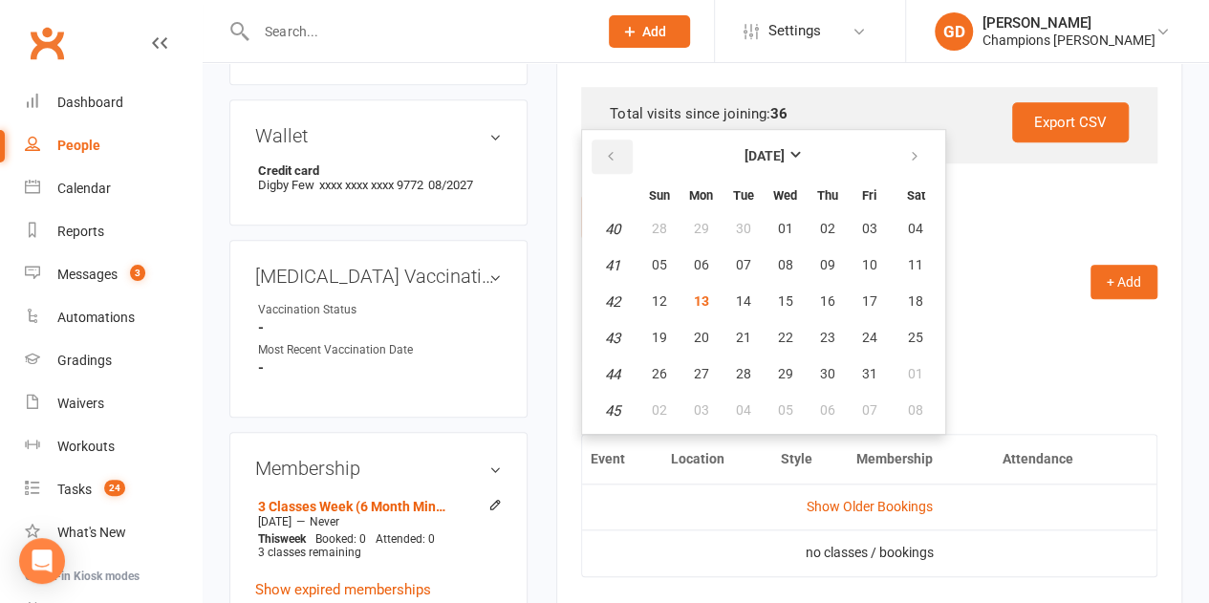
click at [608, 169] on button "button" at bounding box center [612, 157] width 41 height 34
click at [749, 264] on button "09" at bounding box center [742, 265] width 40 height 34
type input "[DATE]"
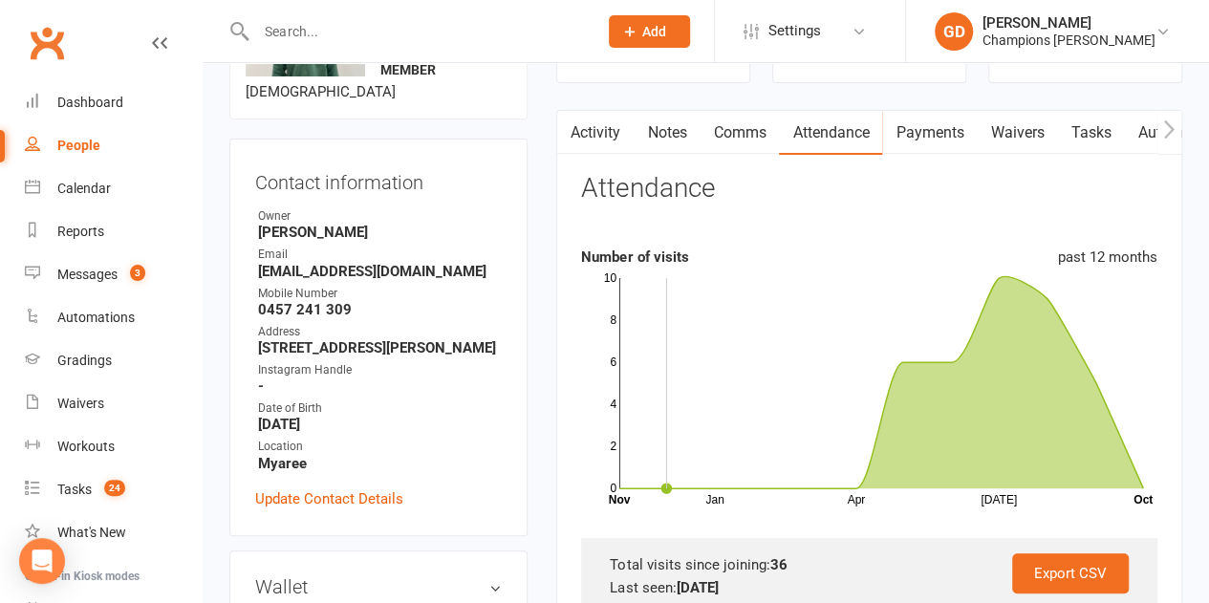
scroll to position [0, 0]
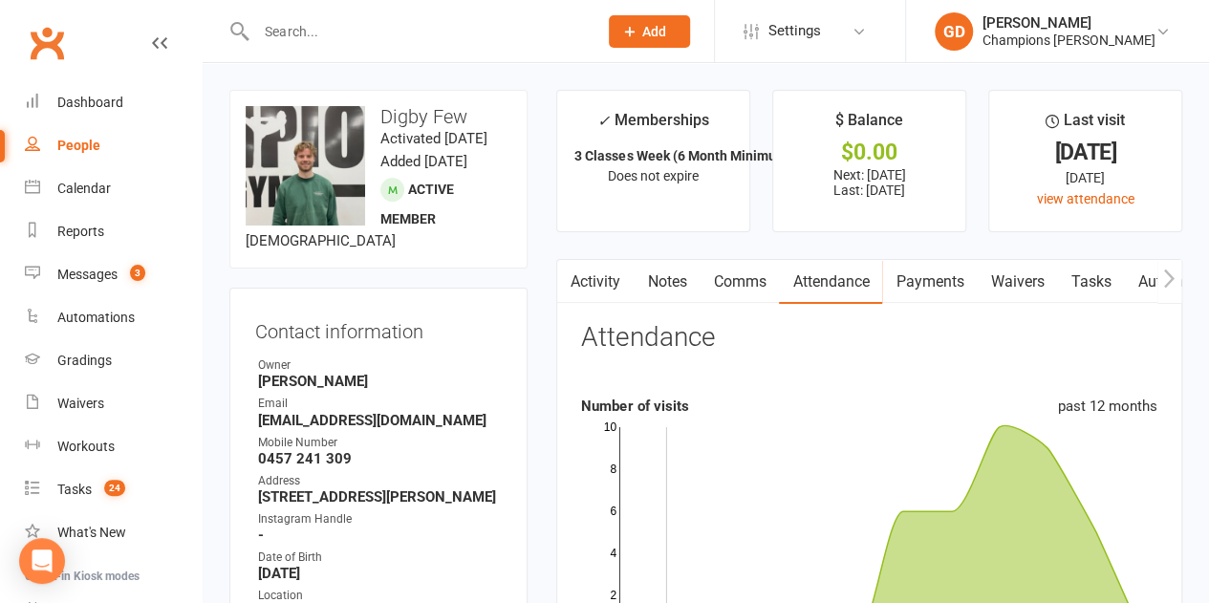
click at [653, 287] on link "Notes" at bounding box center [667, 282] width 66 height 44
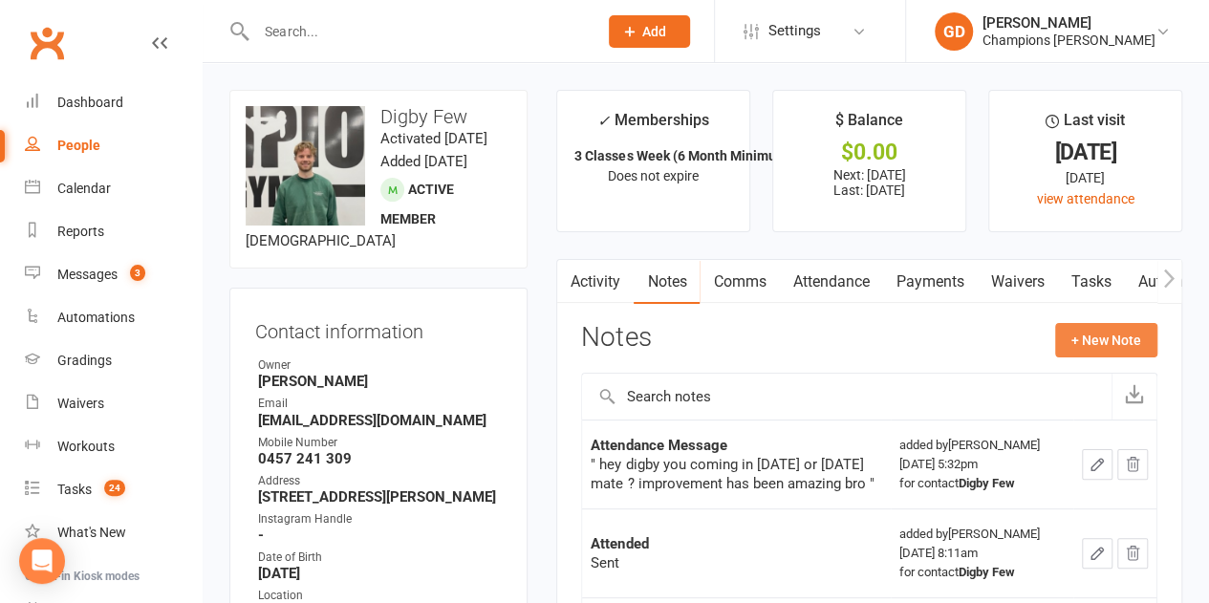
click at [1102, 337] on button "+ New Note" at bounding box center [1106, 340] width 102 height 34
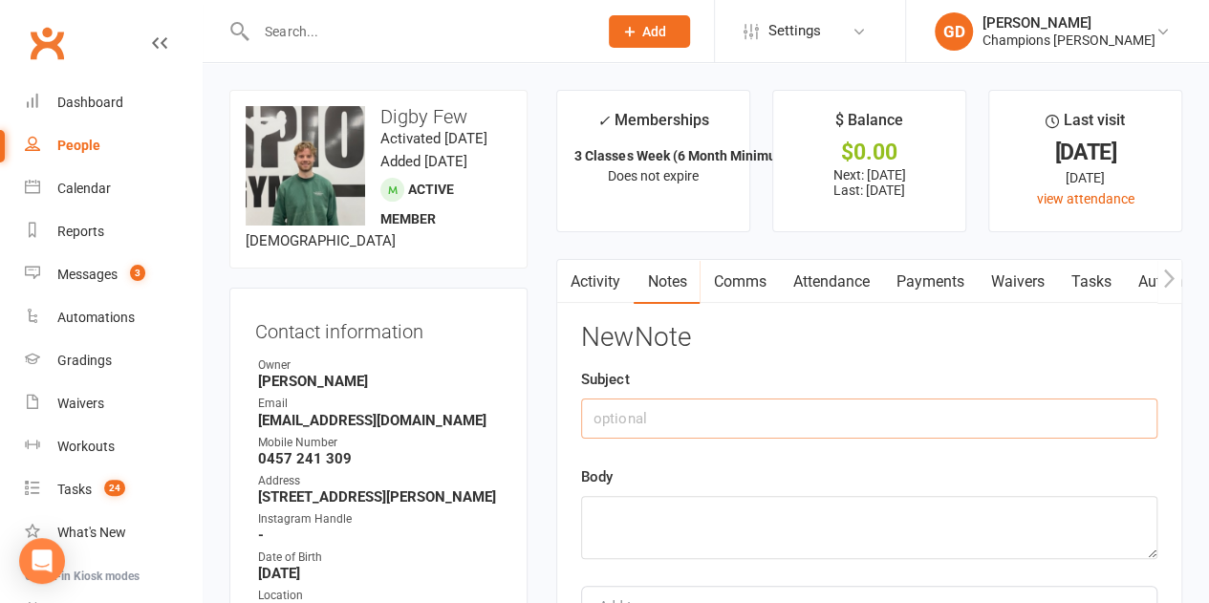
click at [657, 421] on input "text" at bounding box center [869, 419] width 576 height 40
type input "Attended"
click at [617, 529] on textarea at bounding box center [869, 527] width 576 height 63
paste textarea "Hi! Just checking in to see if everything’s going well — we haven’t seen you at…"
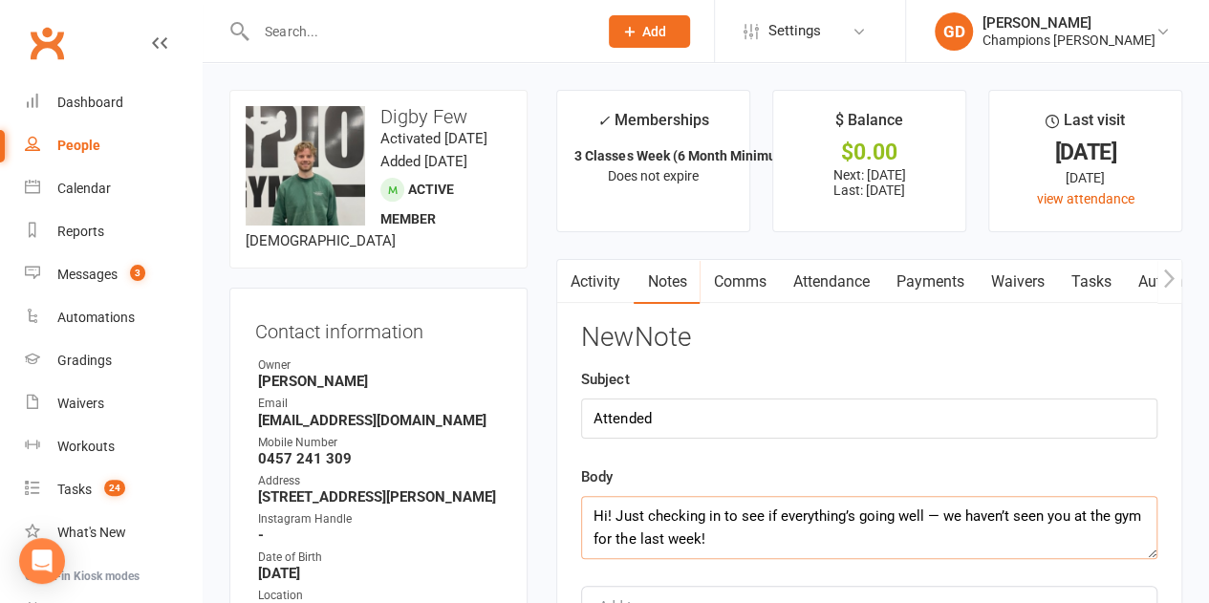
click at [927, 513] on textarea "Hi! Just checking in to see if everything’s going well — we haven’t seen you at…" at bounding box center [869, 527] width 576 height 63
click at [607, 511] on textarea "Hi! Just checking in to see if everything’s going well, we haven’t seen you at …" at bounding box center [869, 527] width 576 height 63
type textarea "Hi [PERSON_NAME]! Just checking in to see if everything’s going well, we haven’…"
click at [1065, 317] on div "Activity Notes Comms Attendance Payments Waivers Tasks Automations Workouts Gra…" at bounding box center [869, 504] width 626 height 490
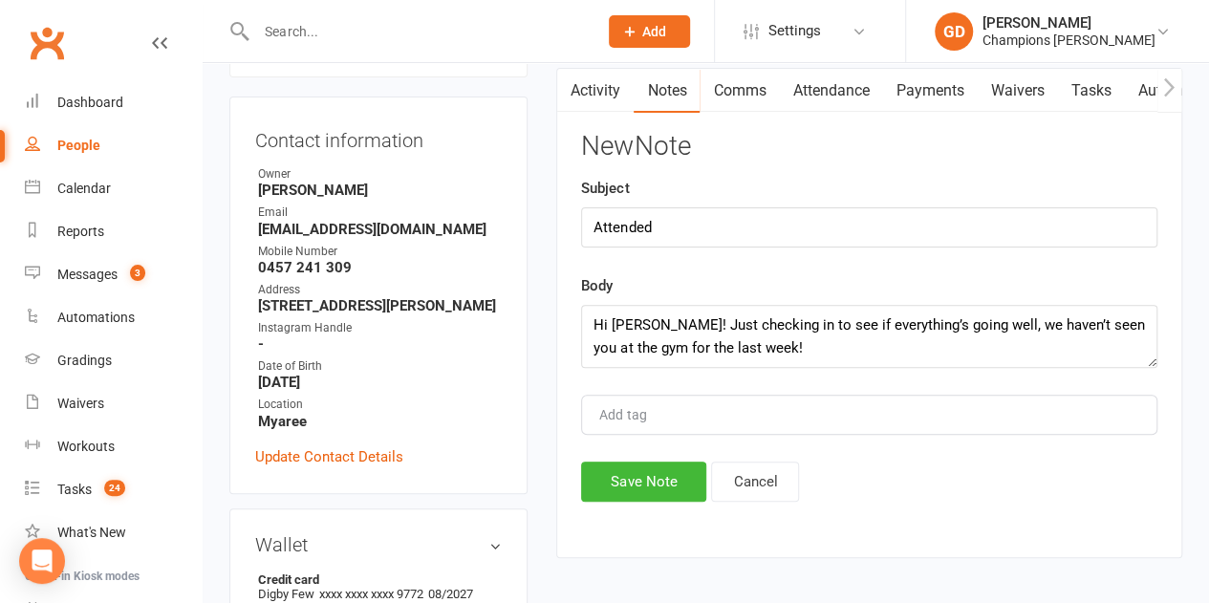
scroll to position [191, 0]
click at [631, 483] on button "Save Note" at bounding box center [643, 482] width 125 height 40
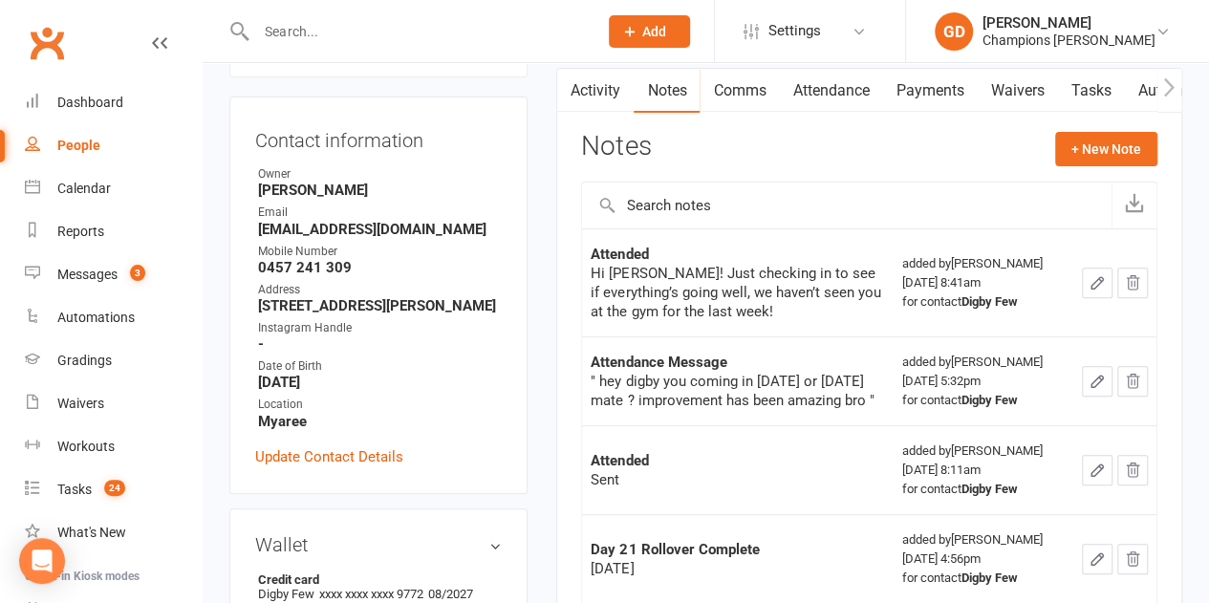
click at [314, 32] on input "text" at bounding box center [417, 31] width 334 height 27
paste input "[PERSON_NAME]"
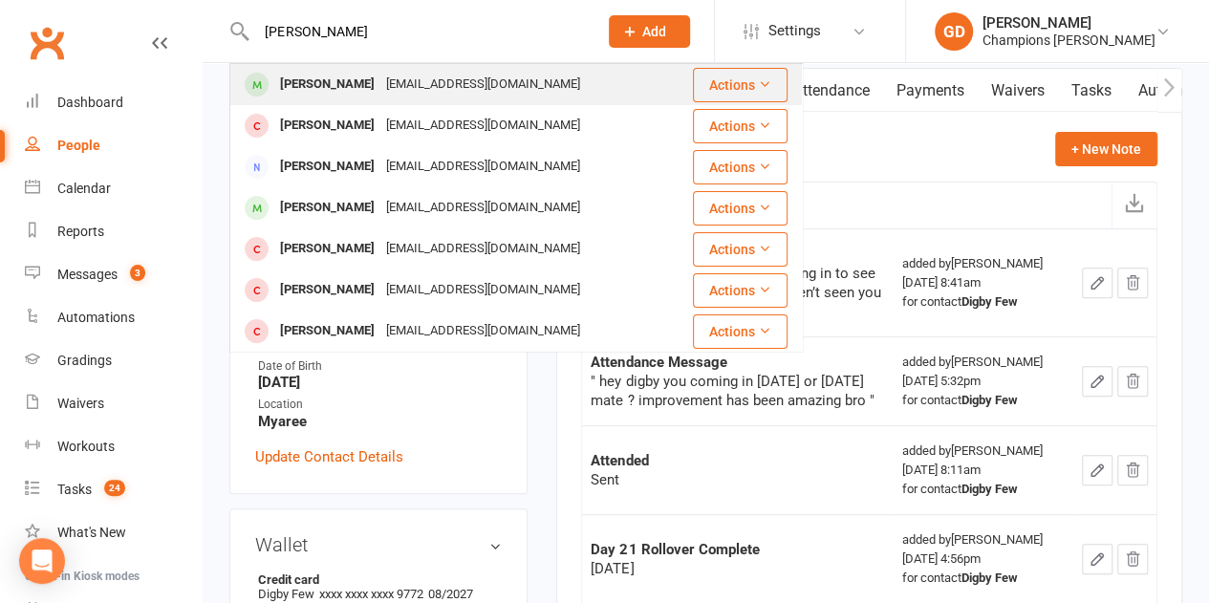
type input "[PERSON_NAME]"
click at [399, 85] on div "[EMAIL_ADDRESS][DOMAIN_NAME]" at bounding box center [482, 85] width 205 height 28
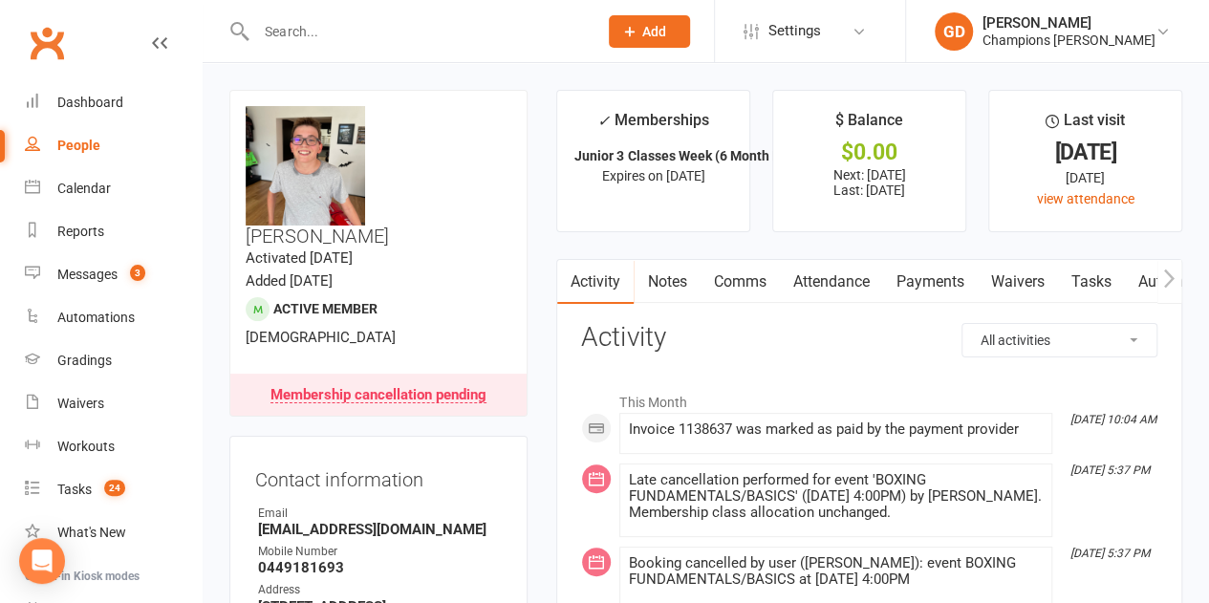
click at [356, 31] on input "text" at bounding box center [417, 31] width 334 height 27
paste input "[PERSON_NAME] San"
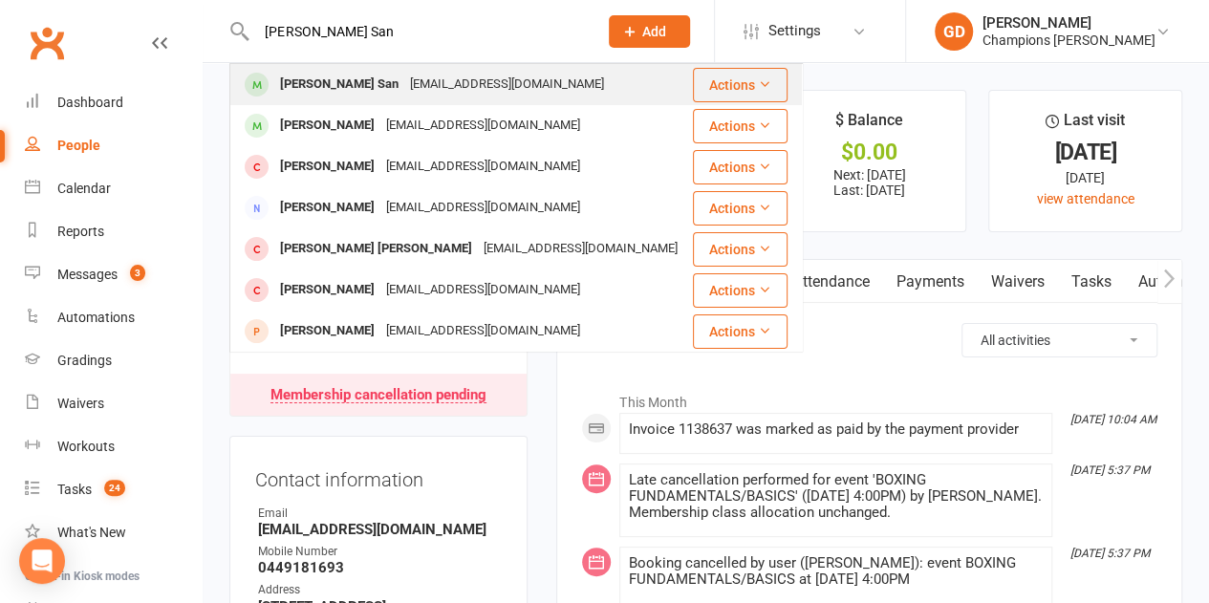
type input "[PERSON_NAME] San"
click at [404, 77] on div "[EMAIL_ADDRESS][DOMAIN_NAME]" at bounding box center [506, 85] width 205 height 28
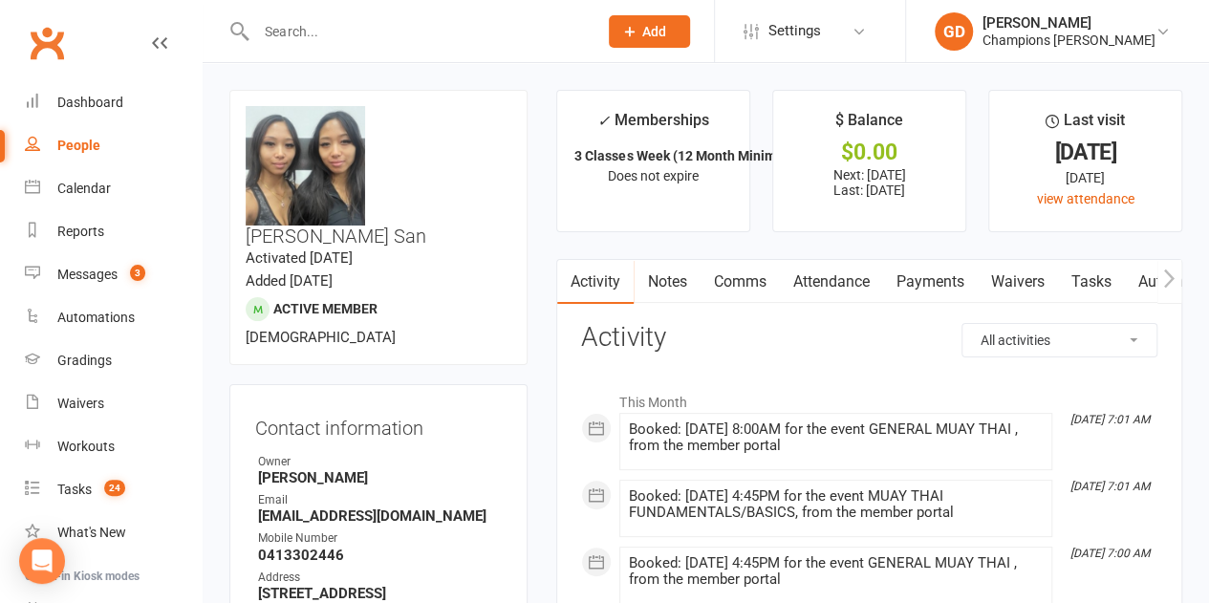
click at [818, 279] on link "Attendance" at bounding box center [830, 282] width 103 height 44
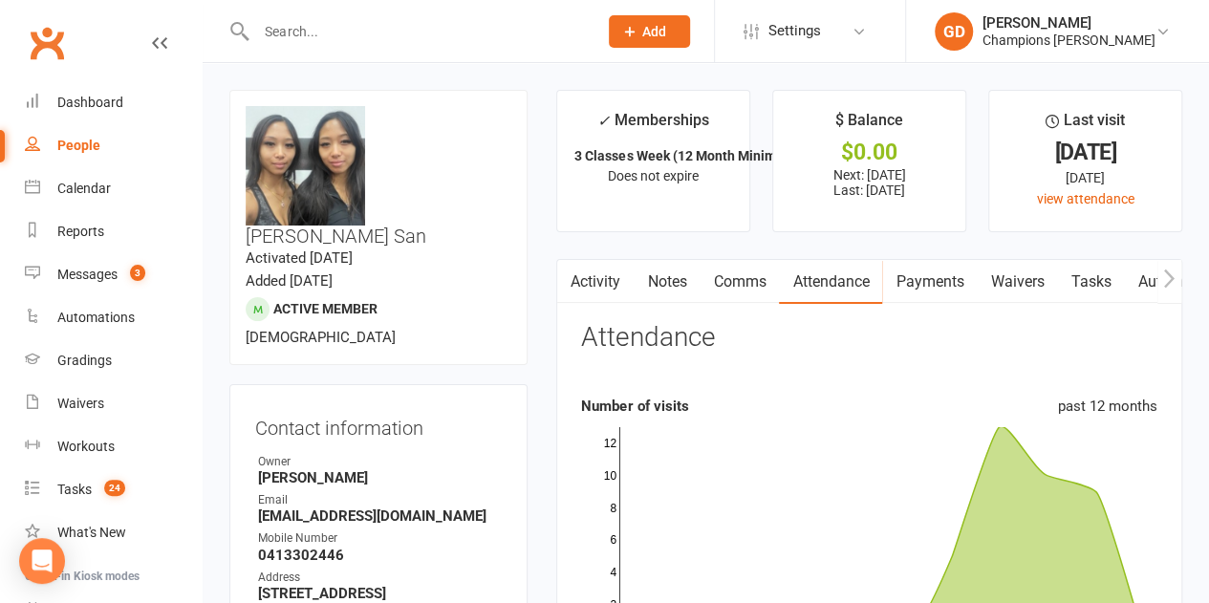
click at [935, 480] on rect at bounding box center [881, 532] width 524 height 210
click at [48, 40] on link "Clubworx" at bounding box center [47, 43] width 48 height 48
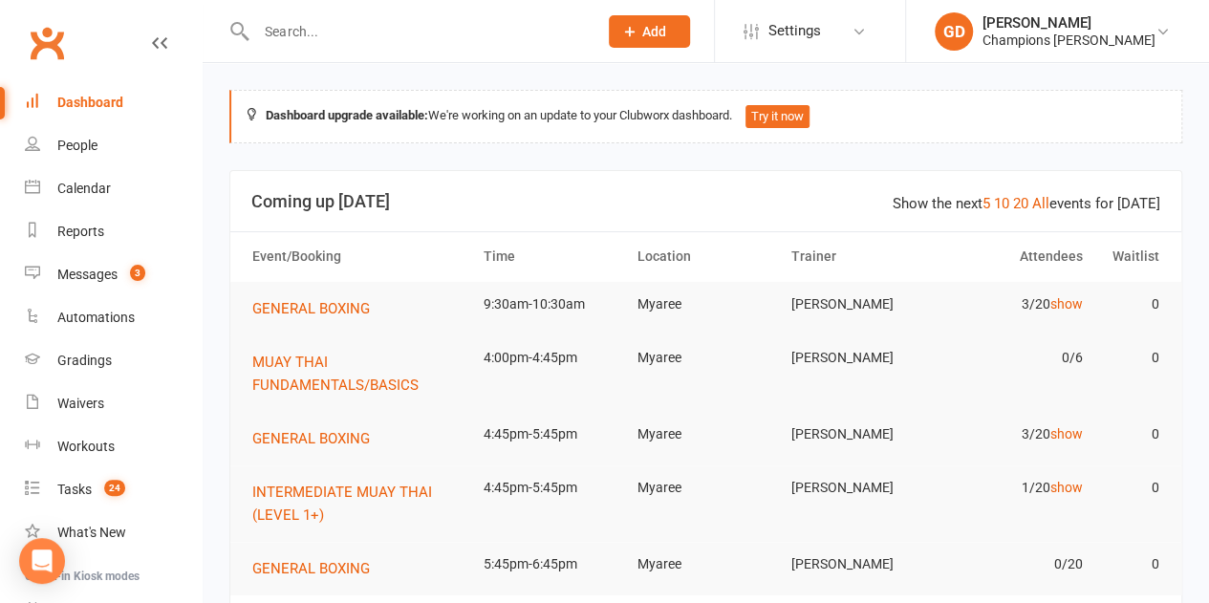
click at [294, 26] on input "text" at bounding box center [417, 31] width 334 height 27
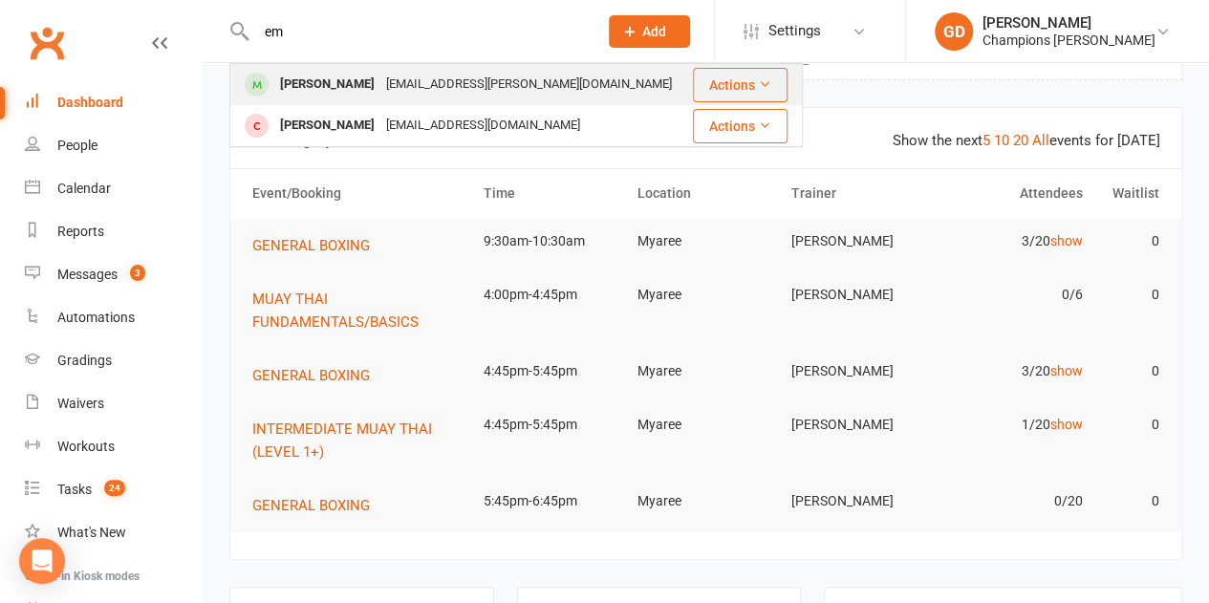
scroll to position [72, 0]
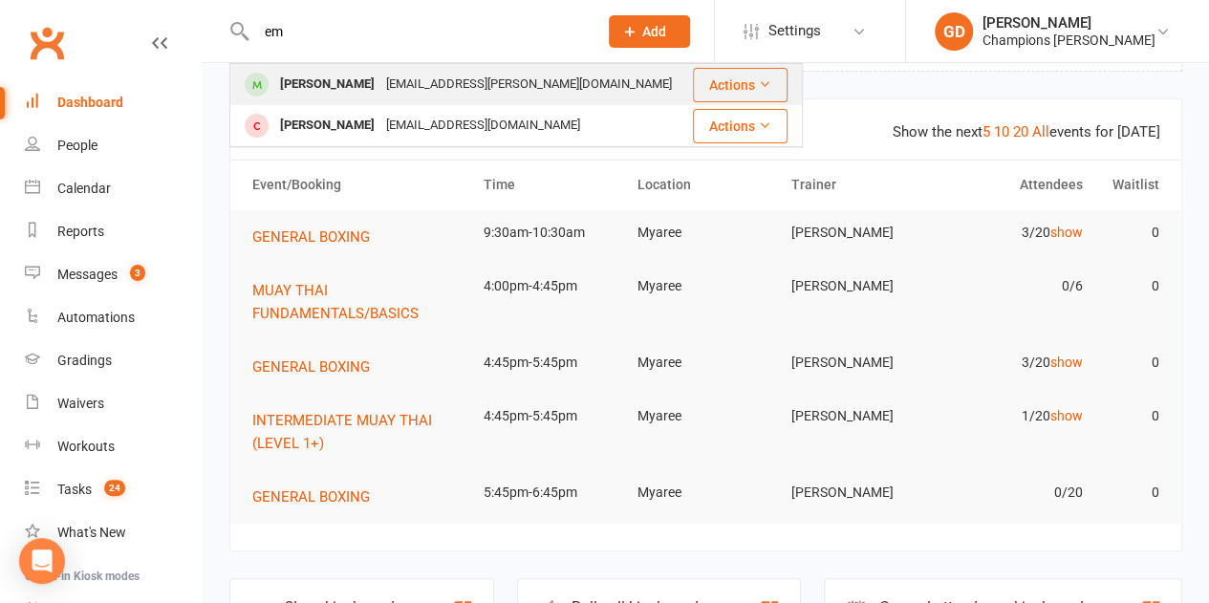
type input "e"
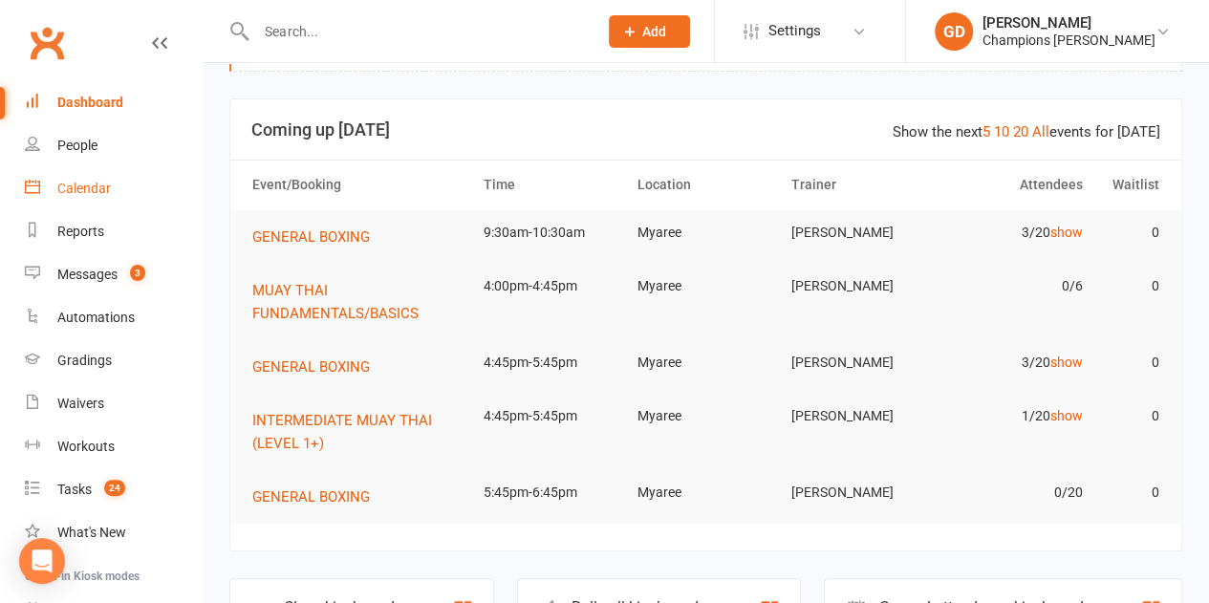
click at [108, 194] on div "Calendar" at bounding box center [84, 188] width 54 height 15
